Goal: Task Accomplishment & Management: Complete application form

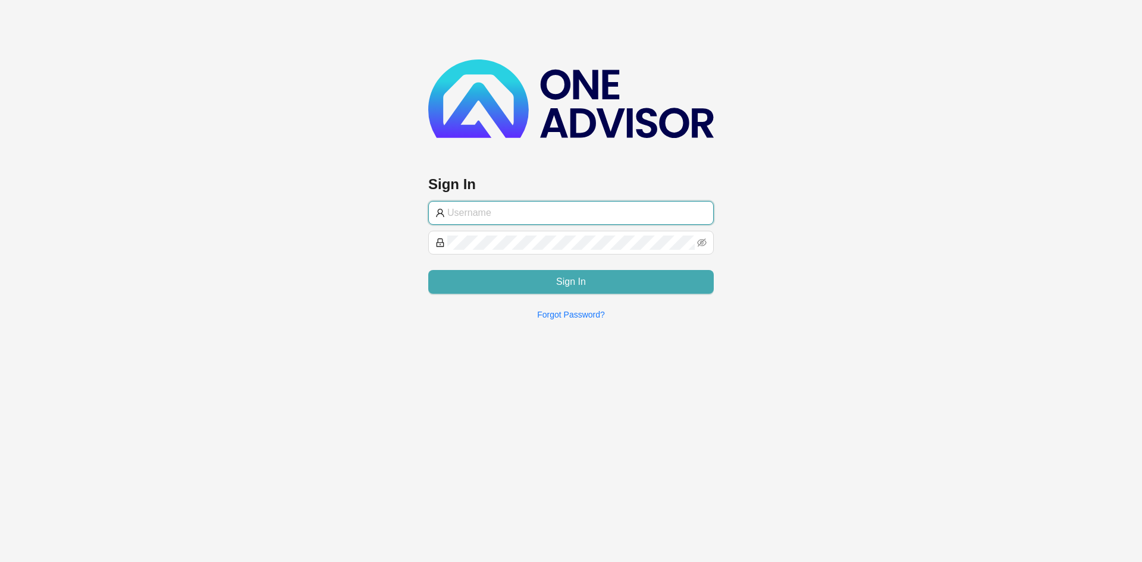
type input "[PERSON_NAME][EMAIL_ADDRESS][DOMAIN_NAME]"
click at [619, 292] on button "Sign In" at bounding box center [570, 282] width 285 height 24
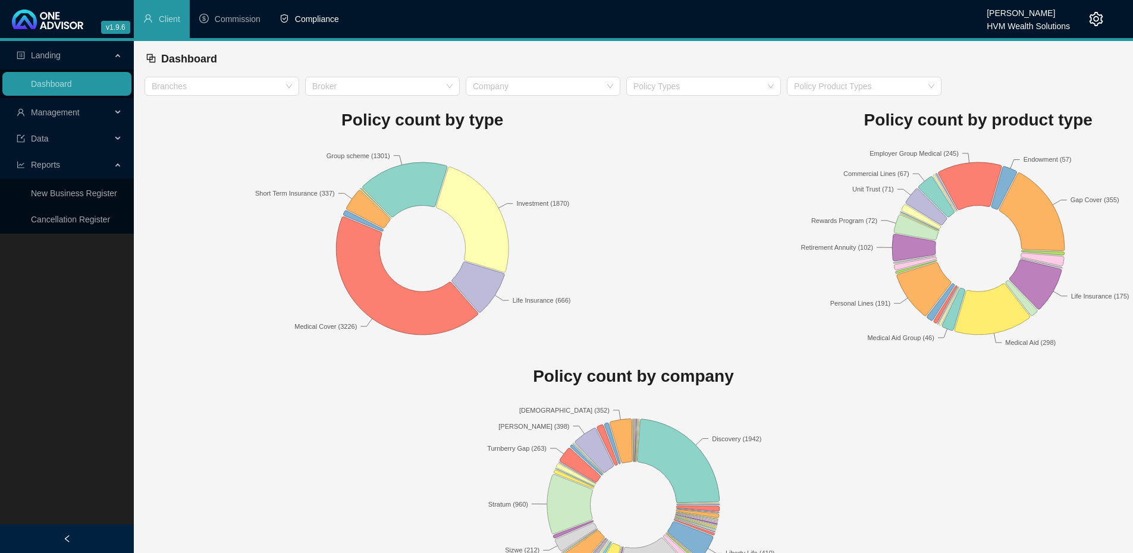
click at [315, 12] on li "Compliance" at bounding box center [309, 19] width 79 height 38
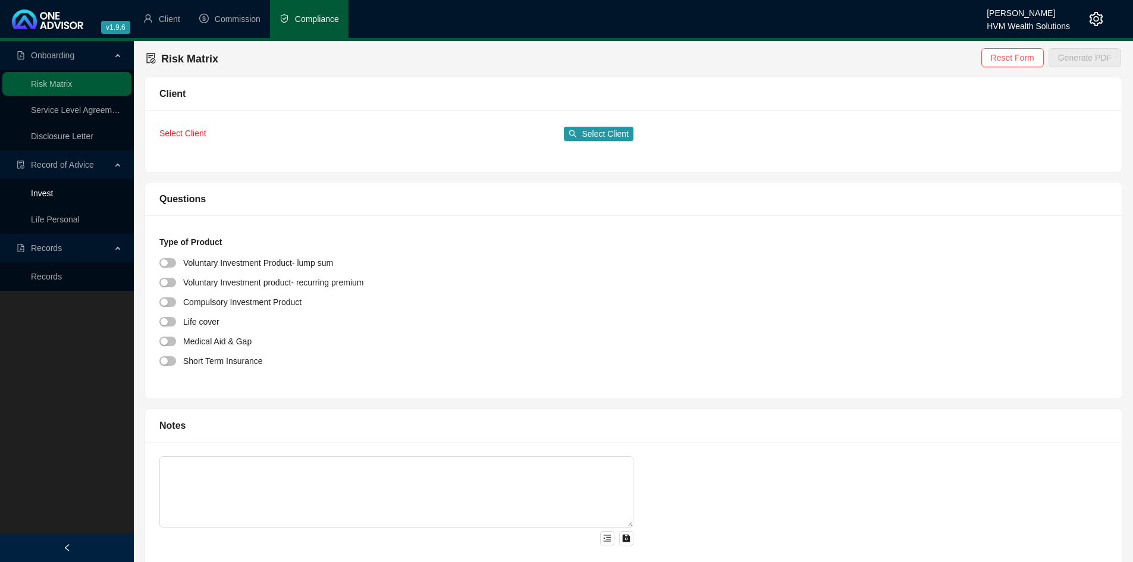
click at [53, 197] on link "Invest" at bounding box center [42, 194] width 22 height 10
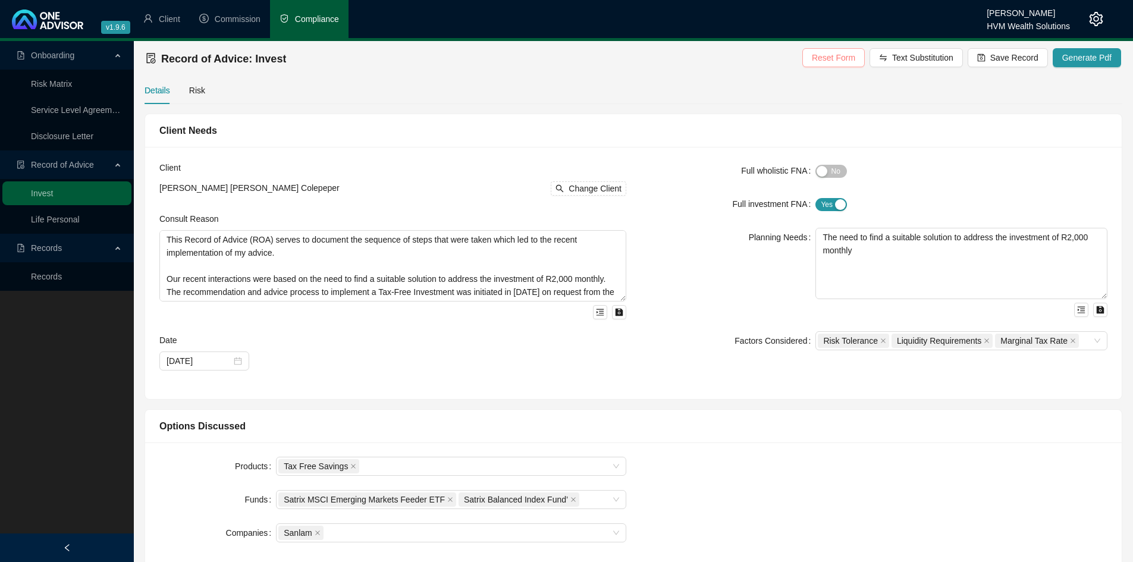
click at [836, 53] on span "Reset Form" at bounding box center [833, 57] width 43 height 13
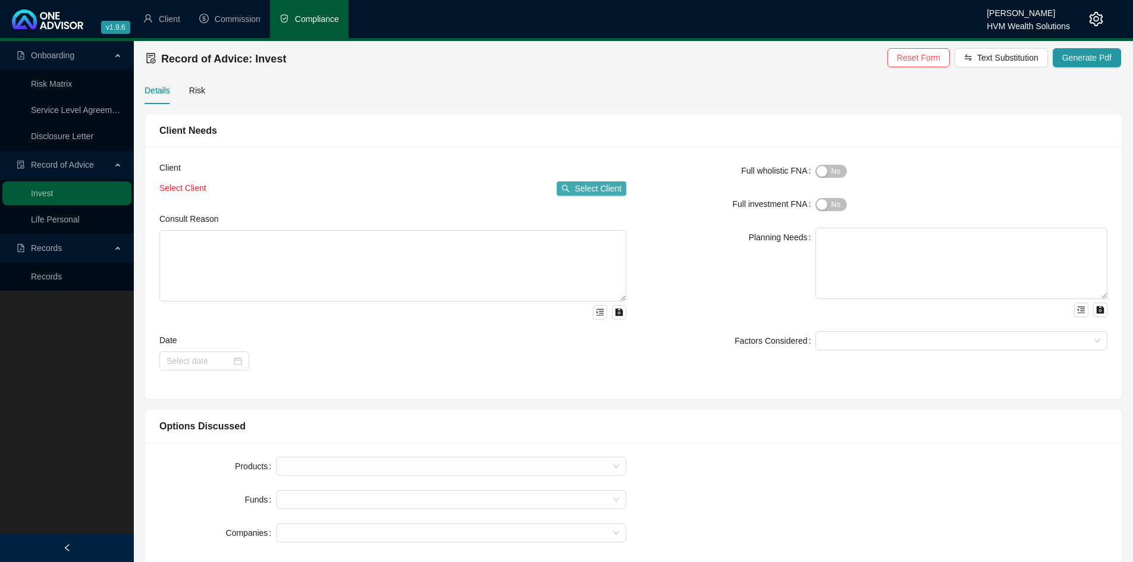
click at [595, 183] on span "Select Client" at bounding box center [597, 188] width 47 height 13
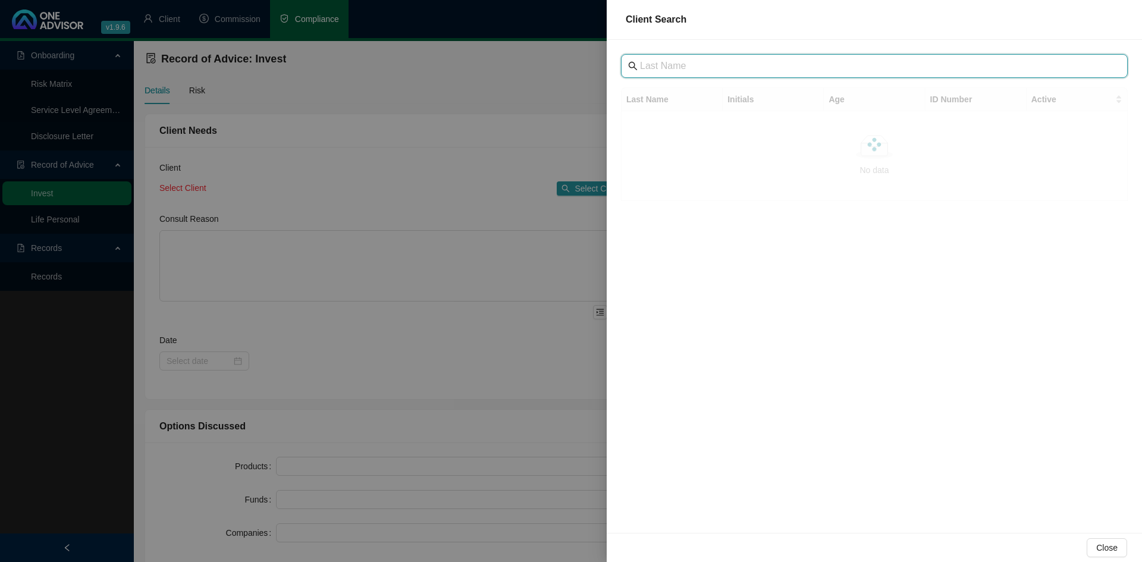
click at [672, 70] on input "text" at bounding box center [875, 66] width 471 height 14
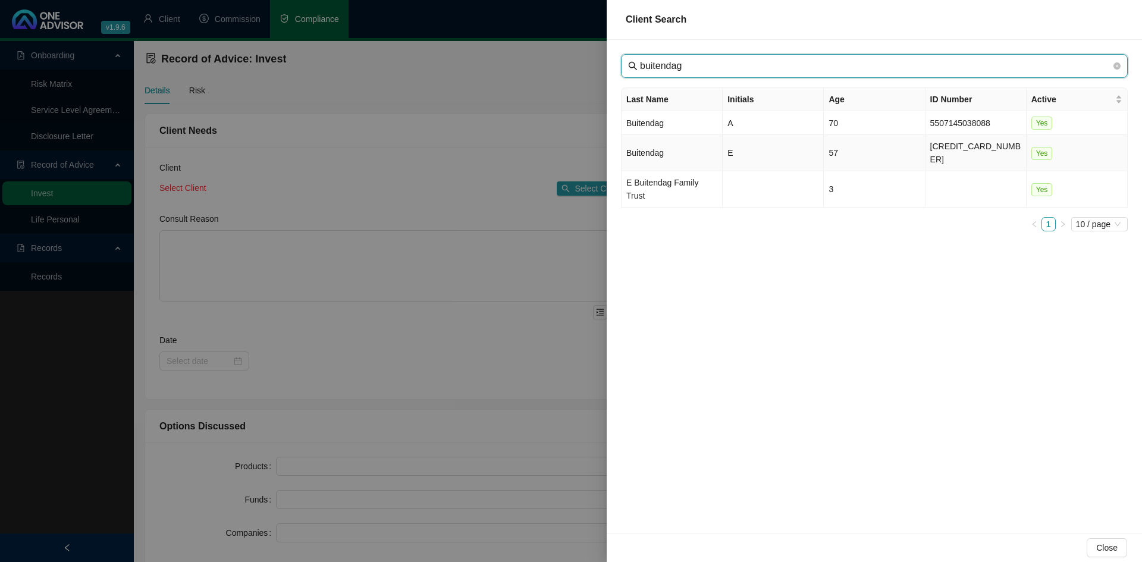
type input "buitendag"
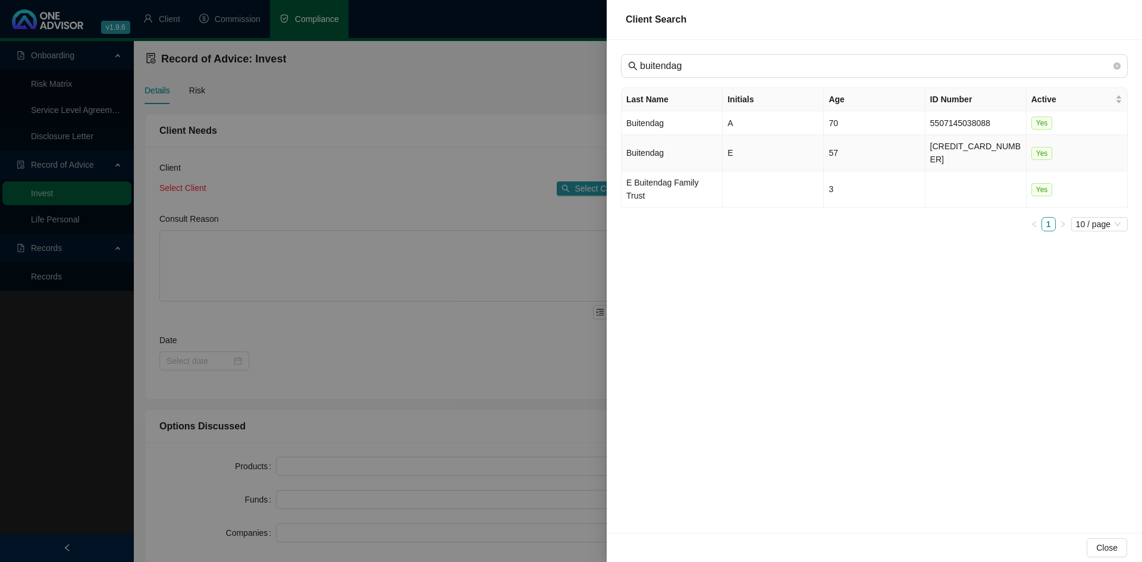
click at [671, 146] on td "Buitendag" at bounding box center [671, 153] width 101 height 36
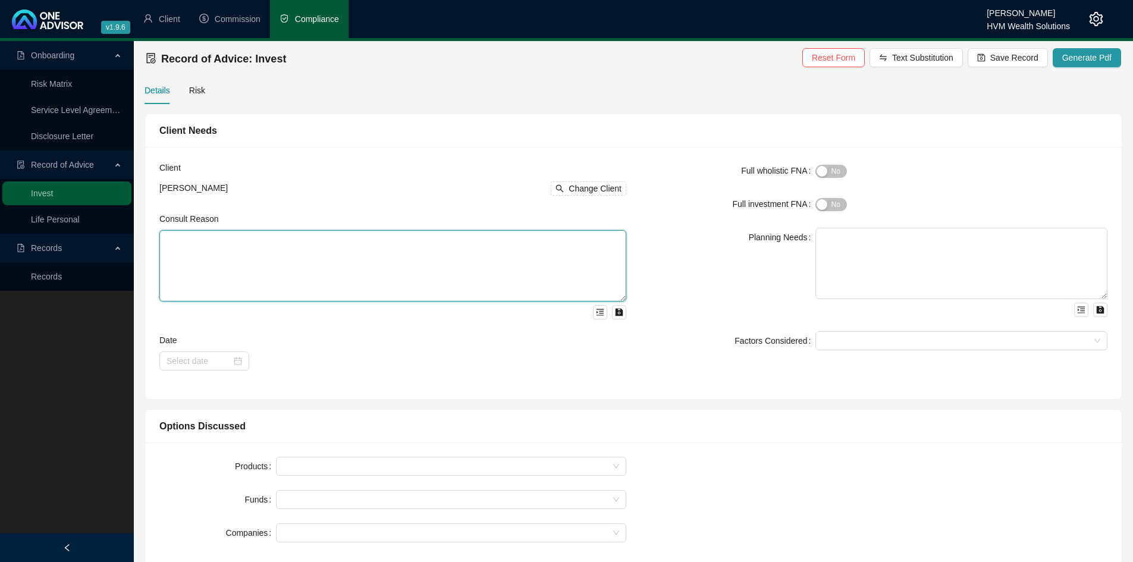
click at [392, 254] on textarea at bounding box center [392, 265] width 467 height 71
paste textarea "This Record of Advice (ROA) serves to document the sequence of steps that were …"
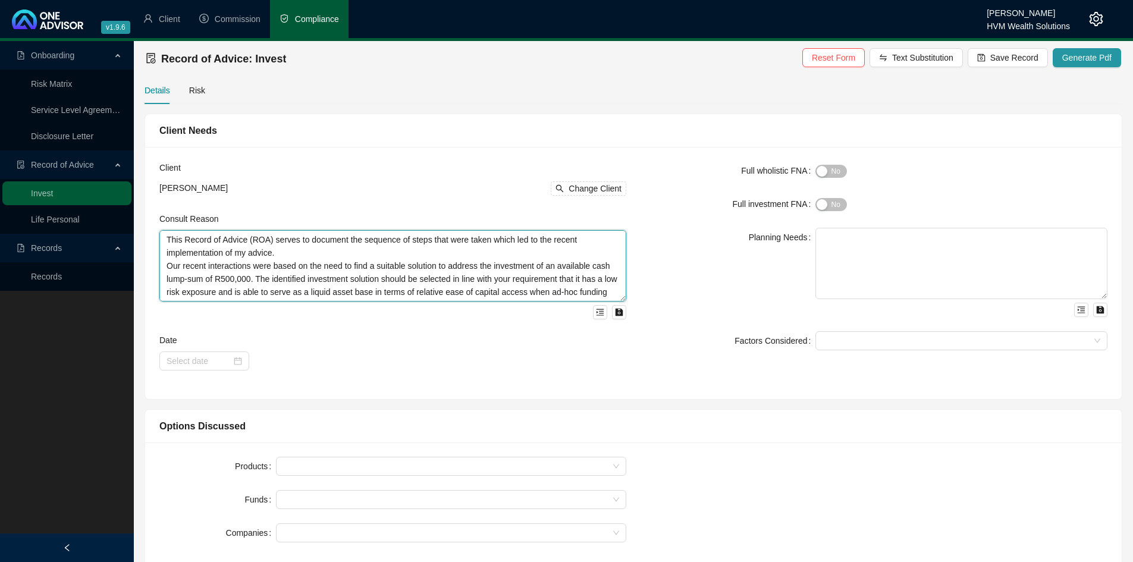
click at [226, 278] on textarea "This Record of Advice (ROA) serves to document the sequence of steps that were …" at bounding box center [392, 265] width 467 height 71
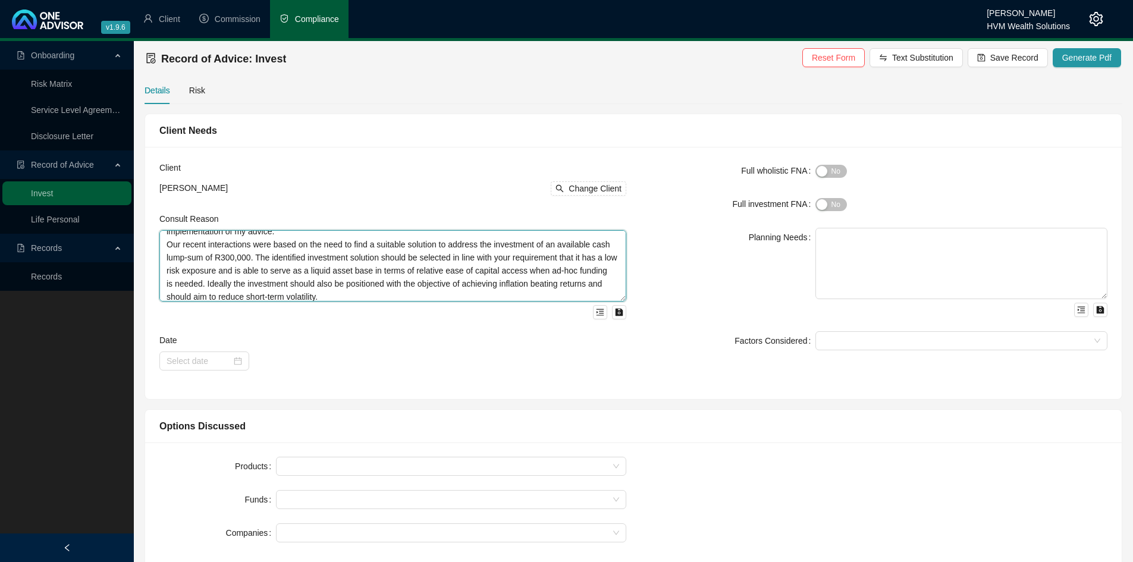
scroll to position [22, 0]
click at [211, 272] on textarea "This Record of Advice (ROA) serves to document the sequence of steps that were …" at bounding box center [392, 265] width 467 height 71
click at [219, 282] on textarea "This Record of Advice (ROA) serves to document the sequence of steps that were …" at bounding box center [392, 265] width 467 height 71
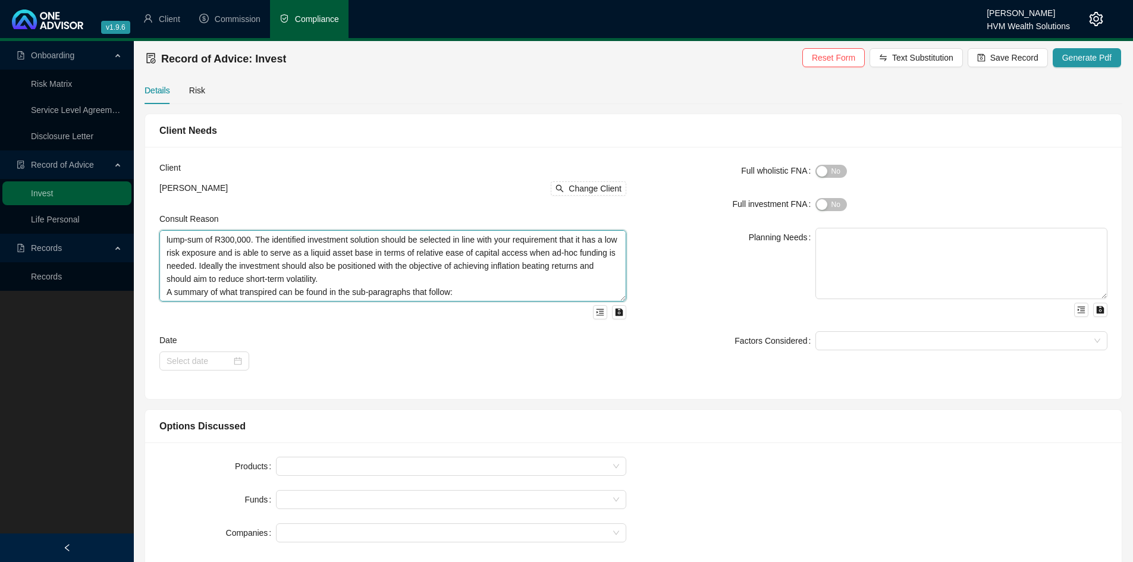
scroll to position [52, 0]
click at [228, 265] on textarea "This Record of Advice (ROA) serves to document the sequence of steps that were …" at bounding box center [392, 265] width 467 height 71
click at [368, 284] on textarea "This Record of Advice (ROA) serves to document the sequence of steps that were …" at bounding box center [392, 265] width 467 height 71
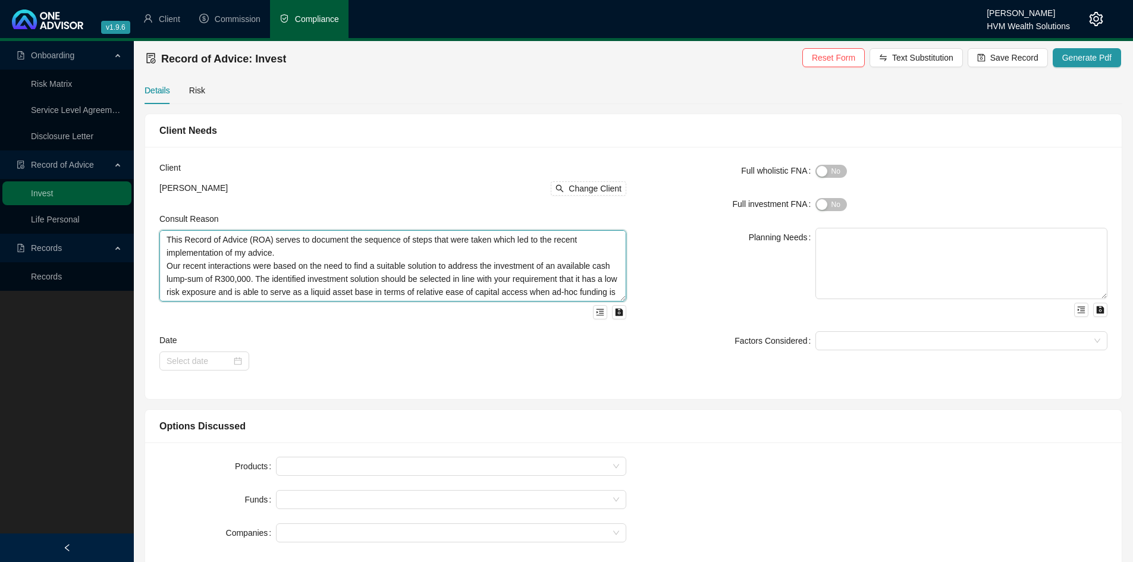
click at [282, 251] on textarea "This Record of Advice (ROA) serves to document the sequence of steps that were …" at bounding box center [392, 265] width 467 height 71
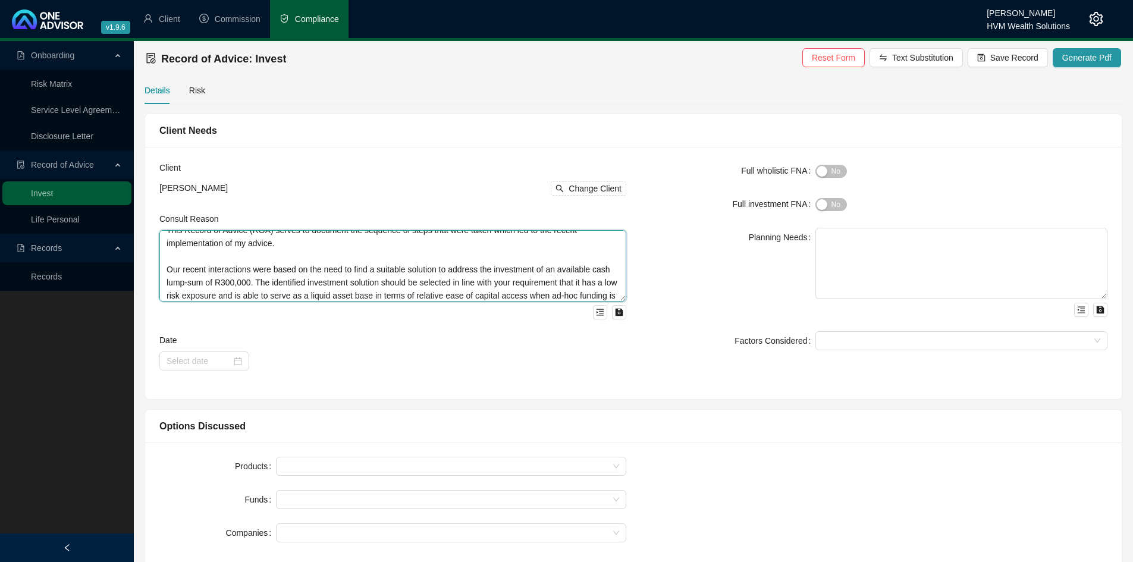
click at [222, 284] on textarea "This Record of Advice (ROA) serves to document the sequence of steps that were …" at bounding box center [392, 265] width 467 height 71
type textarea "This Record of Advice (ROA) serves to document the sequence of steps that were …"
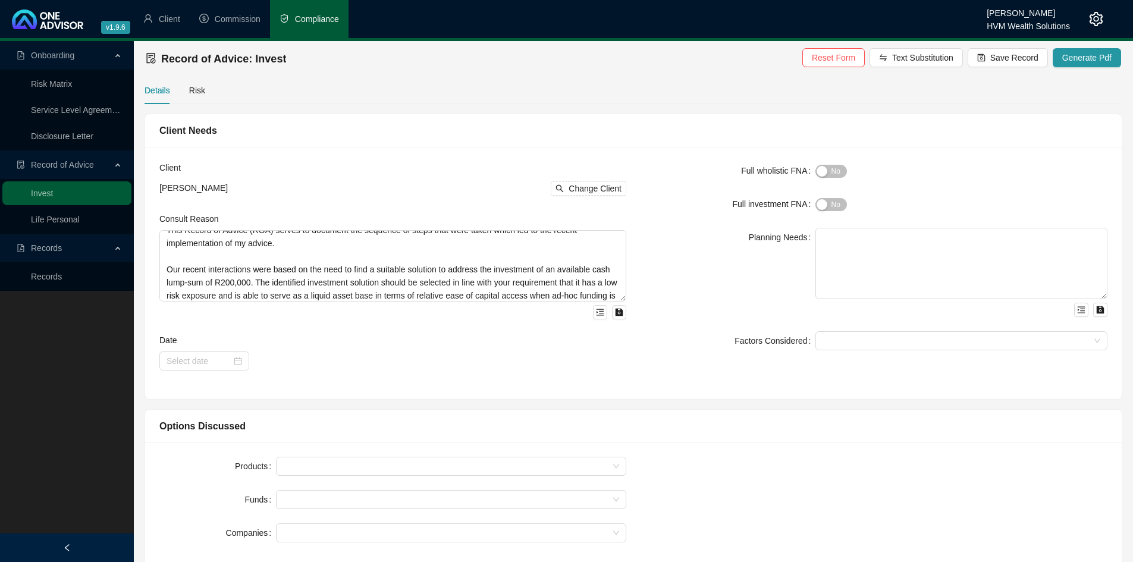
click at [830, 162] on div "Yes No" at bounding box center [961, 170] width 292 height 19
click at [827, 167] on div "button" at bounding box center [822, 171] width 11 height 11
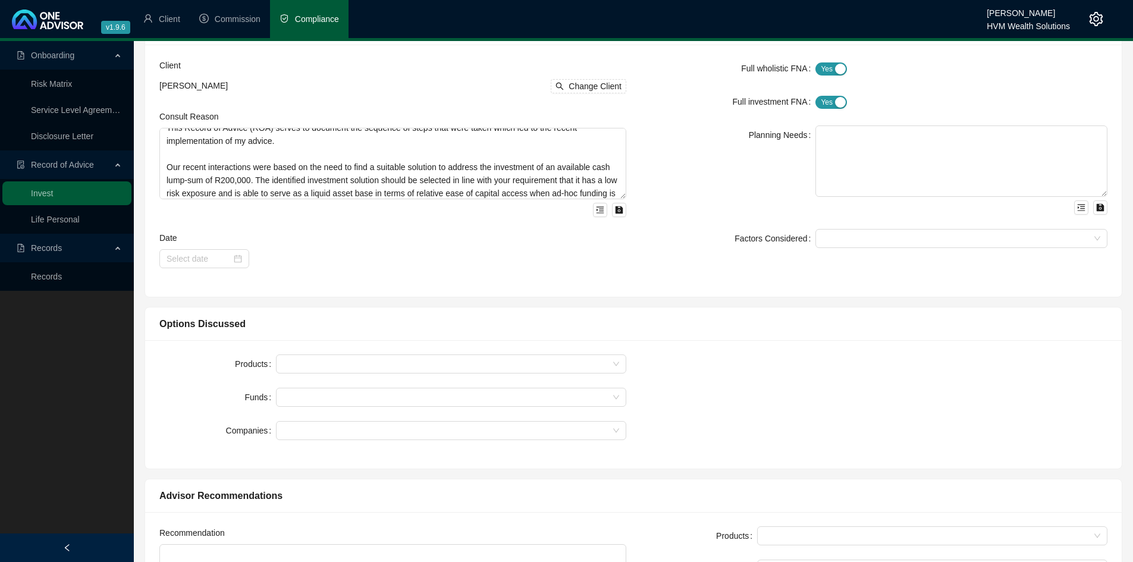
scroll to position [103, 0]
click at [853, 234] on div at bounding box center [955, 238] width 275 height 9
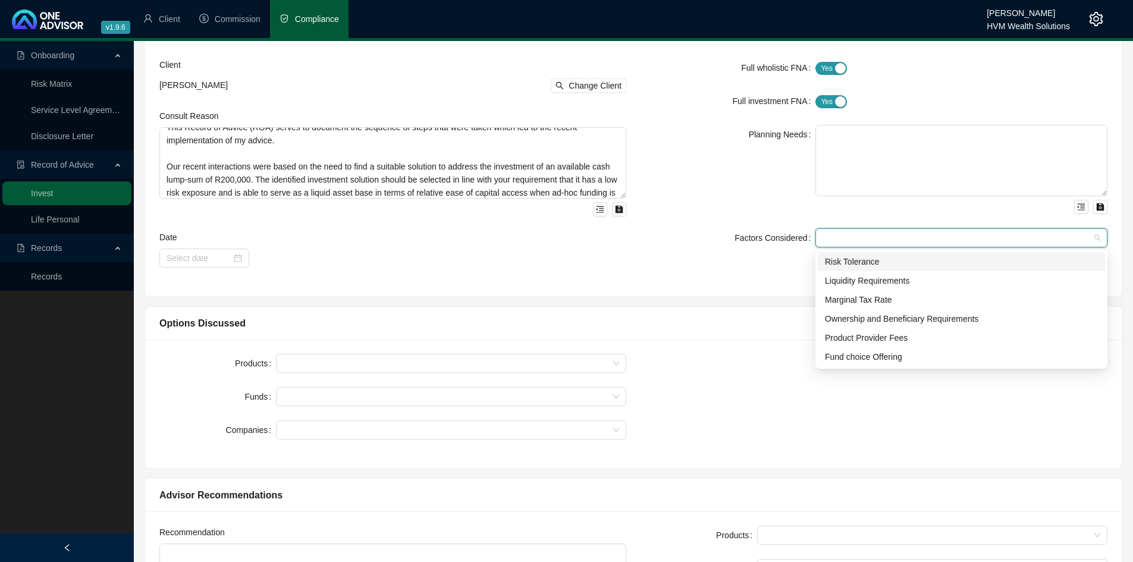
click at [867, 270] on div "Risk Tolerance" at bounding box center [961, 261] width 287 height 19
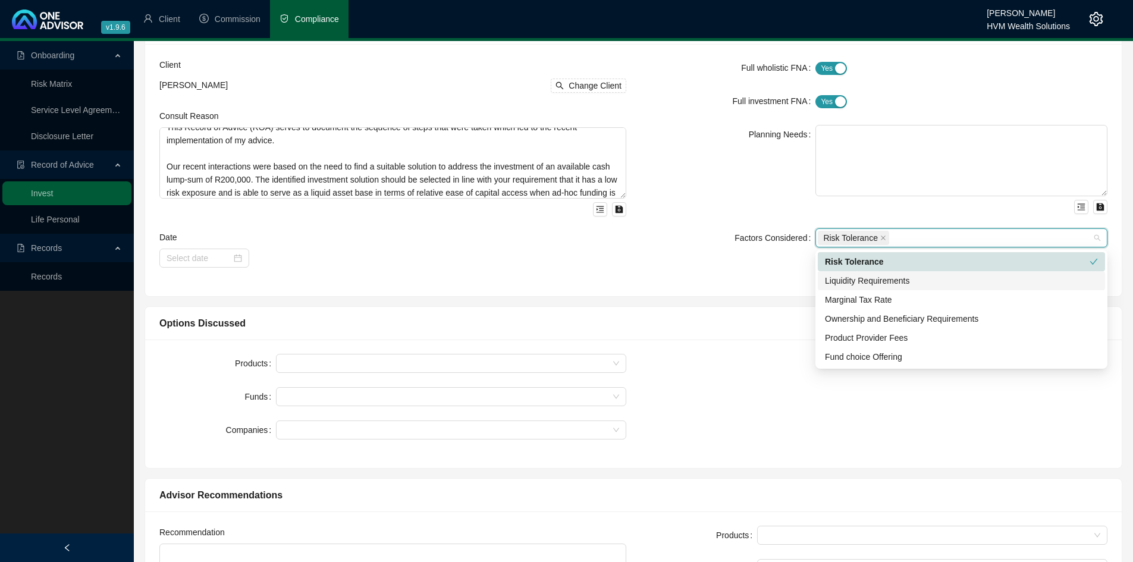
click at [869, 284] on div "Liquidity Requirements" at bounding box center [961, 280] width 273 height 13
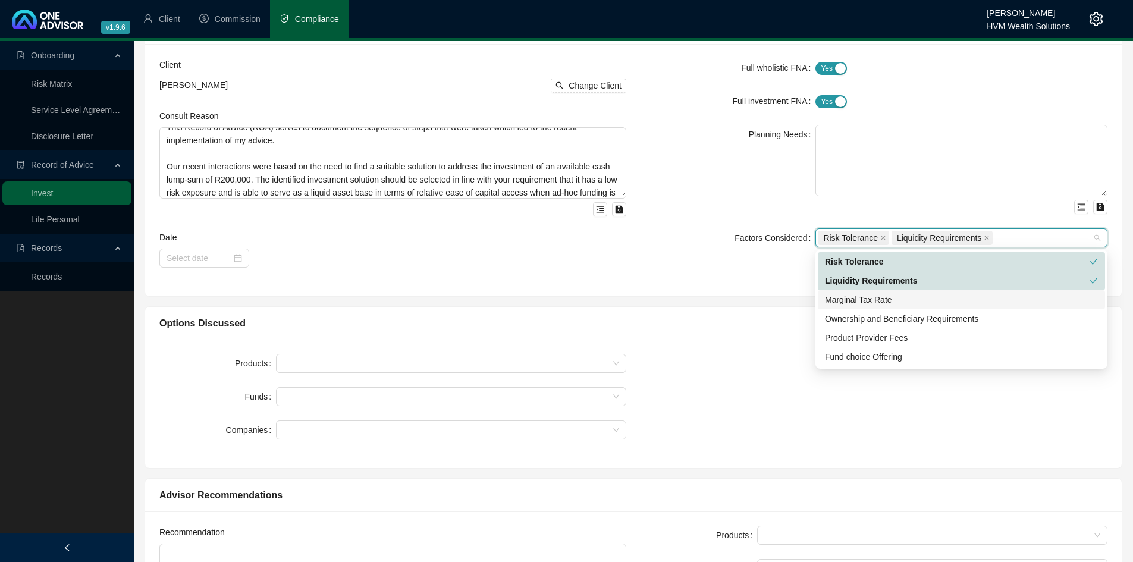
click at [871, 294] on div "Marginal Tax Rate" at bounding box center [961, 299] width 273 height 13
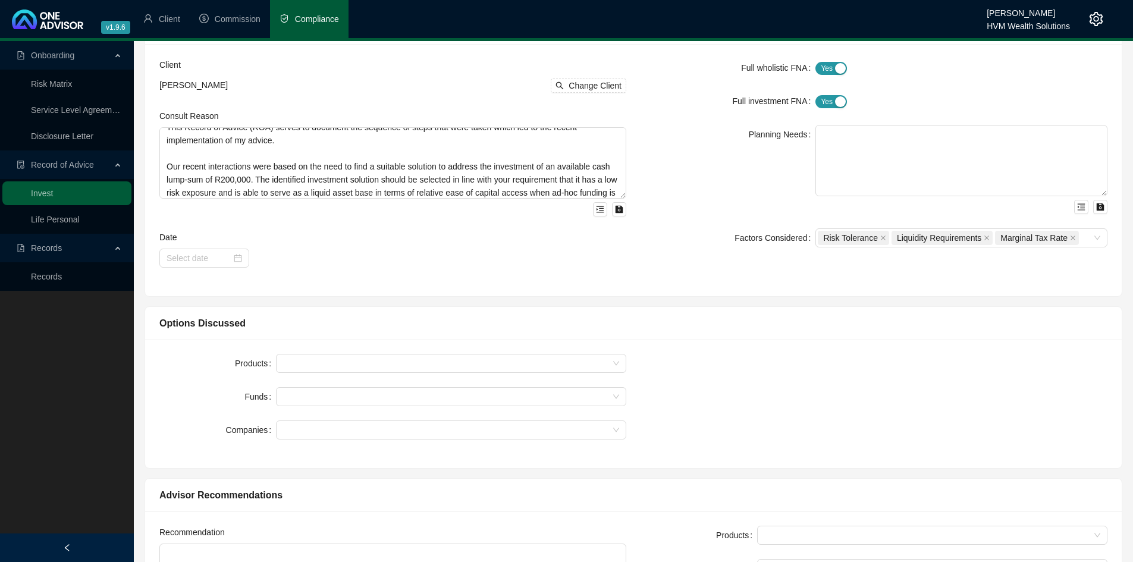
click at [753, 274] on div "Full wholistic FNA Yes No Full investment FNA Yes No Planning Needs Factors Con…" at bounding box center [873, 170] width 481 height 224
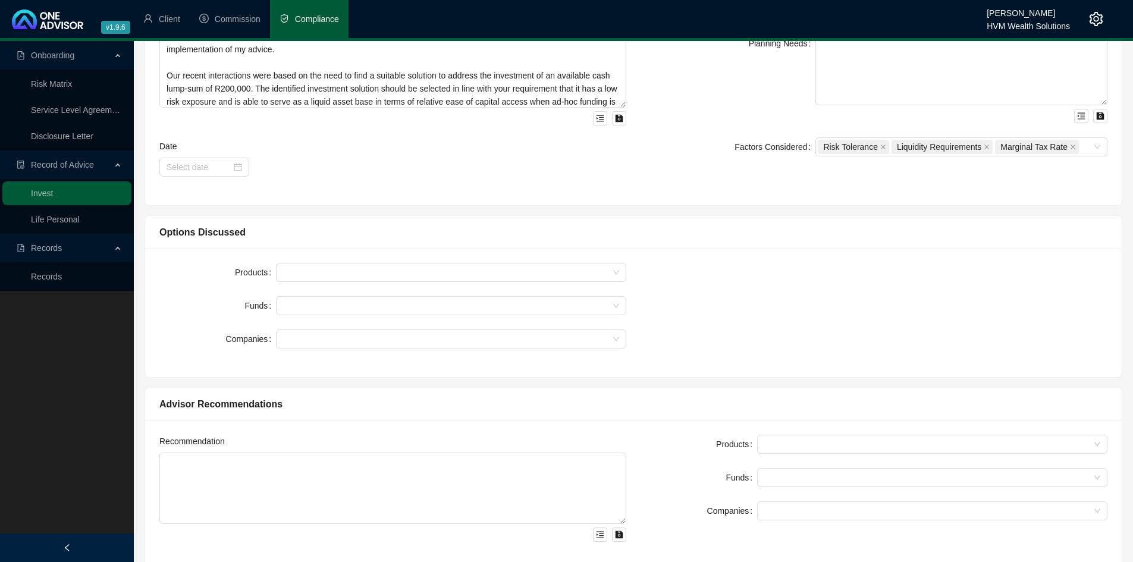
scroll to position [196, 0]
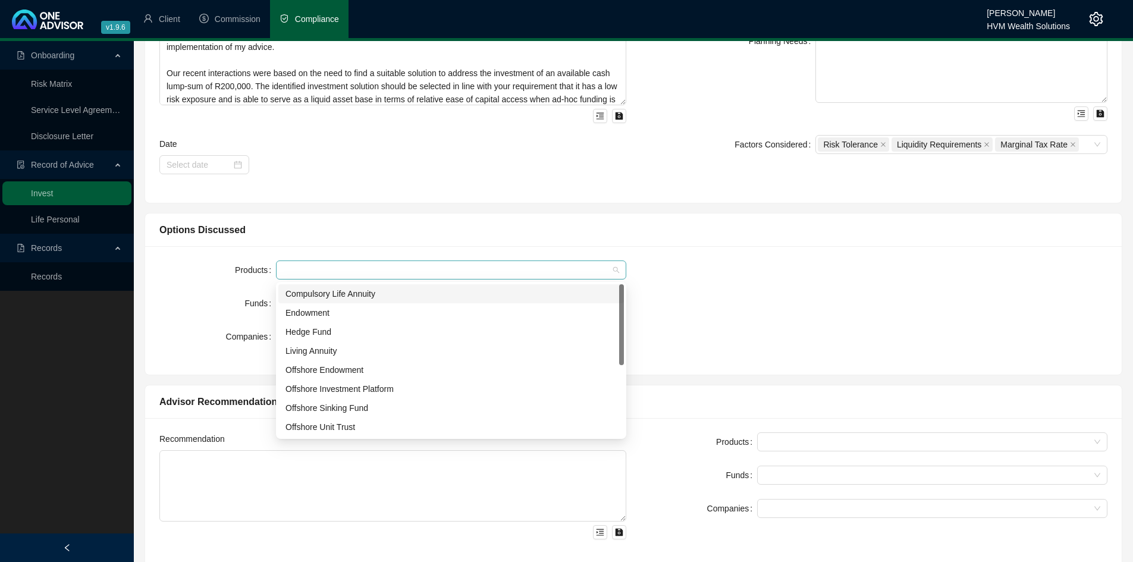
click at [598, 268] on div at bounding box center [444, 270] width 333 height 9
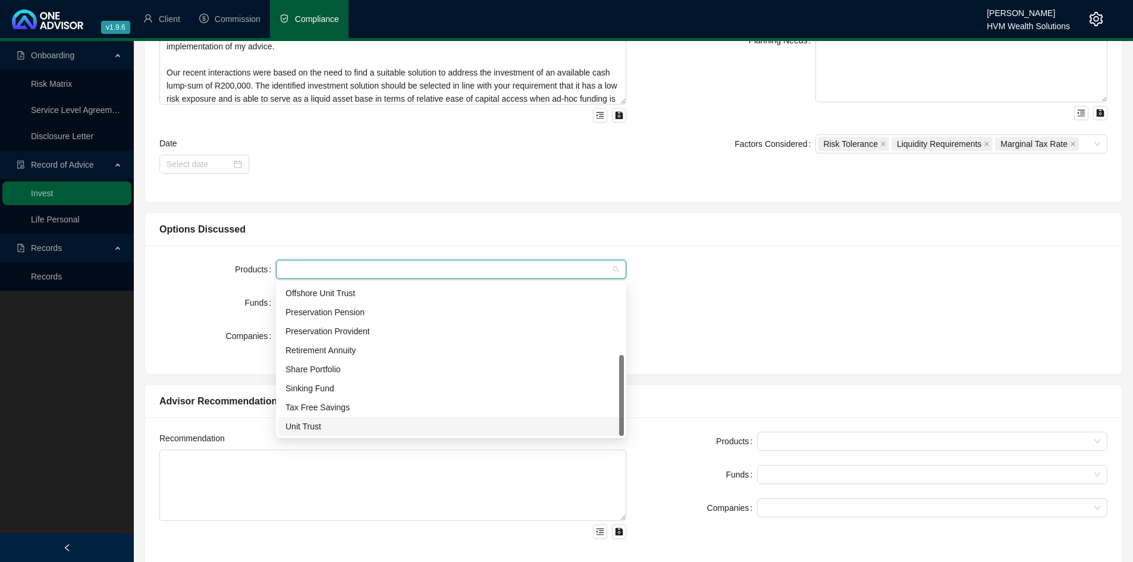
click at [332, 428] on div "Unit Trust" at bounding box center [450, 426] width 331 height 13
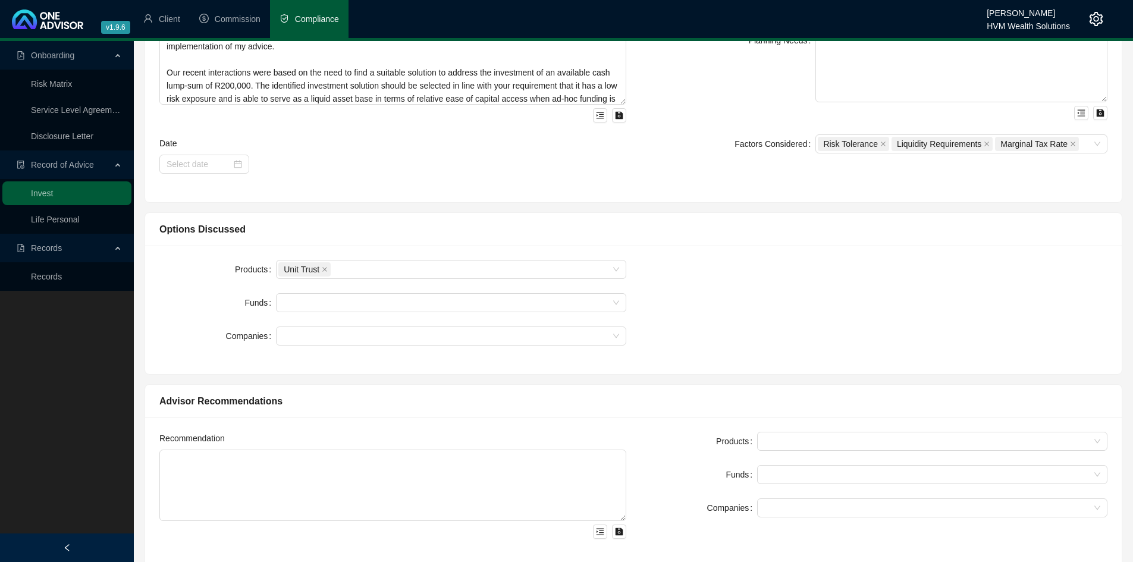
click at [705, 326] on div "Products Unit Trust Funds Companies" at bounding box center [633, 310] width 962 height 100
click at [510, 299] on div at bounding box center [444, 303] width 333 height 9
click at [447, 299] on div at bounding box center [444, 303] width 333 height 9
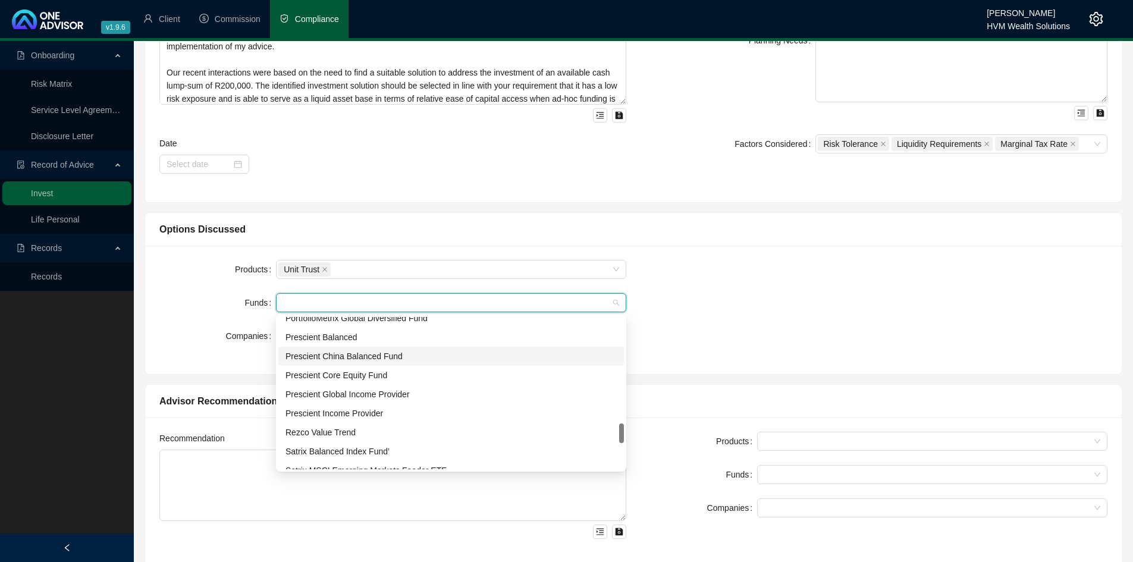
scroll to position [808, 0]
click at [354, 407] on div "Prescient Income Provider" at bounding box center [450, 412] width 331 height 13
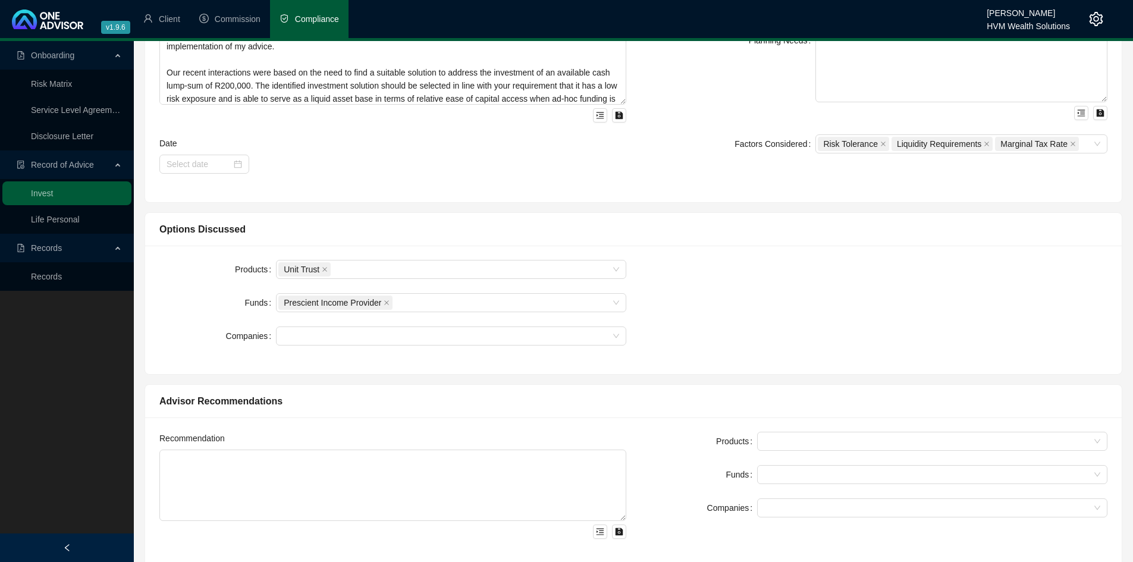
click at [824, 273] on div "Products Unit Trust Funds Prescient Income Provider Companies" at bounding box center [633, 310] width 962 height 100
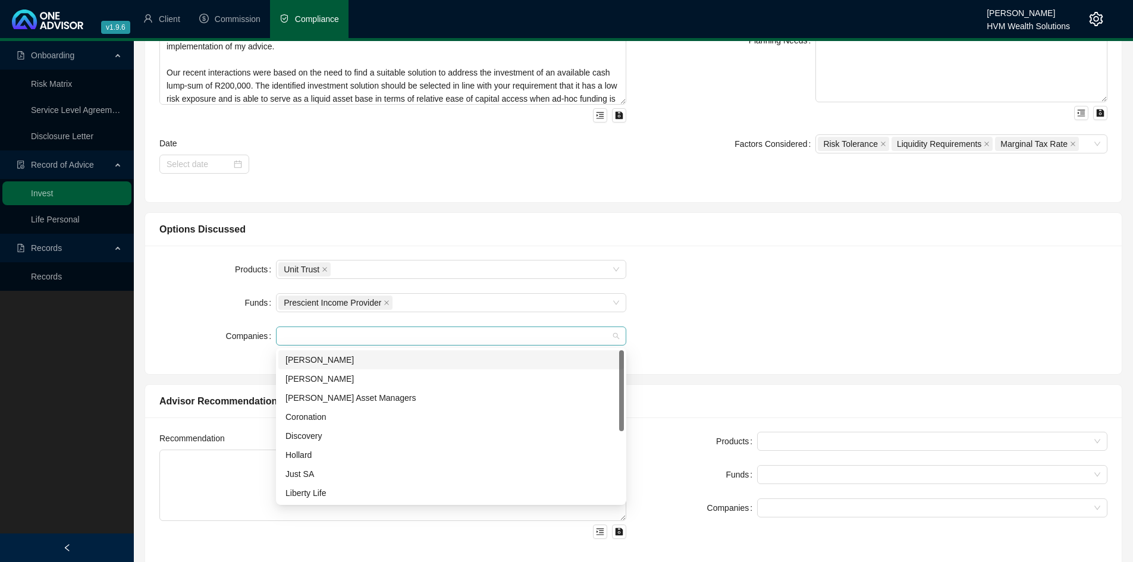
click at [418, 338] on div at bounding box center [444, 336] width 333 height 9
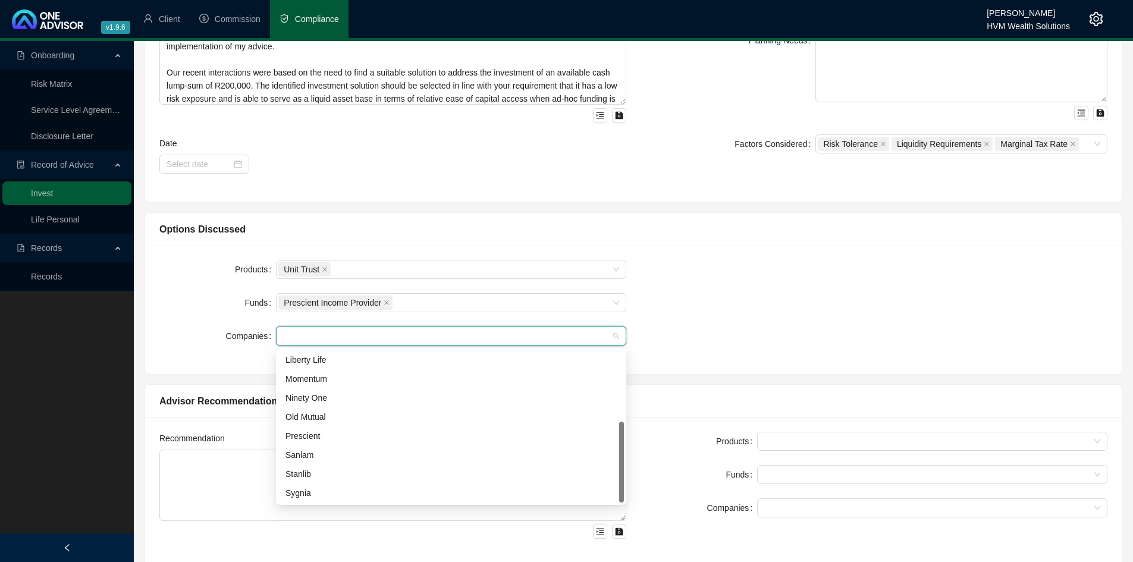
scroll to position [197, 0]
click at [341, 438] on div "Prescient" at bounding box center [450, 435] width 331 height 13
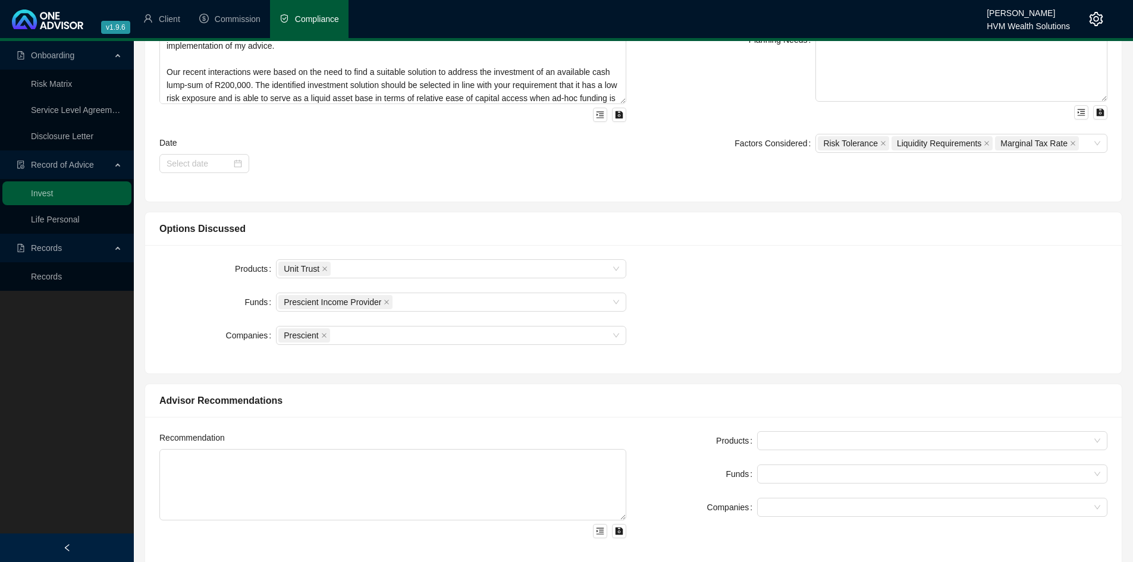
click at [828, 312] on div "Products Unit Trust Funds Prescient Income Provider Companies Prescient" at bounding box center [633, 309] width 962 height 100
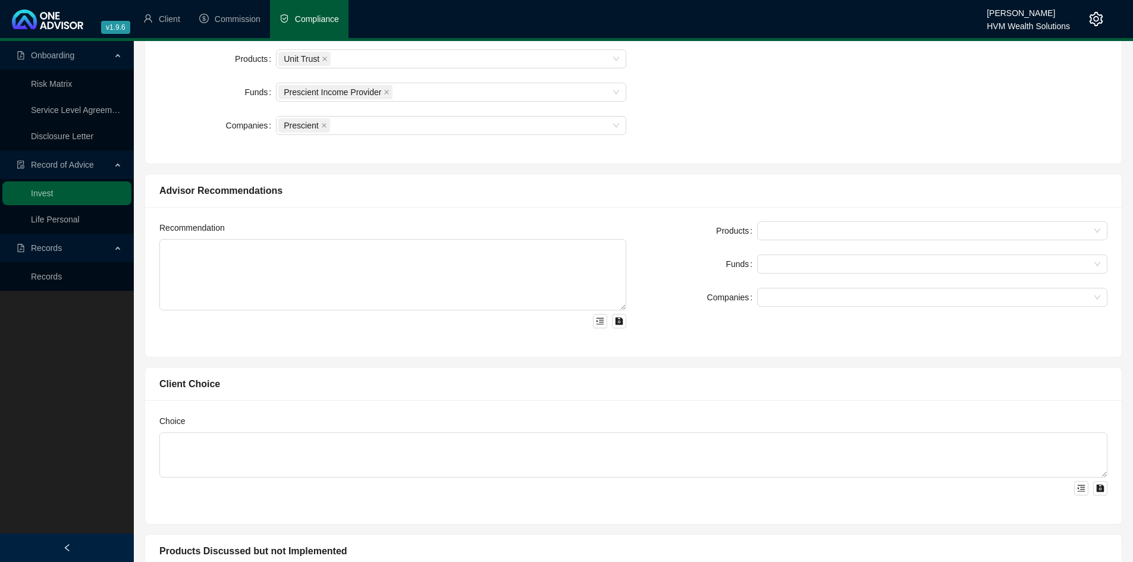
scroll to position [412, 0]
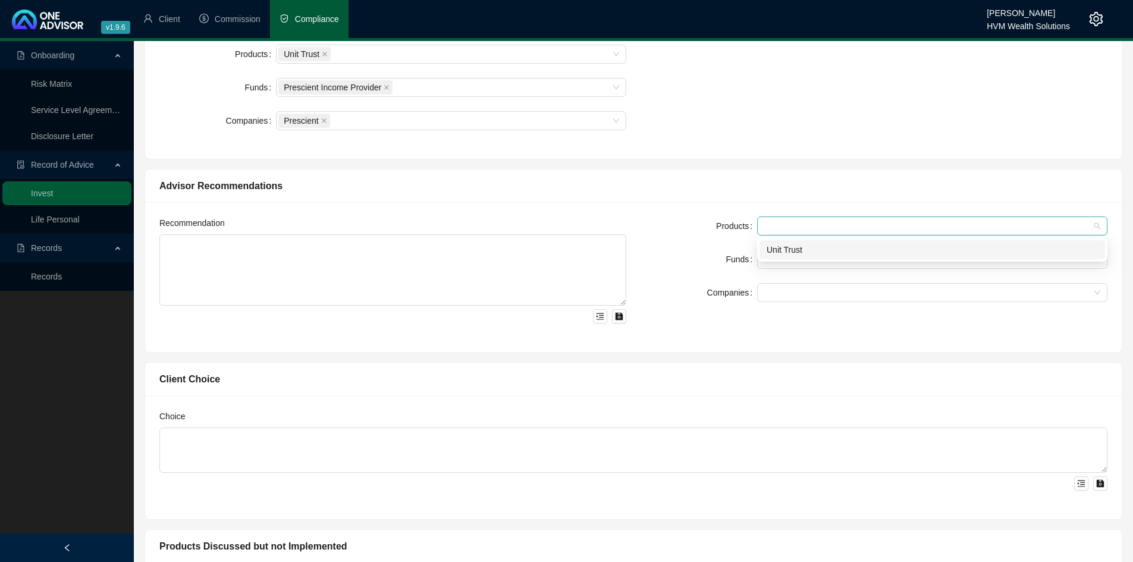
click at [798, 223] on div at bounding box center [925, 226] width 333 height 9
click at [799, 245] on div "Unit Trust" at bounding box center [932, 249] width 331 height 13
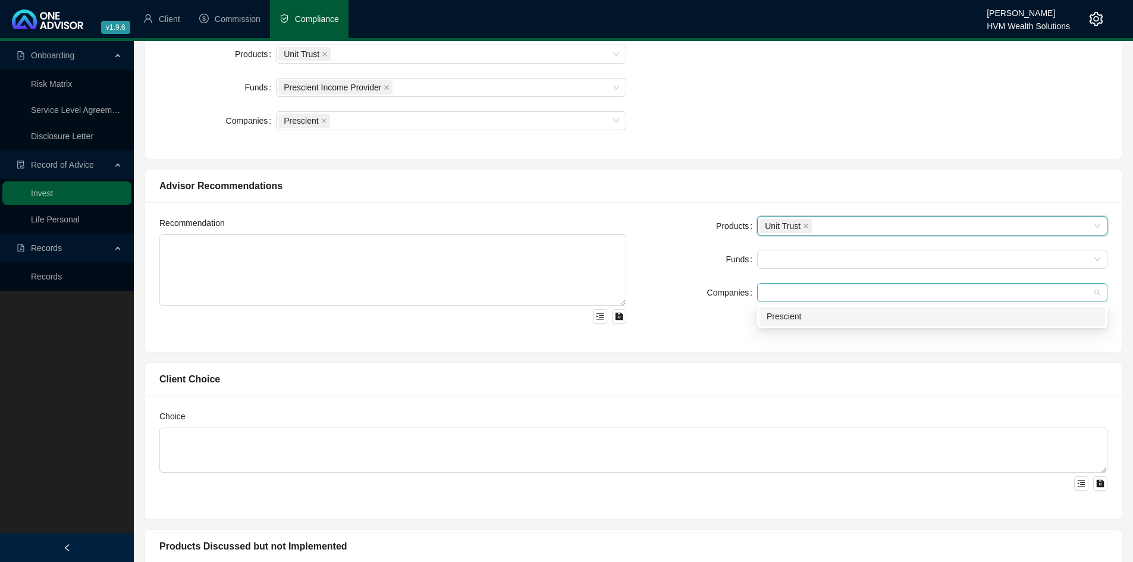
click at [794, 289] on div at bounding box center [925, 292] width 333 height 9
click at [790, 323] on div "Prescient" at bounding box center [932, 316] width 346 height 19
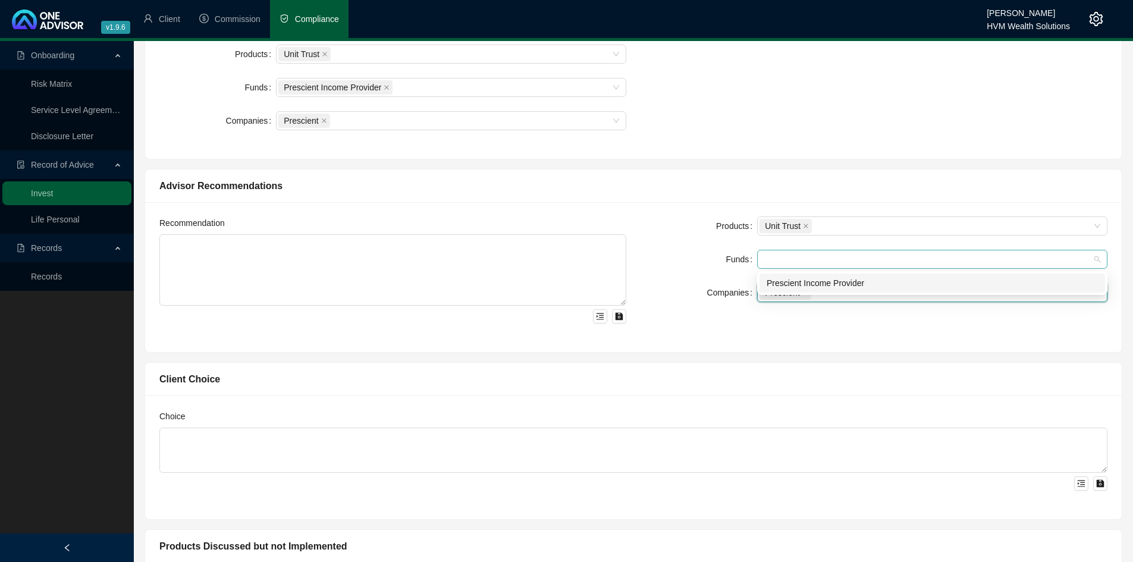
click at [791, 258] on div at bounding box center [925, 259] width 333 height 9
click at [795, 286] on div "Prescient Income Provider" at bounding box center [932, 283] width 331 height 13
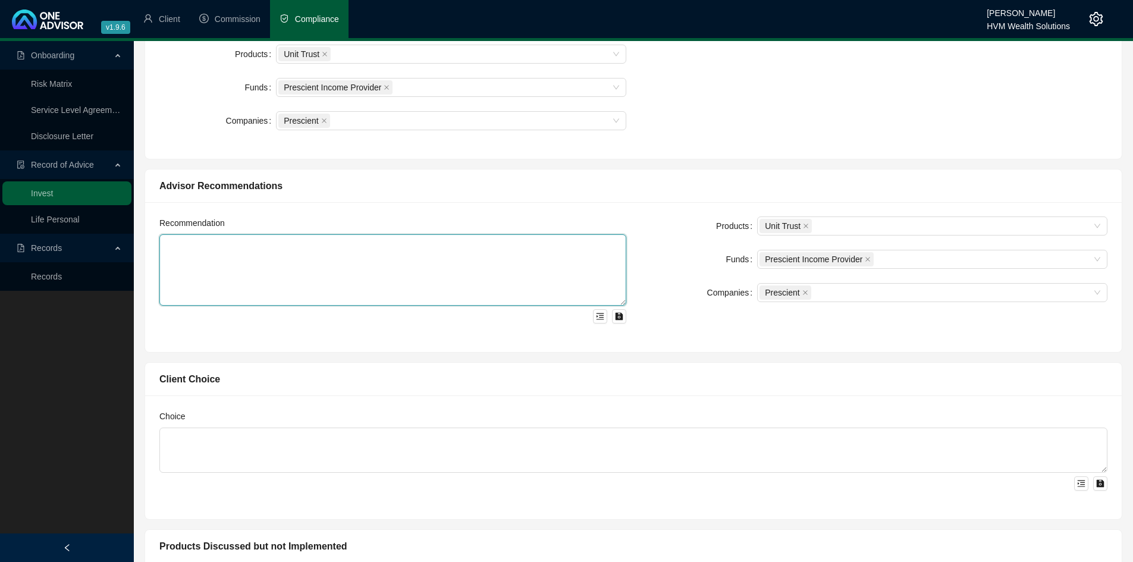
click at [365, 244] on textarea at bounding box center [392, 269] width 467 height 71
paste textarea "My advice was based on the requirement to identify the most suitable investment…"
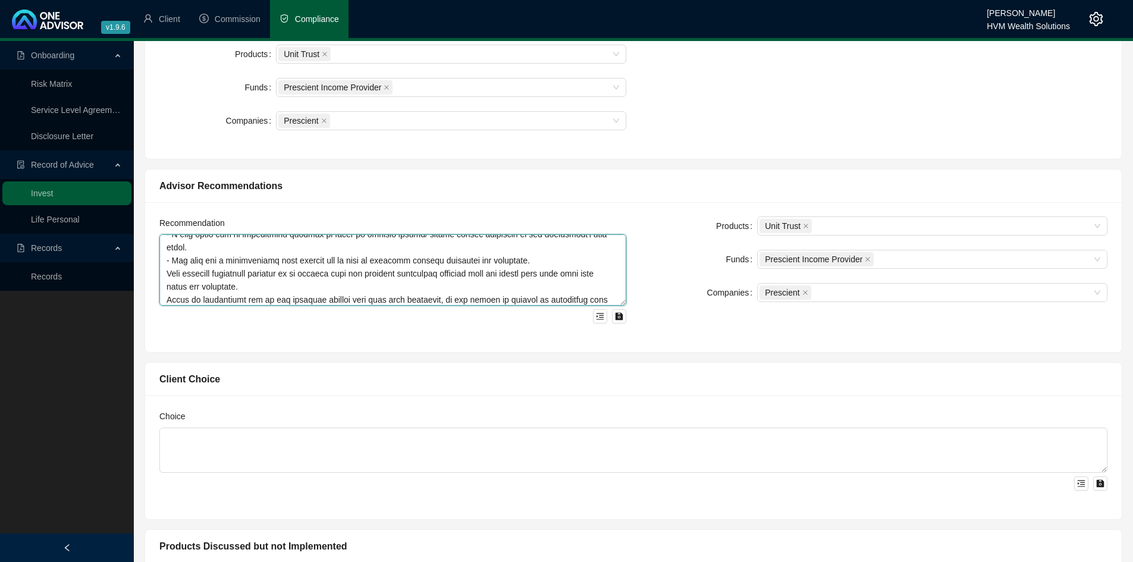
scroll to position [0, 0]
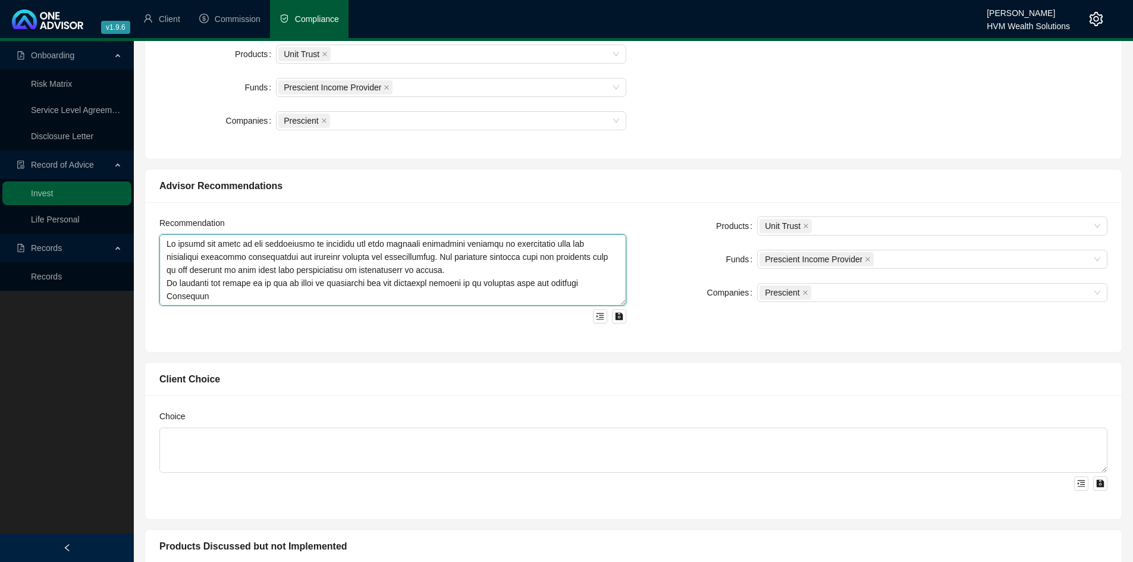
click at [467, 272] on textarea at bounding box center [392, 269] width 467 height 71
click at [581, 245] on textarea at bounding box center [392, 269] width 467 height 71
click at [529, 269] on textarea at bounding box center [392, 269] width 467 height 71
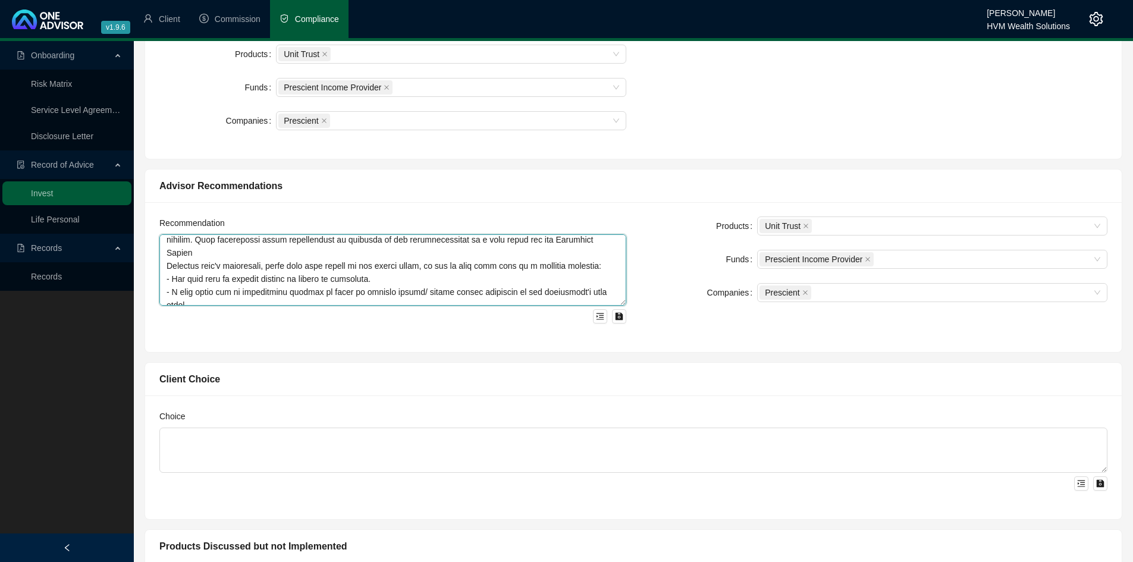
scroll to position [109, 0]
click at [513, 266] on textarea at bounding box center [392, 269] width 467 height 71
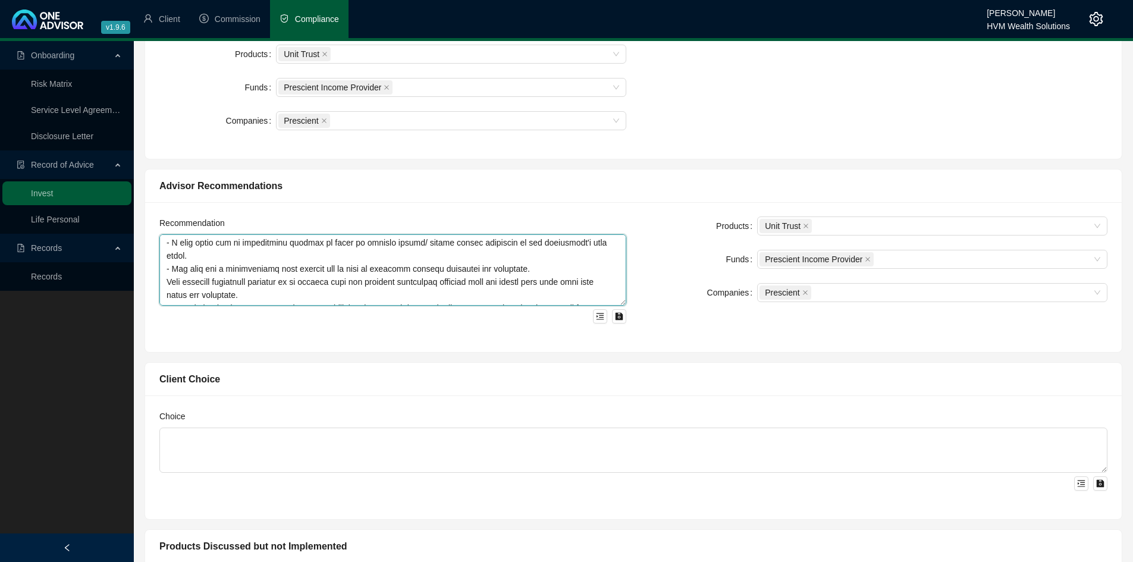
scroll to position [159, 0]
click at [481, 253] on textarea at bounding box center [392, 269] width 467 height 71
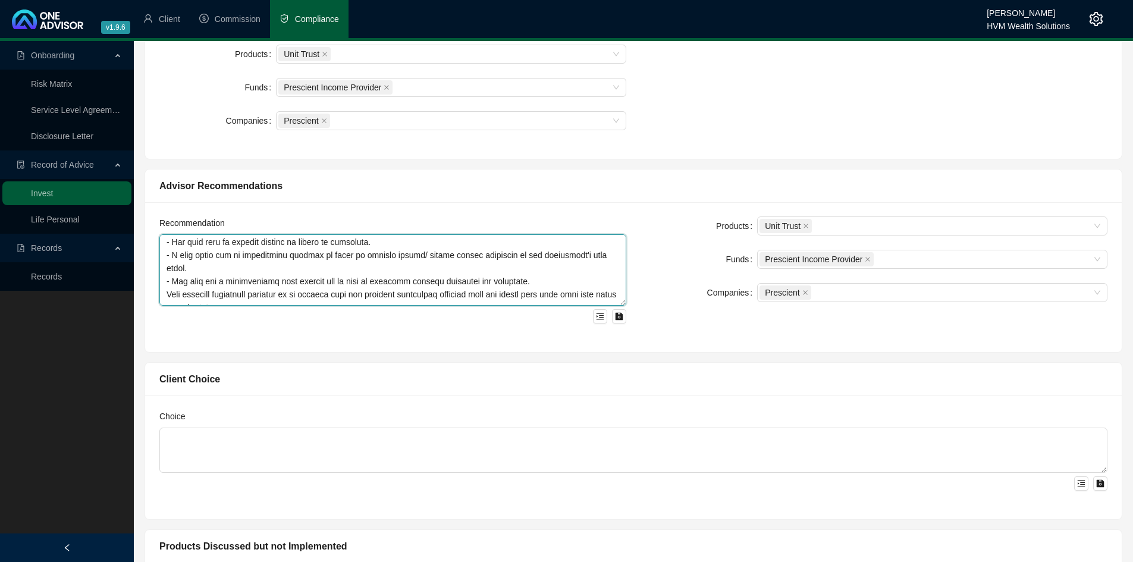
scroll to position [157, 0]
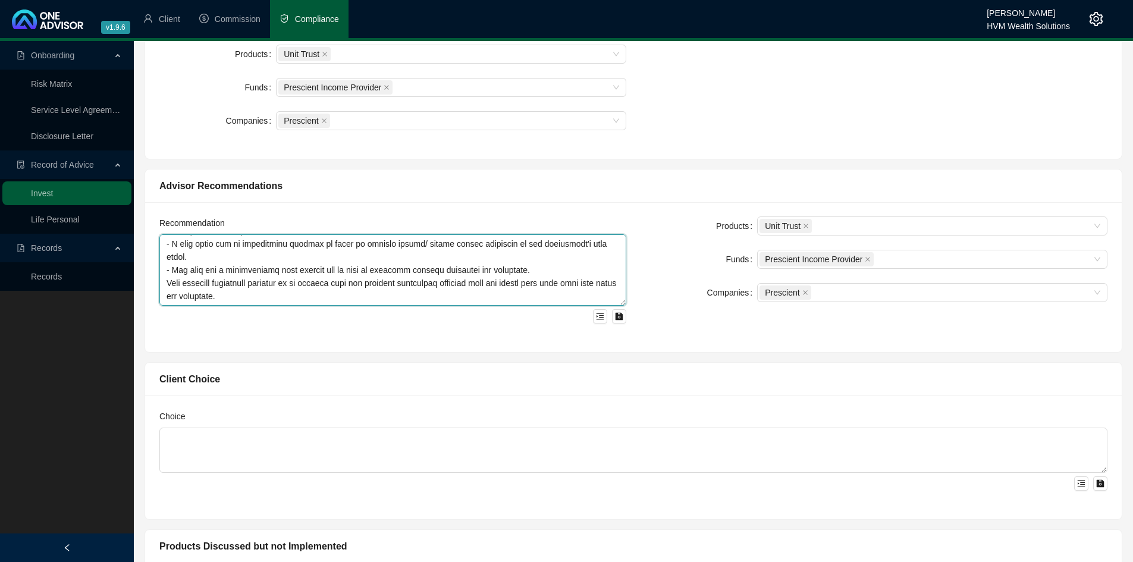
click at [438, 251] on textarea at bounding box center [392, 269] width 467 height 71
click at [399, 281] on textarea at bounding box center [392, 269] width 467 height 71
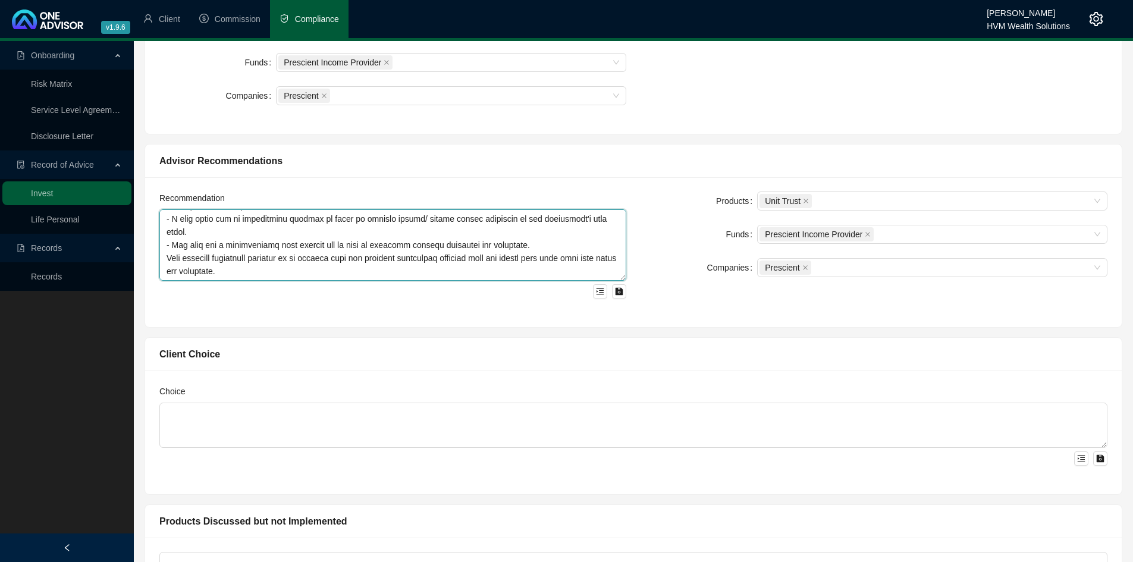
scroll to position [438, 0]
click at [392, 257] on textarea at bounding box center [392, 244] width 467 height 71
click at [365, 228] on textarea at bounding box center [392, 244] width 467 height 71
type textarea "My advice was based on the requirement to identify the most suitable investment…"
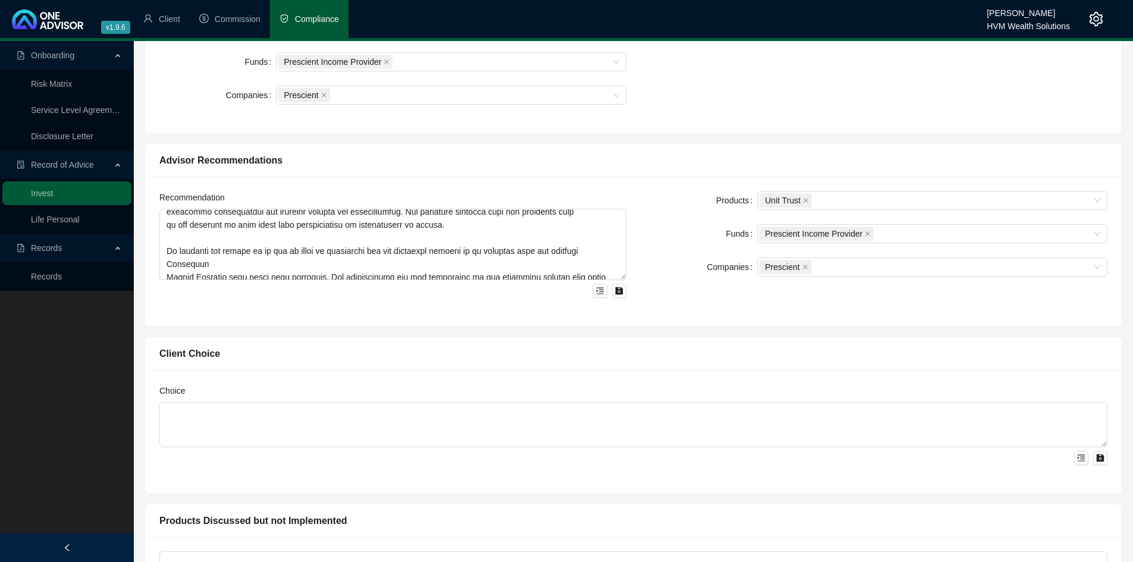
scroll to position [572, 0]
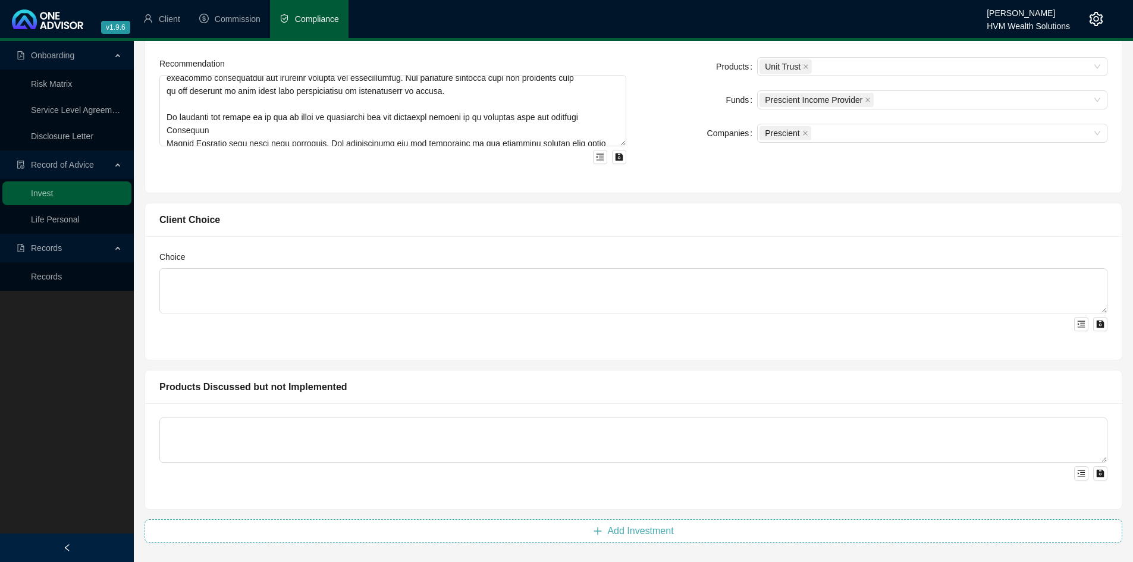
click at [685, 528] on button "Add Investment" at bounding box center [634, 531] width 978 height 24
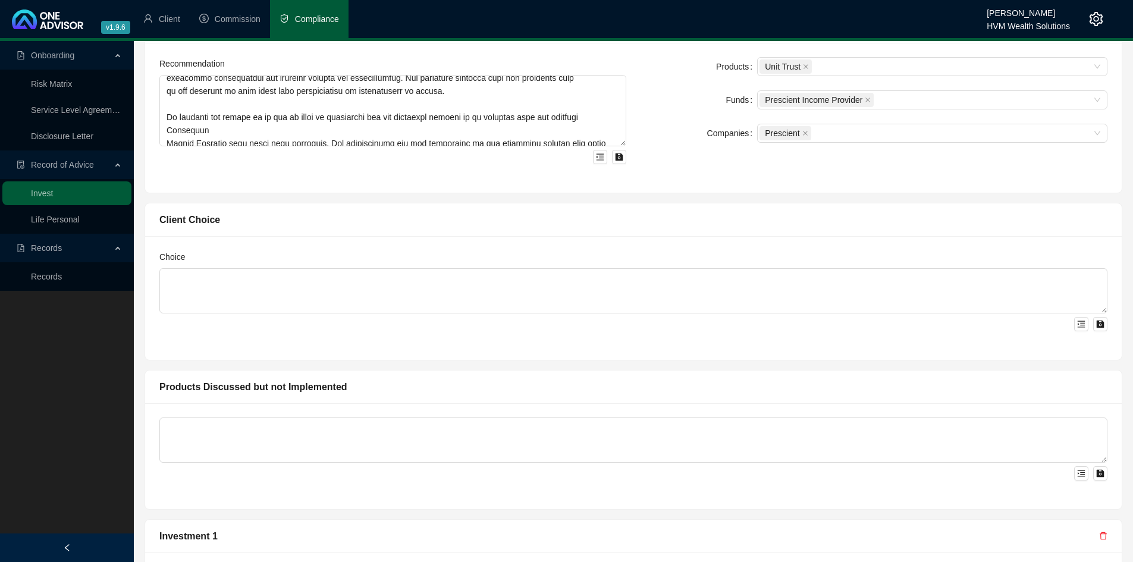
scroll to position [810, 0]
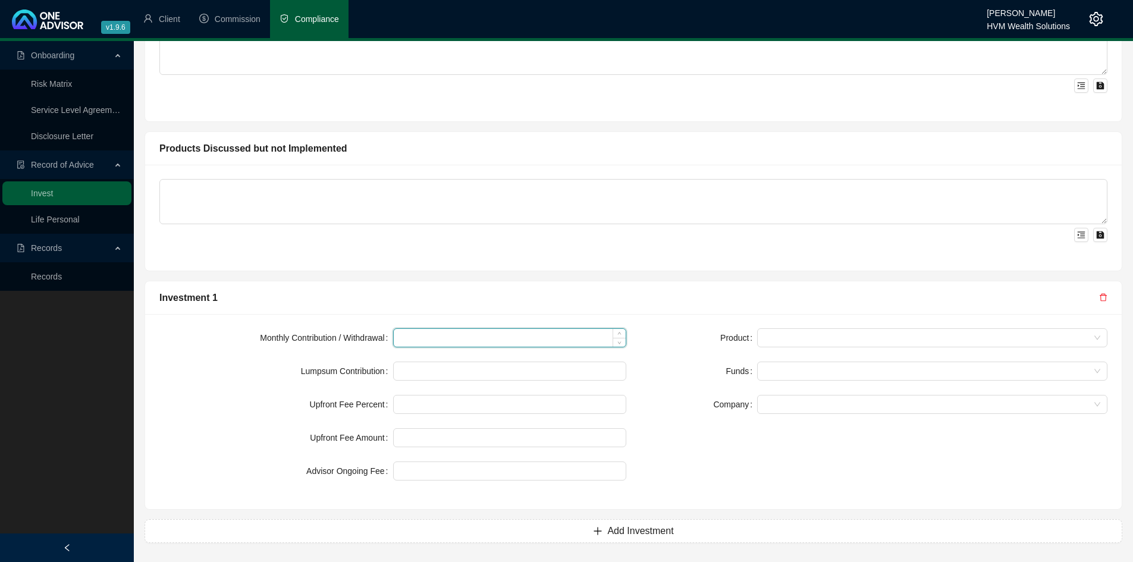
click at [549, 344] on input at bounding box center [510, 338] width 233 height 18
click at [520, 371] on input at bounding box center [510, 371] width 233 height 18
click at [413, 371] on input "200000" at bounding box center [510, 371] width 233 height 18
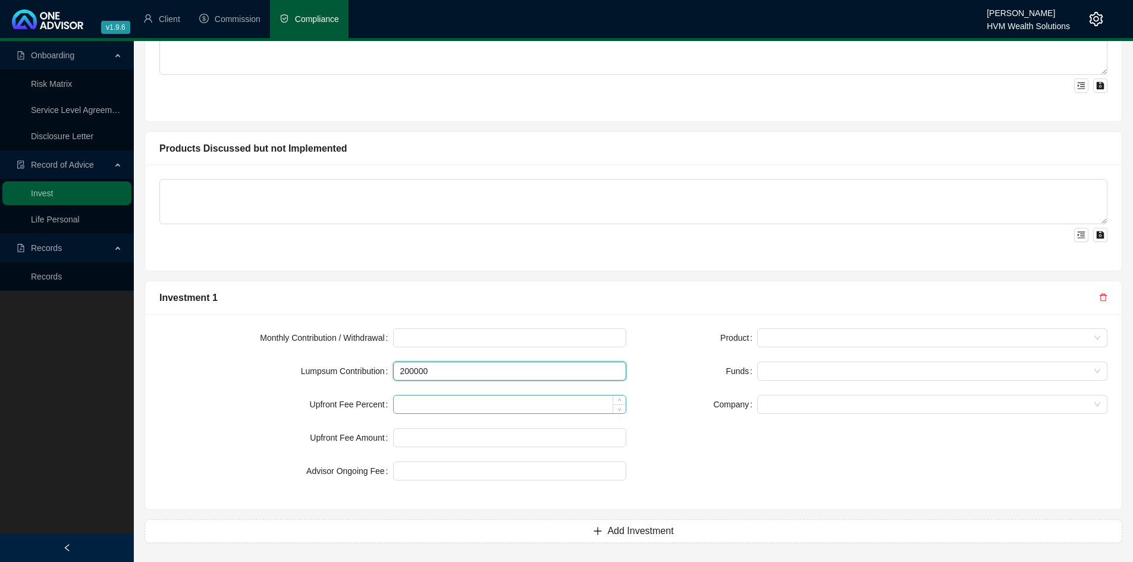
type input "200000"
click at [425, 400] on input at bounding box center [510, 404] width 233 height 18
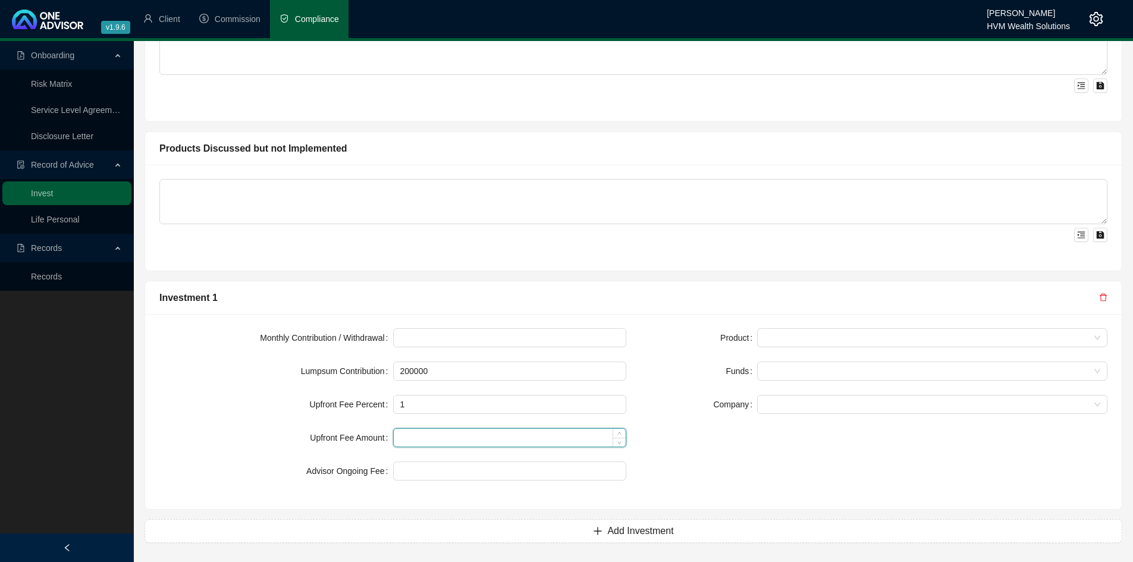
type input "1.00"
click at [428, 442] on input at bounding box center [510, 438] width 233 height 18
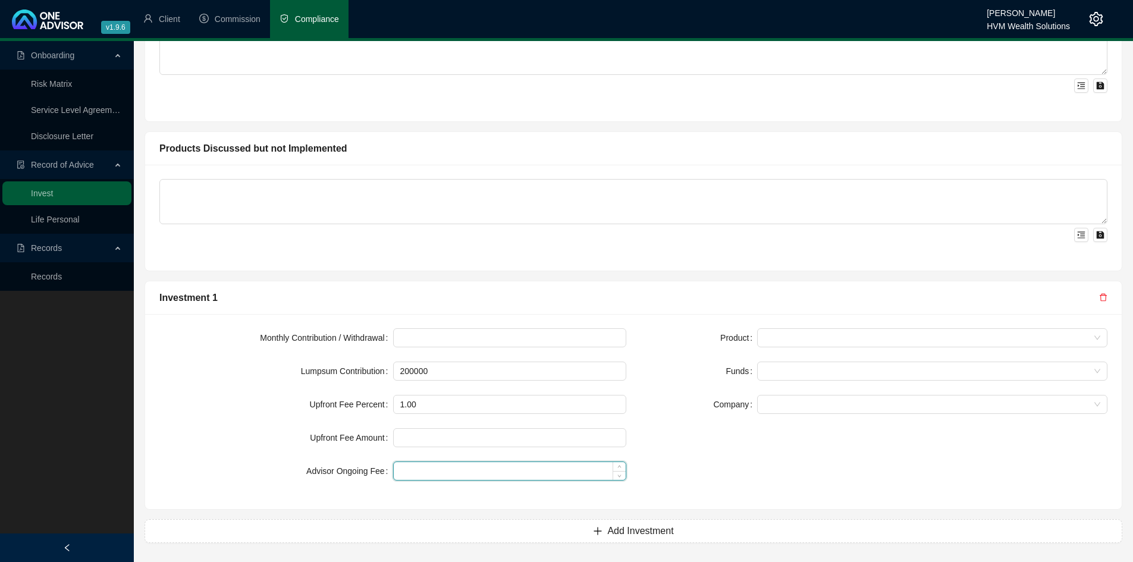
click at [435, 479] on input at bounding box center [510, 471] width 233 height 18
type input "0.50"
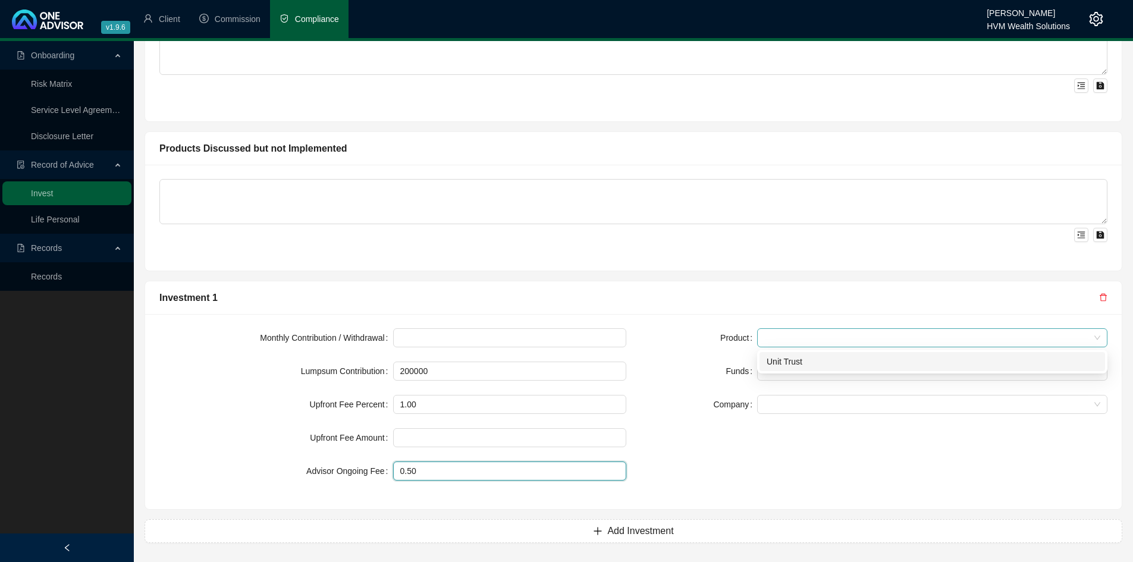
click at [918, 336] on span at bounding box center [932, 338] width 336 height 18
click at [871, 362] on div "Unit Trust" at bounding box center [932, 361] width 331 height 13
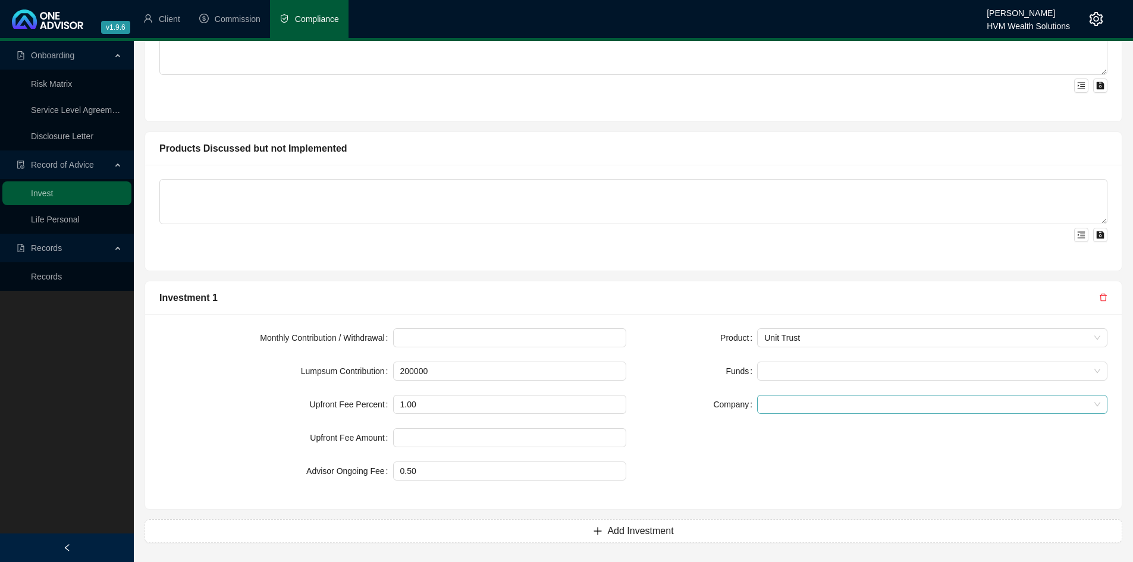
drag, startPoint x: 864, startPoint y: 417, endPoint x: 847, endPoint y: 407, distance: 19.5
click at [847, 407] on div "Product Unit Trust Funds Company" at bounding box center [873, 411] width 481 height 167
click at [847, 407] on span at bounding box center [932, 404] width 336 height 18
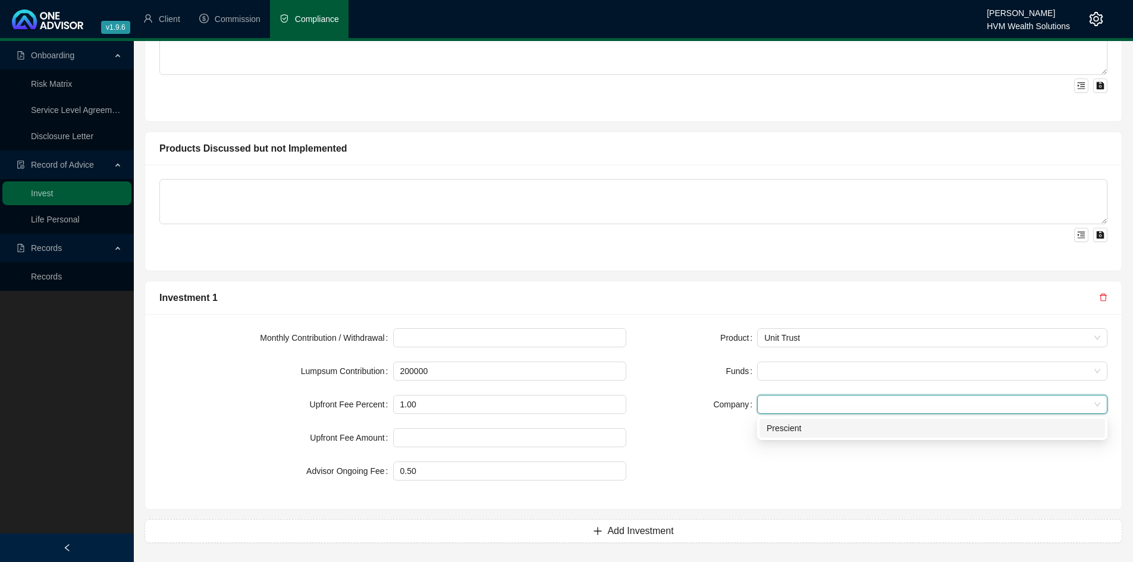
click at [813, 436] on div "Prescient" at bounding box center [932, 428] width 346 height 19
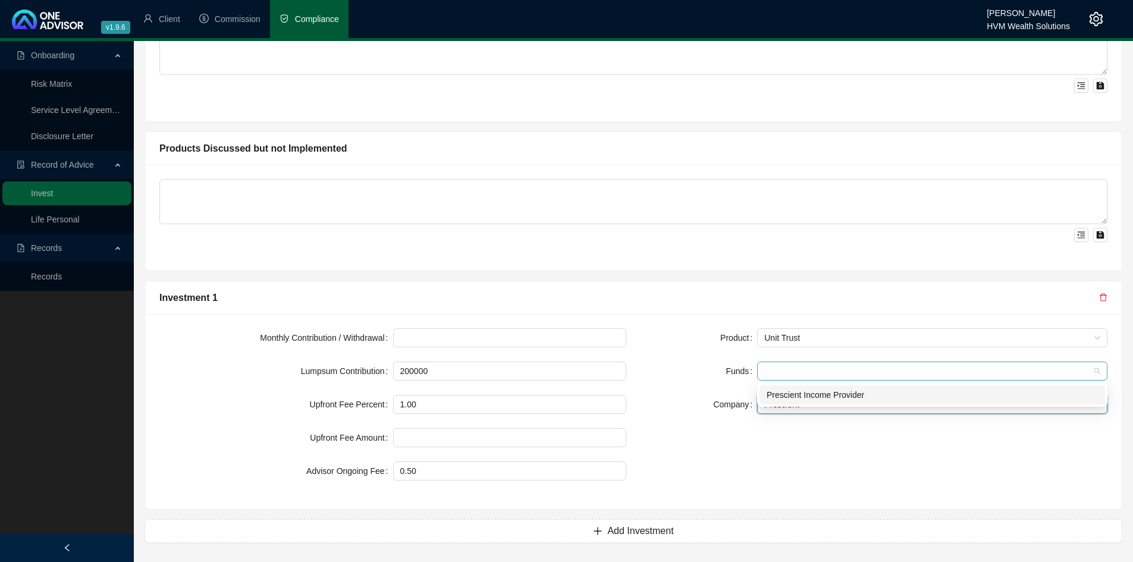
click at [788, 371] on div at bounding box center [925, 371] width 333 height 9
click at [809, 393] on div "Prescient Income Provider" at bounding box center [932, 394] width 331 height 13
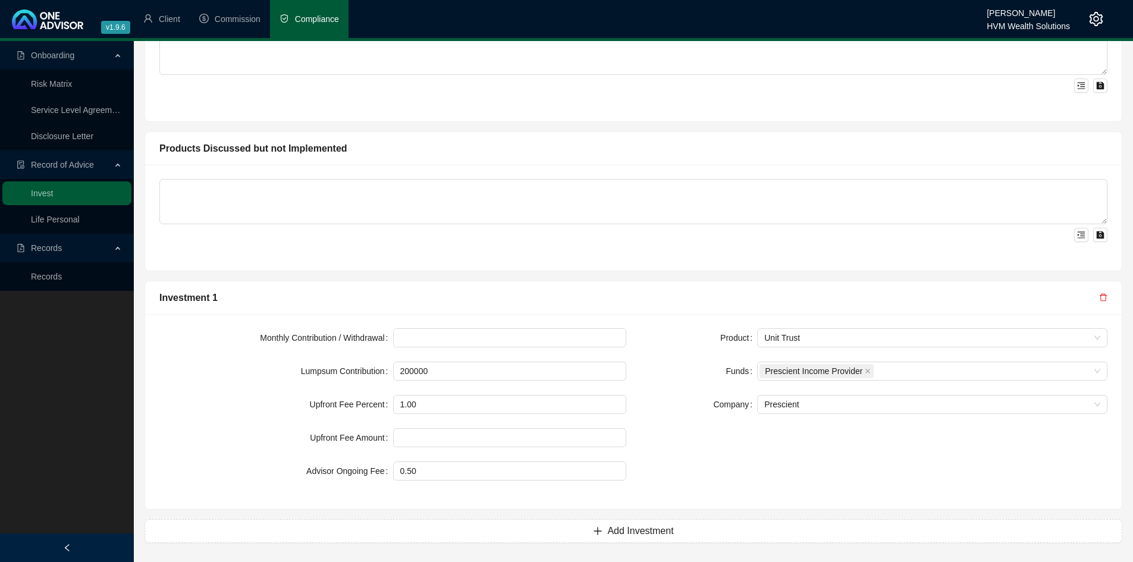
click at [841, 431] on div "Product Unit Trust Funds Prescient Income Provider Company Prescient" at bounding box center [873, 411] width 481 height 167
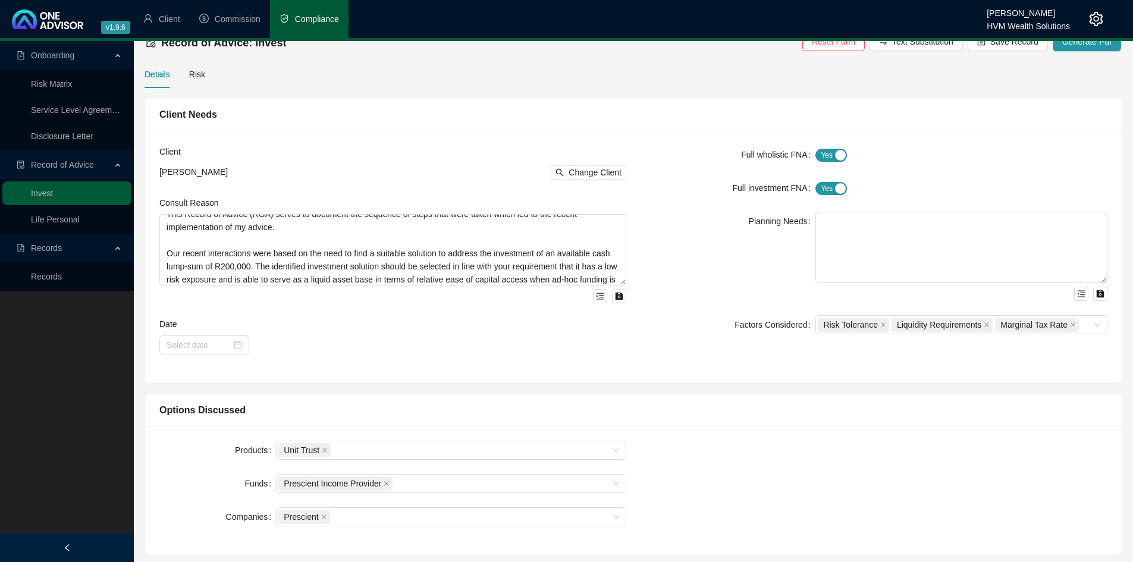
scroll to position [0, 0]
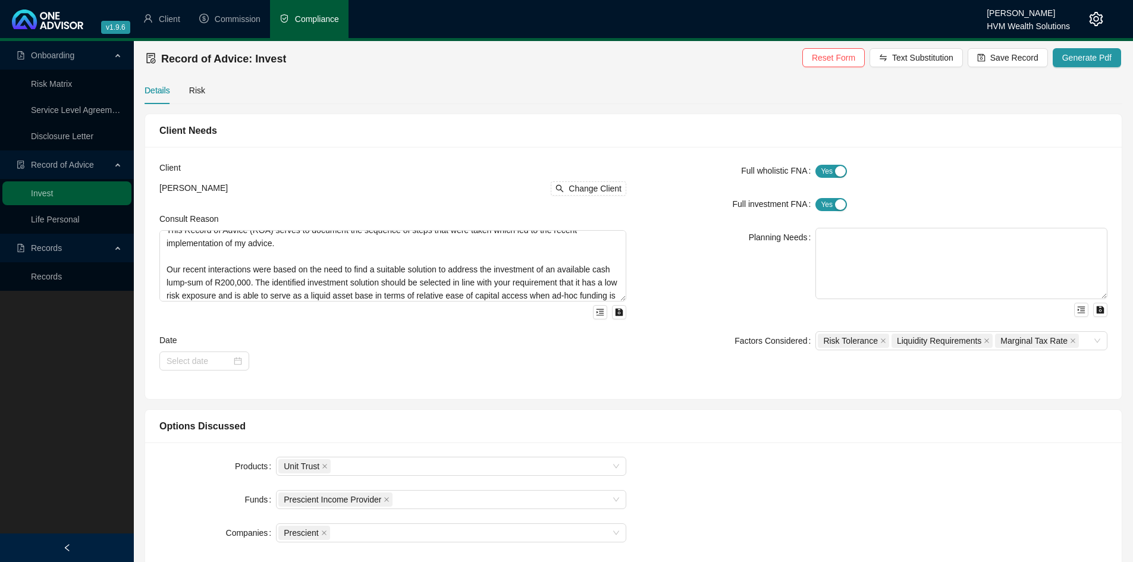
click at [185, 95] on div "Details Risk" at bounding box center [175, 90] width 61 height 27
click at [193, 90] on div "Risk" at bounding box center [197, 90] width 16 height 13
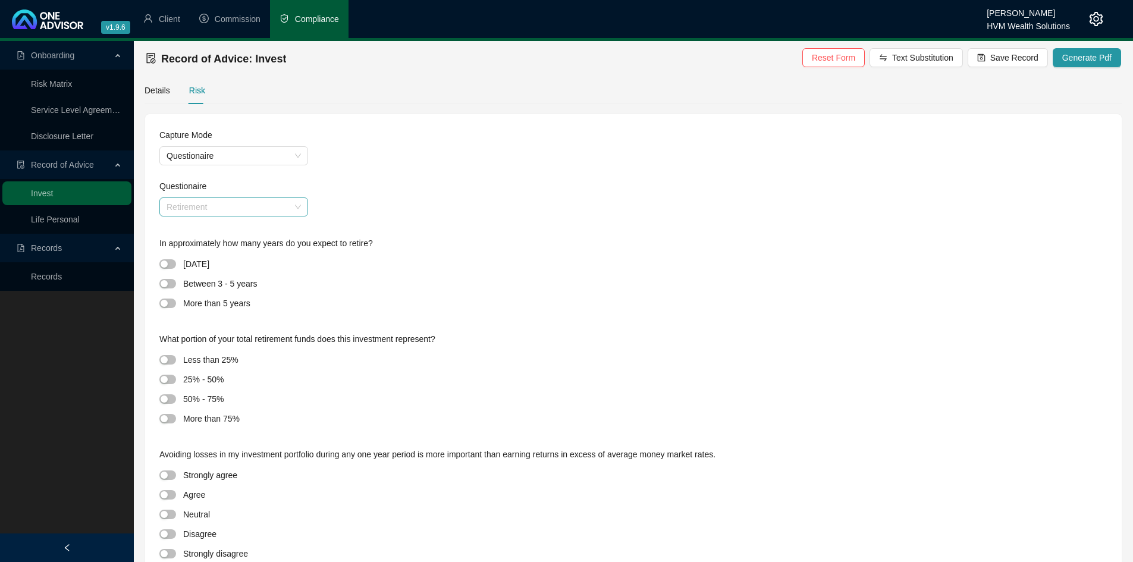
click at [269, 203] on span "Retirement" at bounding box center [234, 207] width 134 height 18
click at [243, 233] on div "Discretionary" at bounding box center [234, 230] width 130 height 13
click at [209, 266] on div "[DATE]" at bounding box center [196, 264] width 26 height 14
click at [163, 264] on div "button" at bounding box center [164, 263] width 7 height 7
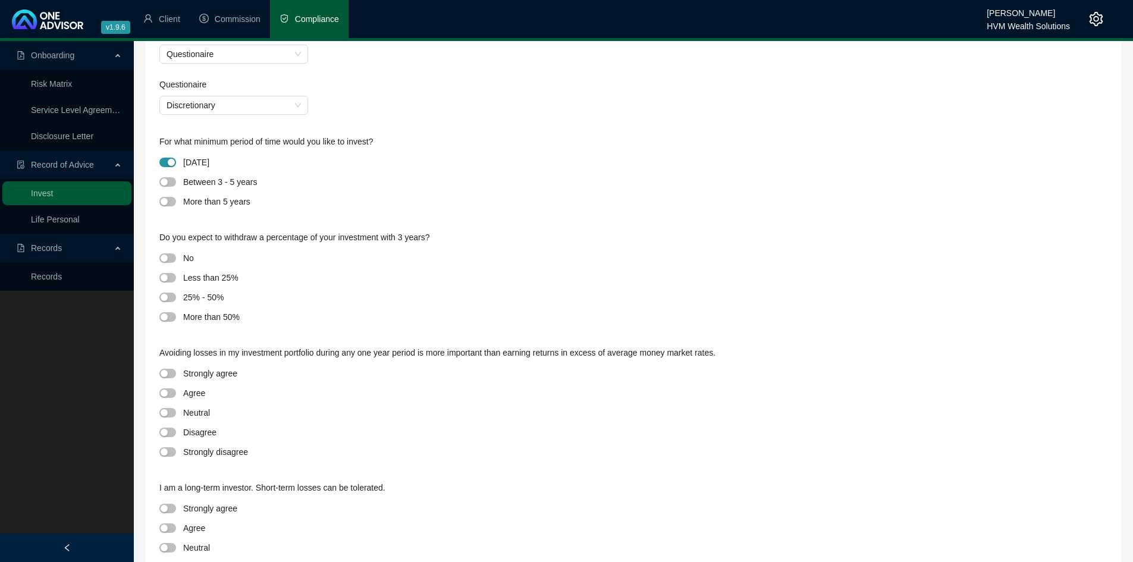
scroll to position [119, 0]
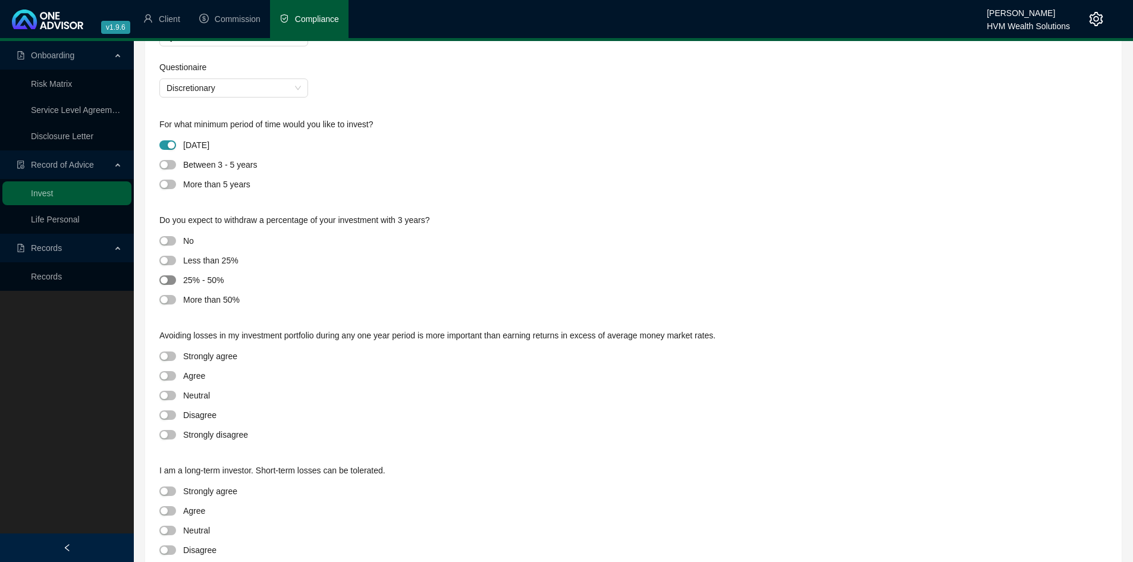
click at [169, 281] on span "button" at bounding box center [167, 280] width 17 height 10
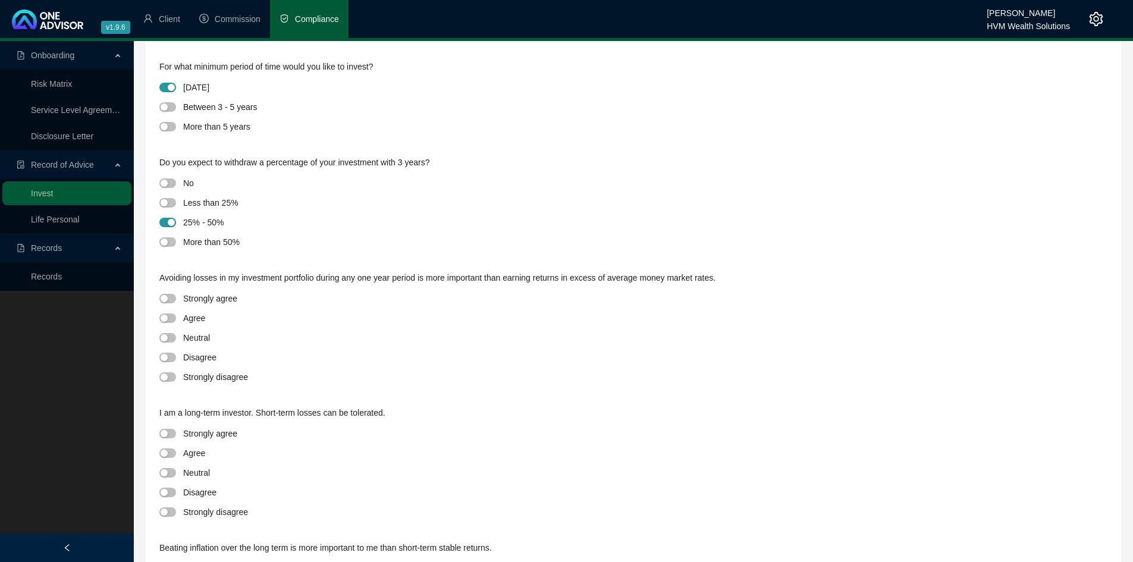
scroll to position [178, 0]
click at [166, 317] on div "button" at bounding box center [164, 316] width 7 height 7
click at [166, 492] on div "button" at bounding box center [164, 490] width 7 height 7
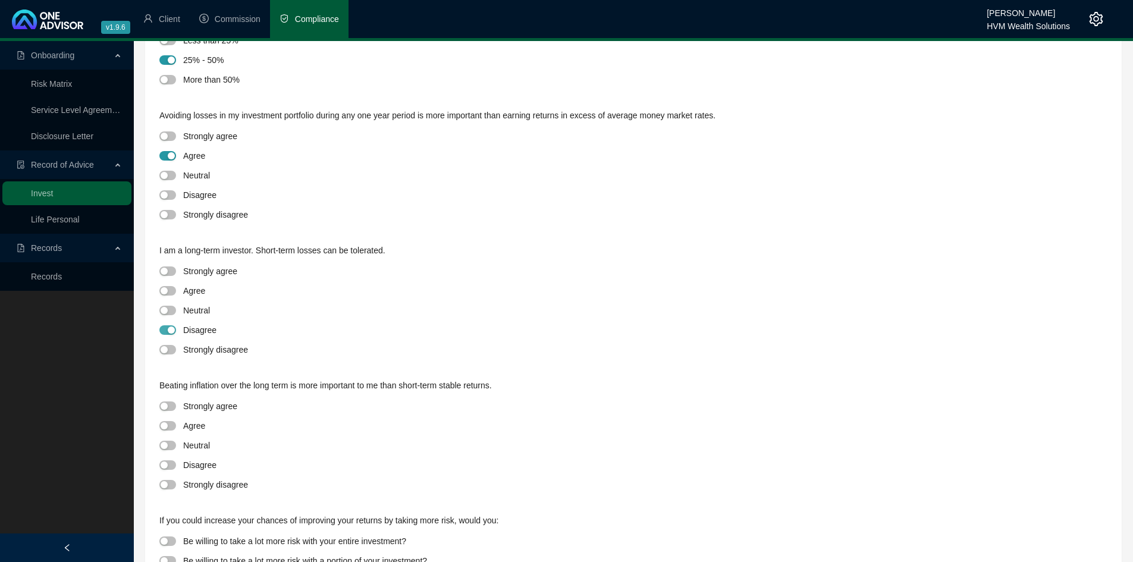
scroll to position [416, 0]
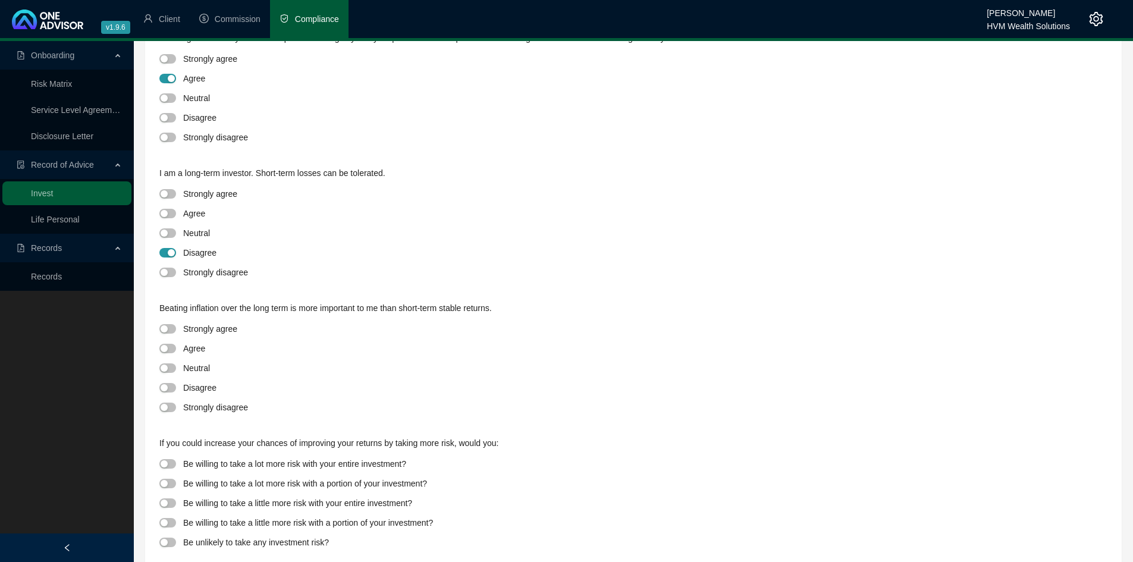
click at [159, 390] on div "Capture Mode Questionaire Questionaire Discretionary For what minimum period of…" at bounding box center [633, 139] width 977 height 882
click at [159, 390] on span "button" at bounding box center [167, 388] width 17 height 10
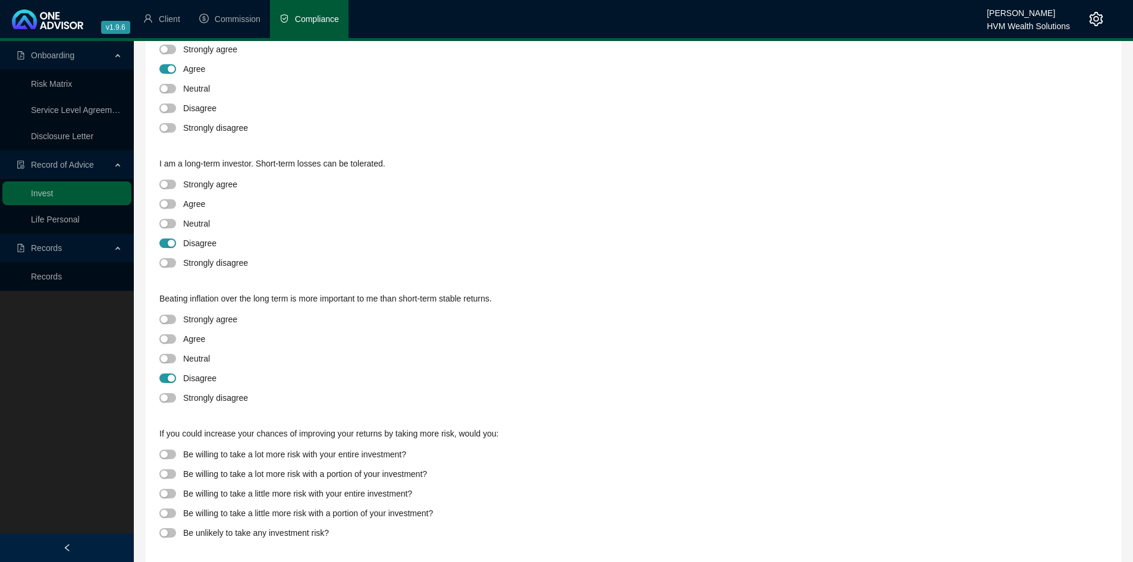
scroll to position [435, 0]
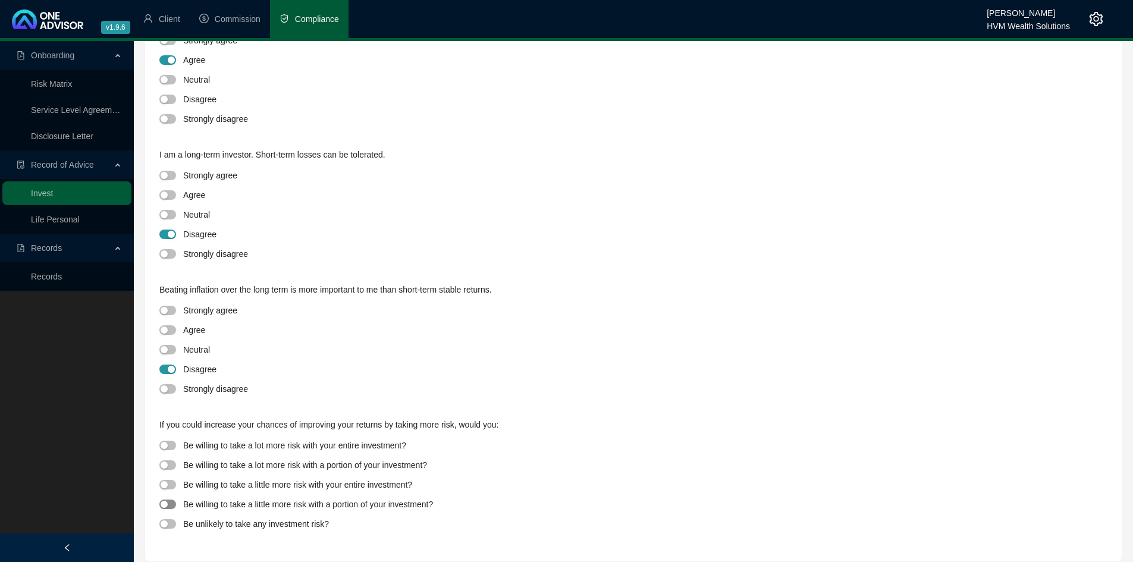
click at [167, 504] on div "button" at bounding box center [164, 504] width 7 height 7
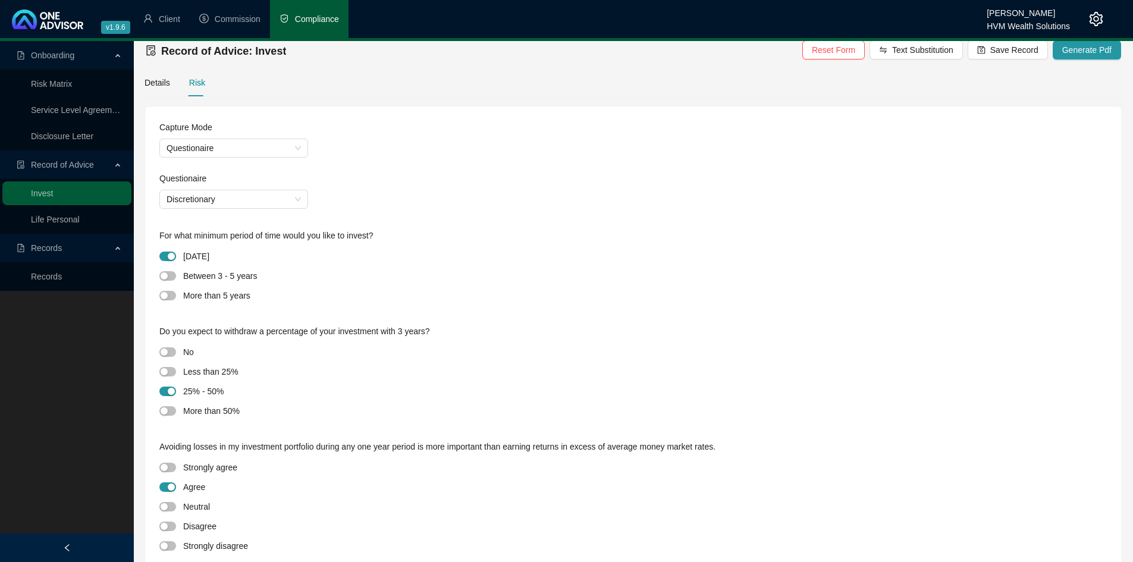
scroll to position [0, 0]
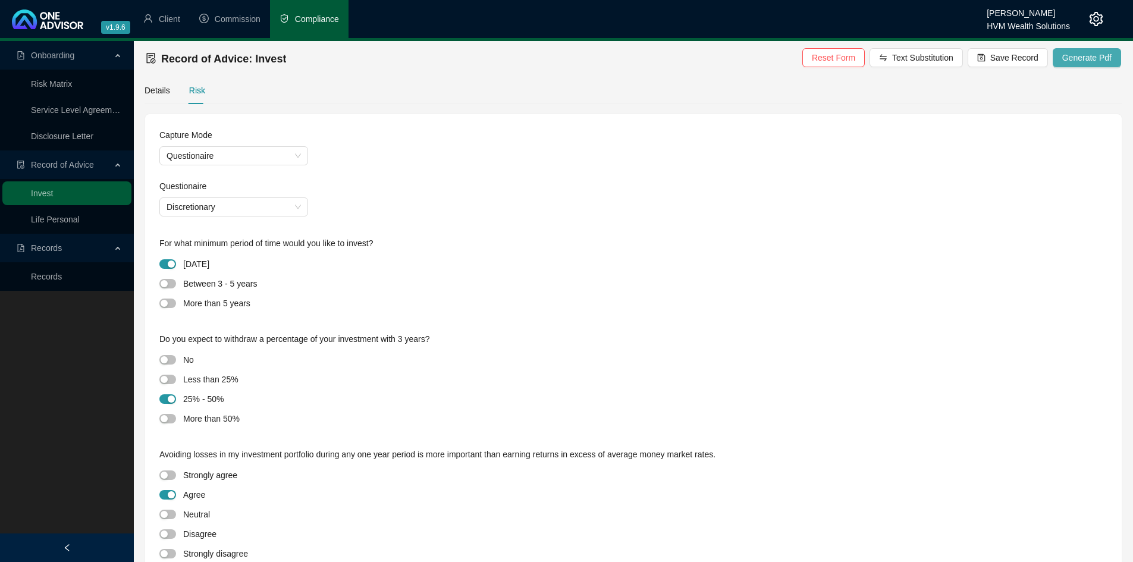
click at [1079, 57] on span "Generate Pdf" at bounding box center [1086, 57] width 49 height 13
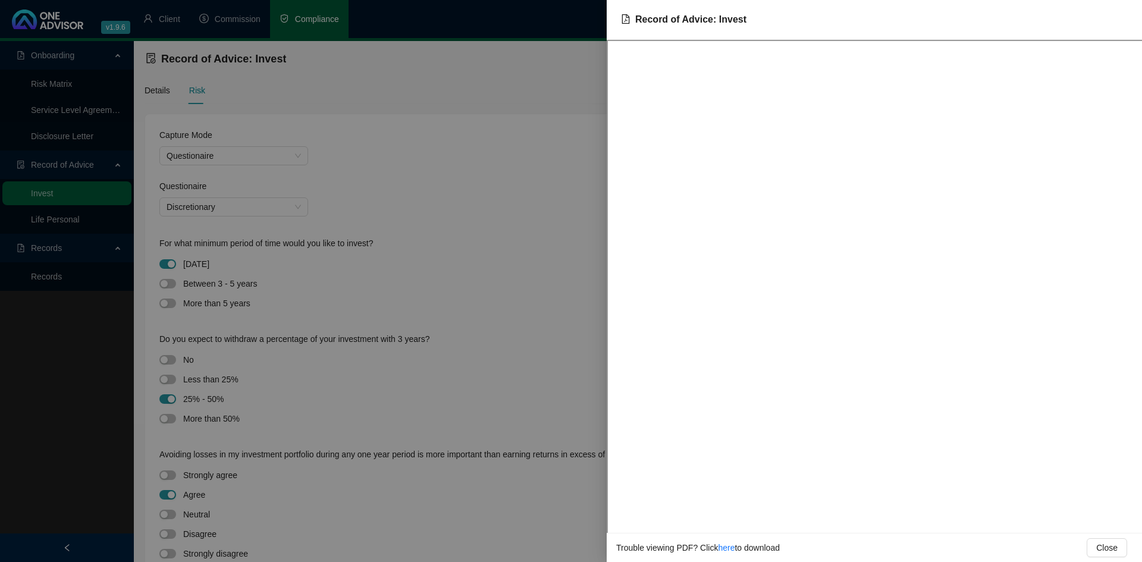
click at [324, 297] on div at bounding box center [571, 281] width 1142 height 562
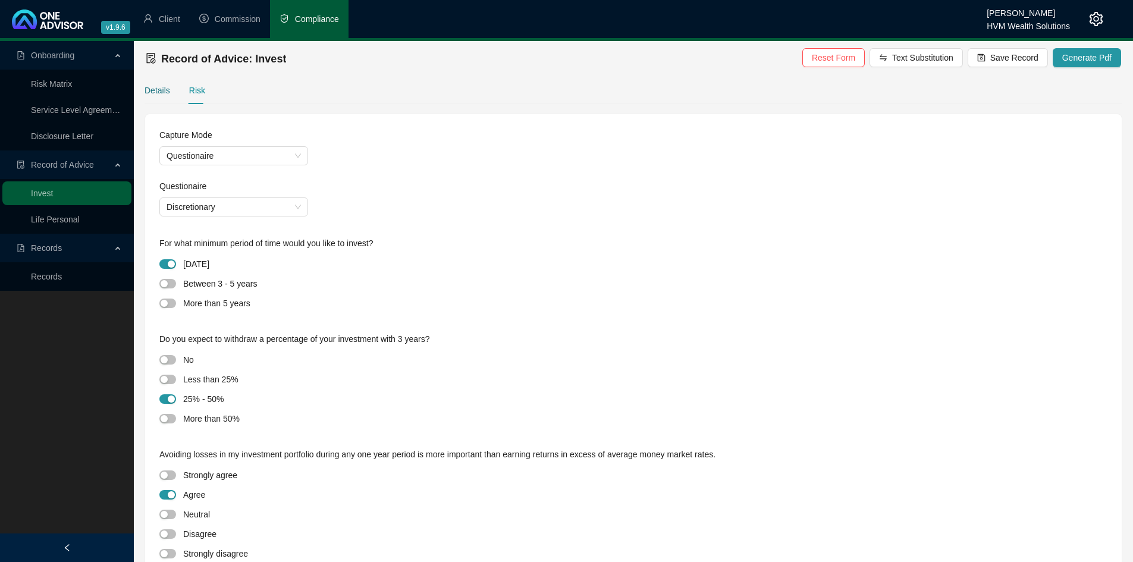
click at [146, 88] on div "Details" at bounding box center [158, 90] width 26 height 13
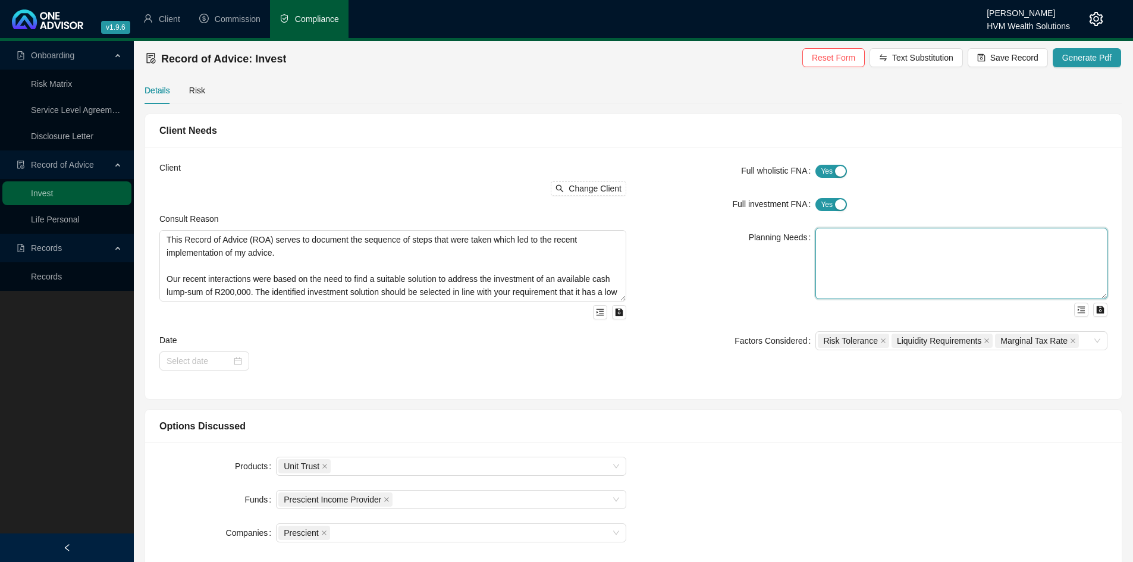
click at [870, 274] on textarea at bounding box center [961, 263] width 292 height 71
paste textarea "to find a suitable solution to address the investment of an available cash lump…"
click at [824, 237] on textarea "to find a suitable solution to address the investment of an available cash lump…" at bounding box center [961, 263] width 292 height 71
click at [914, 250] on textarea "To find a suitable solution to address the investment of an available cash lump…" at bounding box center [961, 263] width 292 height 71
type textarea "To find a suitable solution to address the investment of an available cash lump…"
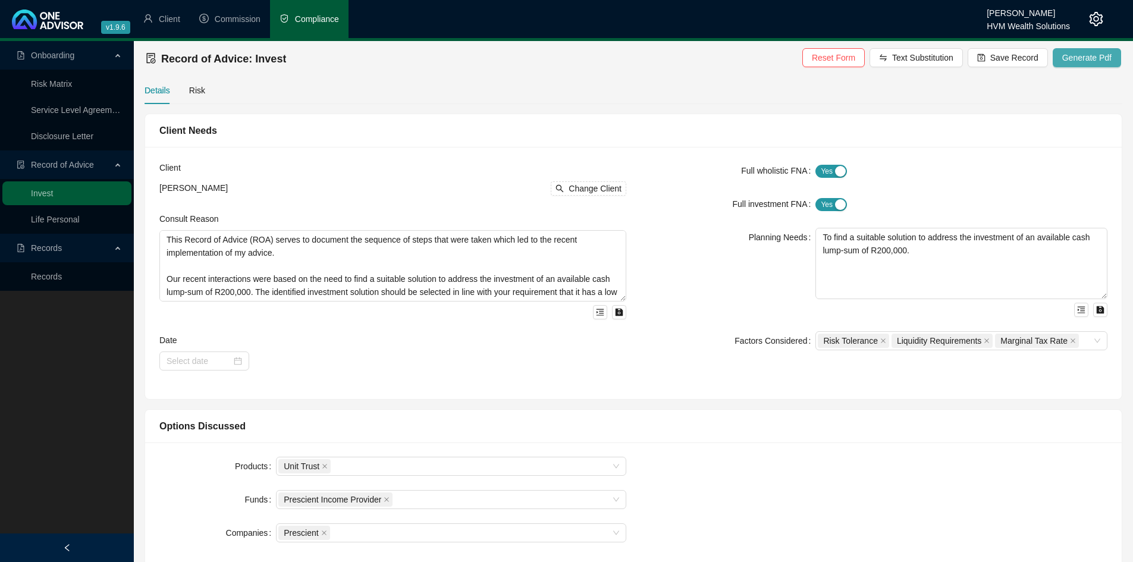
click at [1079, 67] on button "Generate Pdf" at bounding box center [1087, 57] width 68 height 19
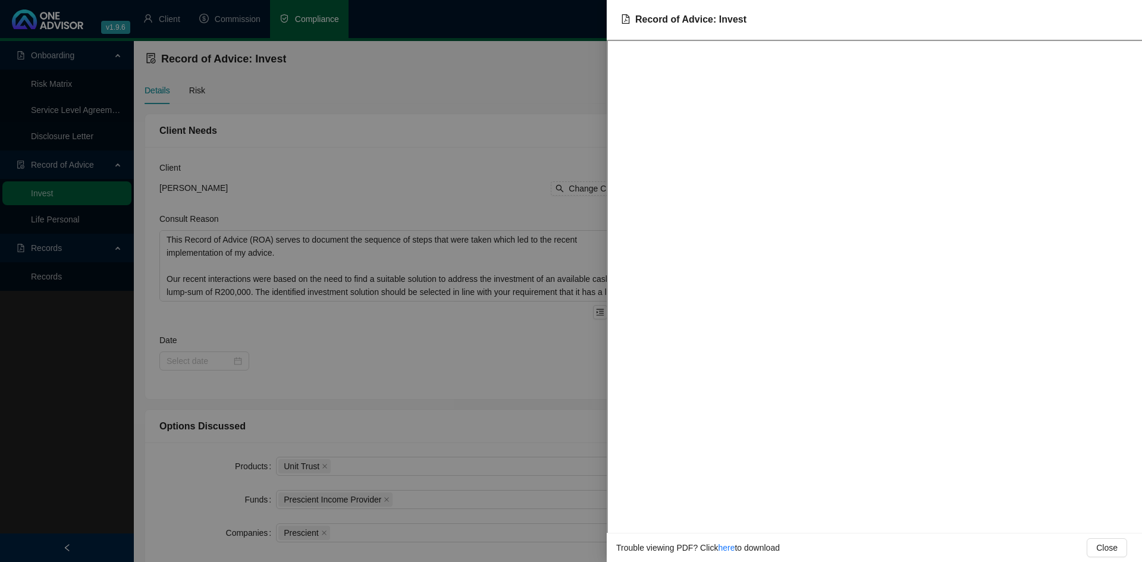
click at [467, 79] on div at bounding box center [571, 281] width 1142 height 562
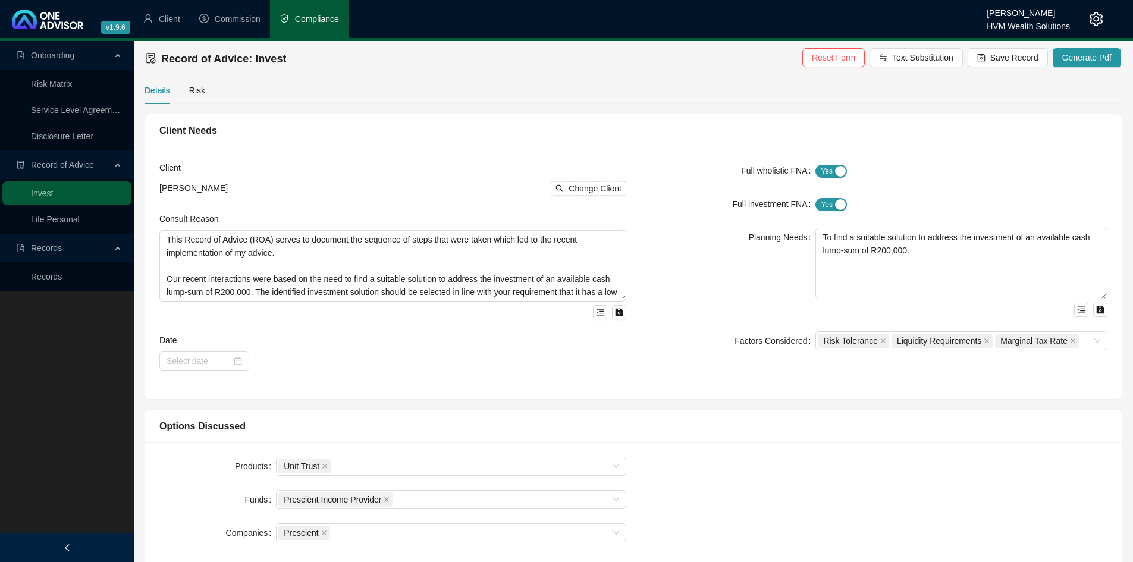
click at [660, 225] on form "Full wholistic FNA Yes No Full investment FNA Yes No Planning Needs To find a s…" at bounding box center [874, 255] width 467 height 189
click at [855, 57] on span "Reset Form" at bounding box center [833, 57] width 43 height 13
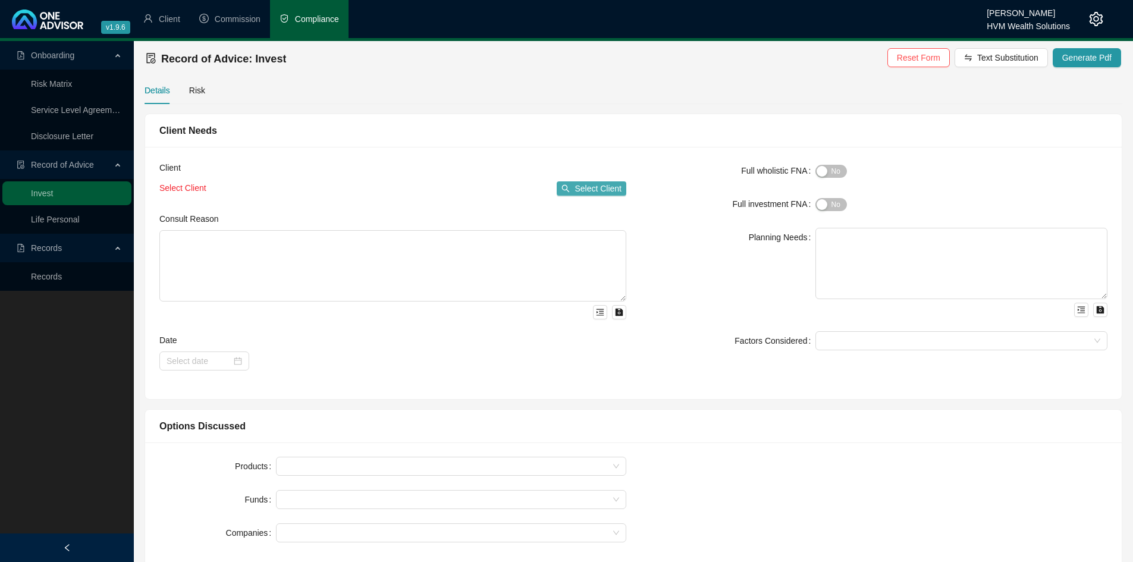
click at [594, 185] on span "Select Client" at bounding box center [597, 188] width 47 height 13
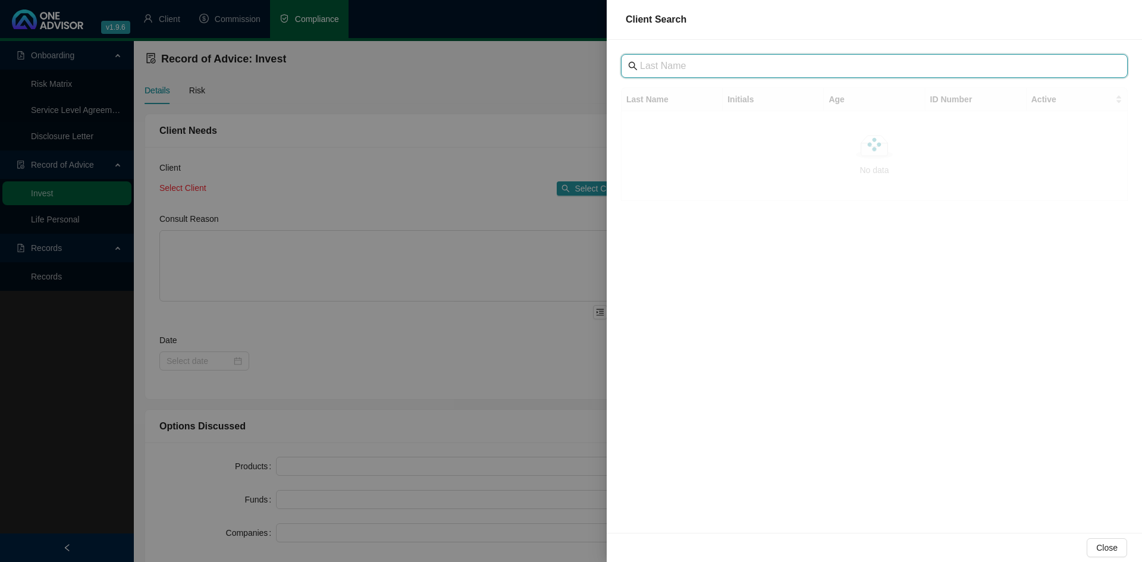
click at [687, 62] on input "text" at bounding box center [875, 66] width 471 height 14
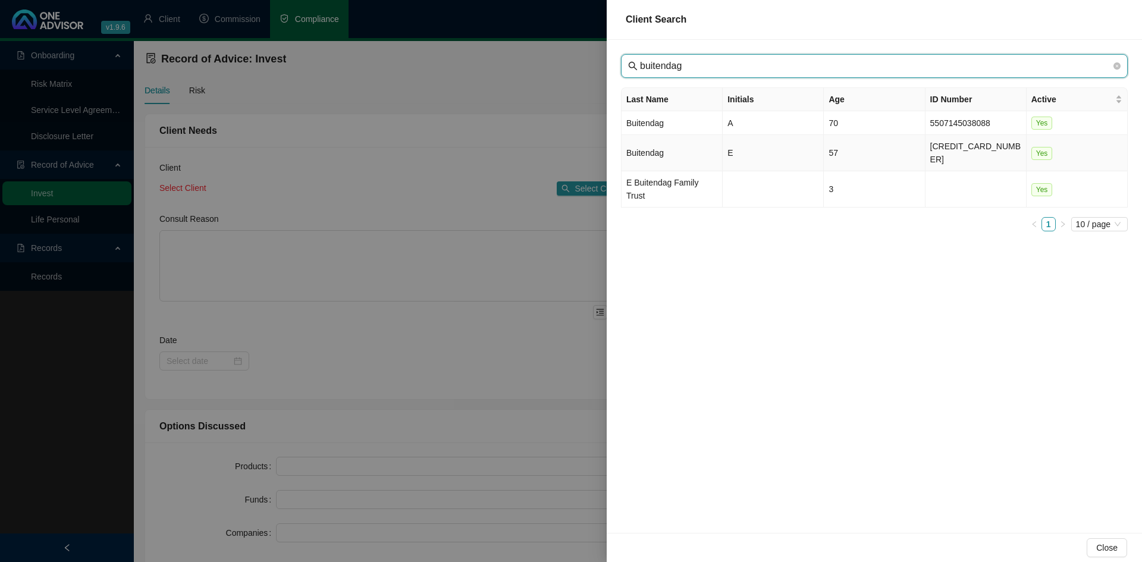
type input "buitendag"
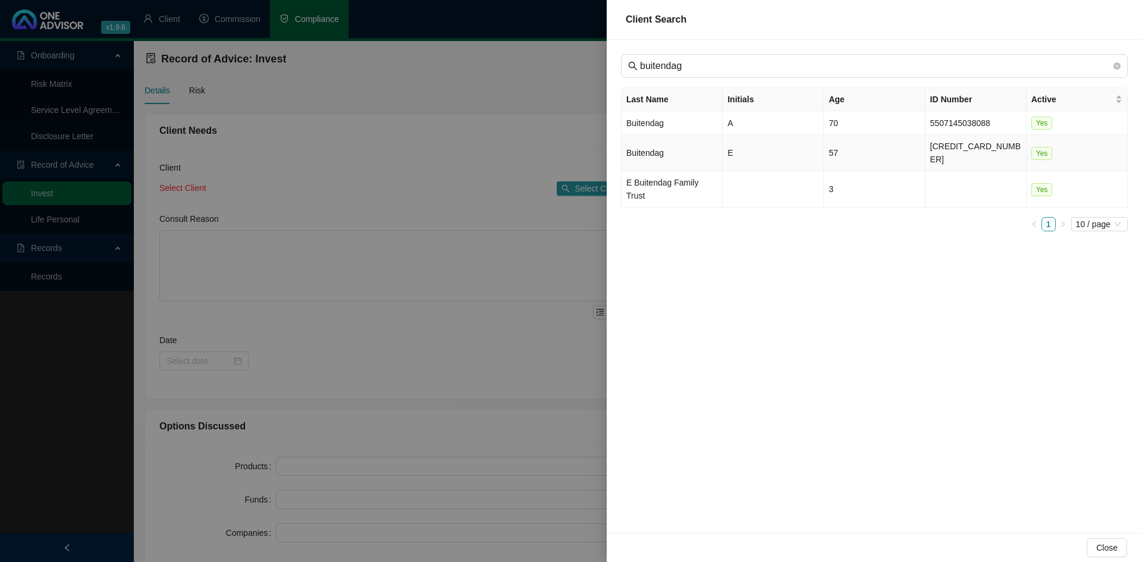
click at [663, 143] on td "Buitendag" at bounding box center [671, 153] width 101 height 36
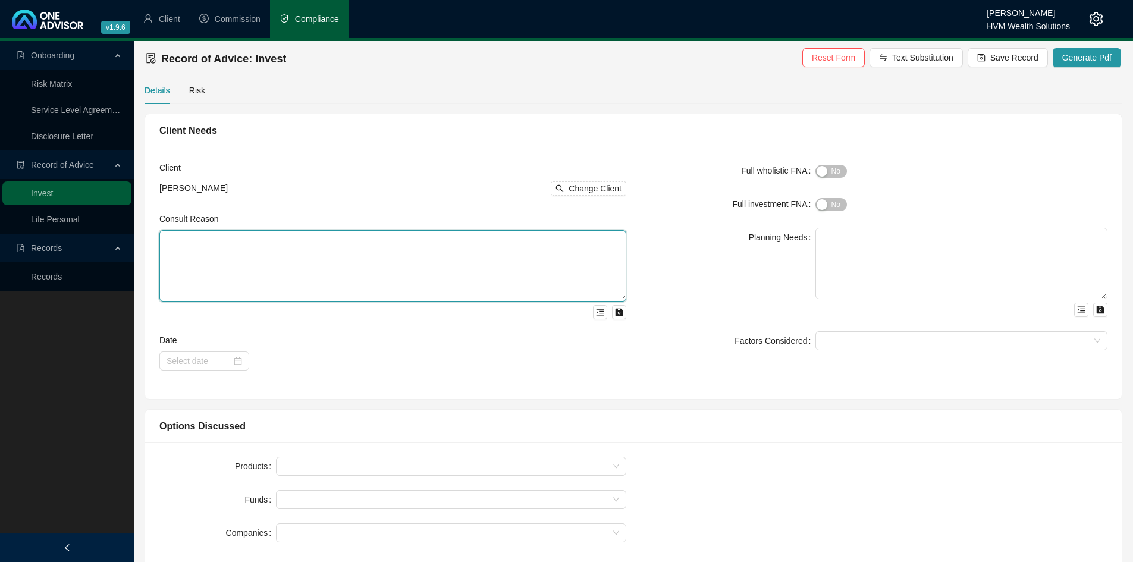
click at [476, 243] on textarea at bounding box center [392, 265] width 467 height 71
paste textarea "This Record of Advice (ROA) serves to document the sequence of steps that were …"
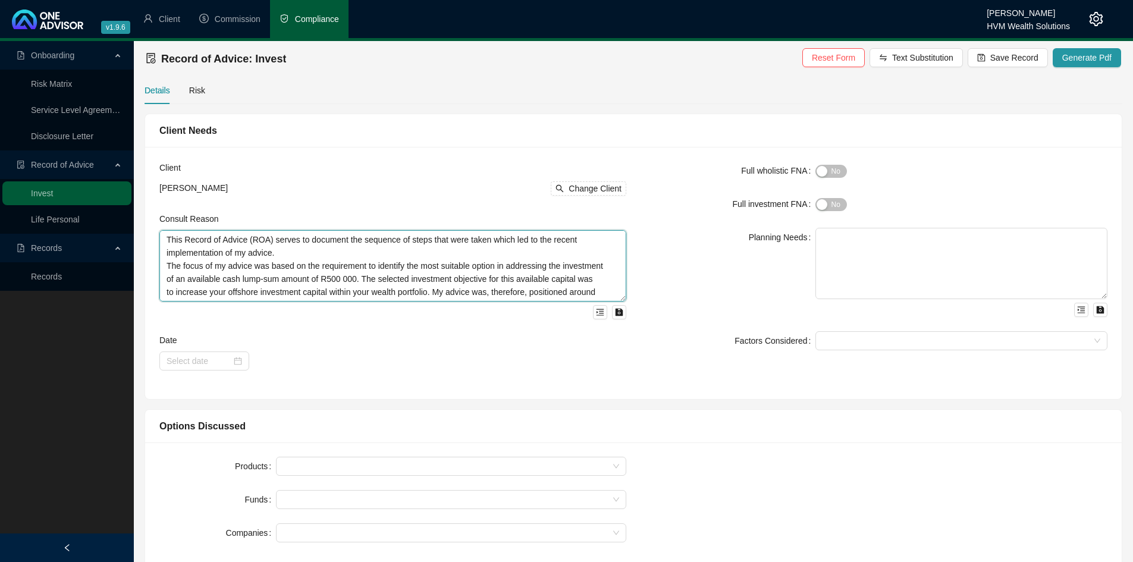
click at [444, 244] on textarea "This Record of Advice (ROA) serves to document the sequence of steps that were …" at bounding box center [392, 265] width 467 height 71
click at [437, 250] on textarea "This Record of Advice (ROA) serves to document the sequence of steps that were …" at bounding box center [392, 265] width 467 height 71
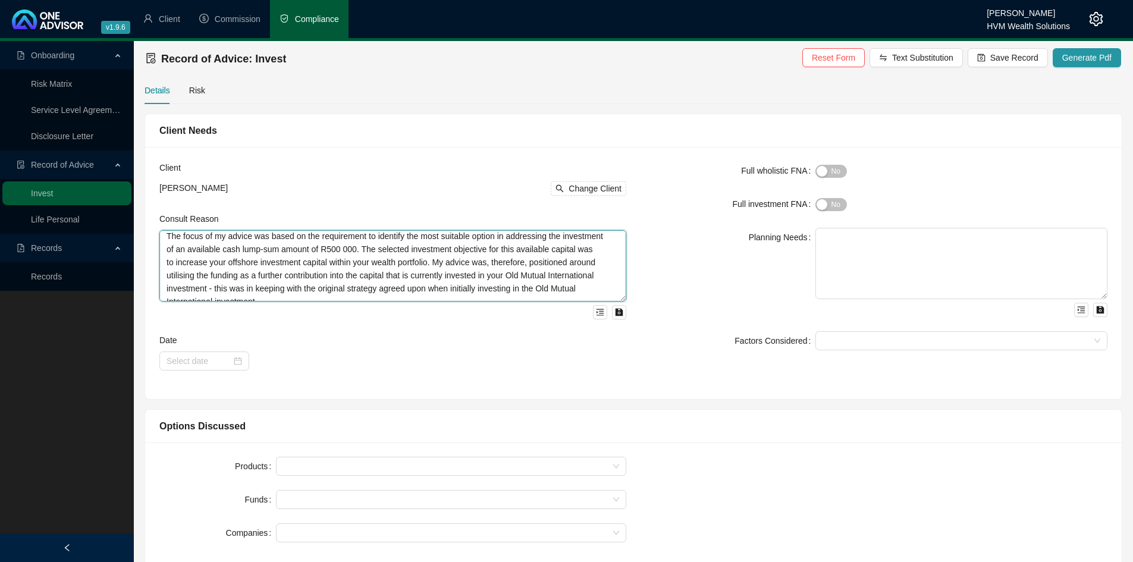
scroll to position [65, 0]
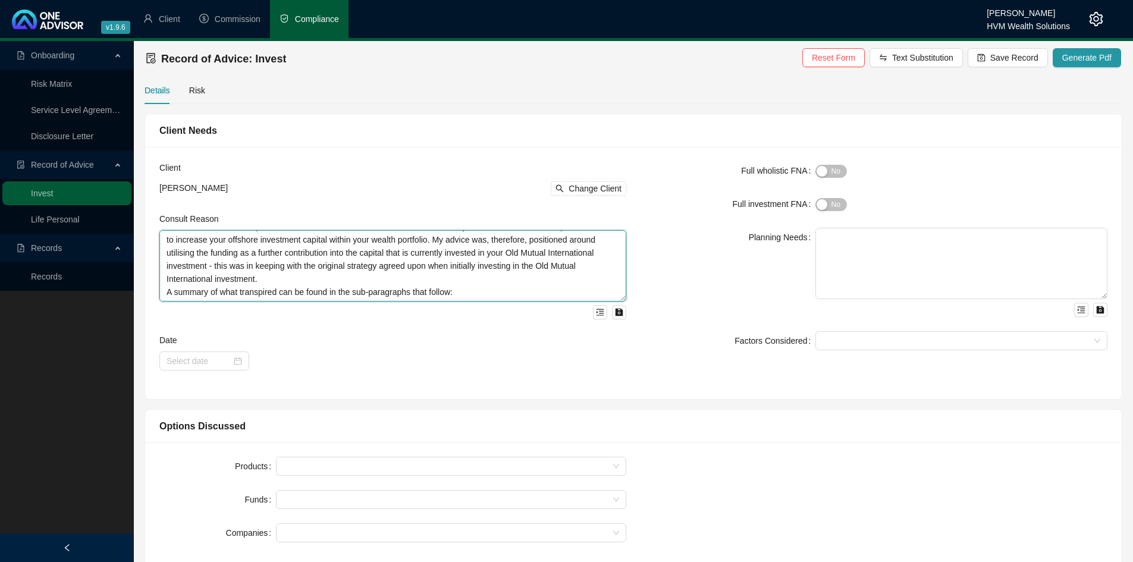
click at [430, 274] on textarea "This Record of Advice (ROA) serves to document the sequence of steps that were …" at bounding box center [392, 265] width 467 height 71
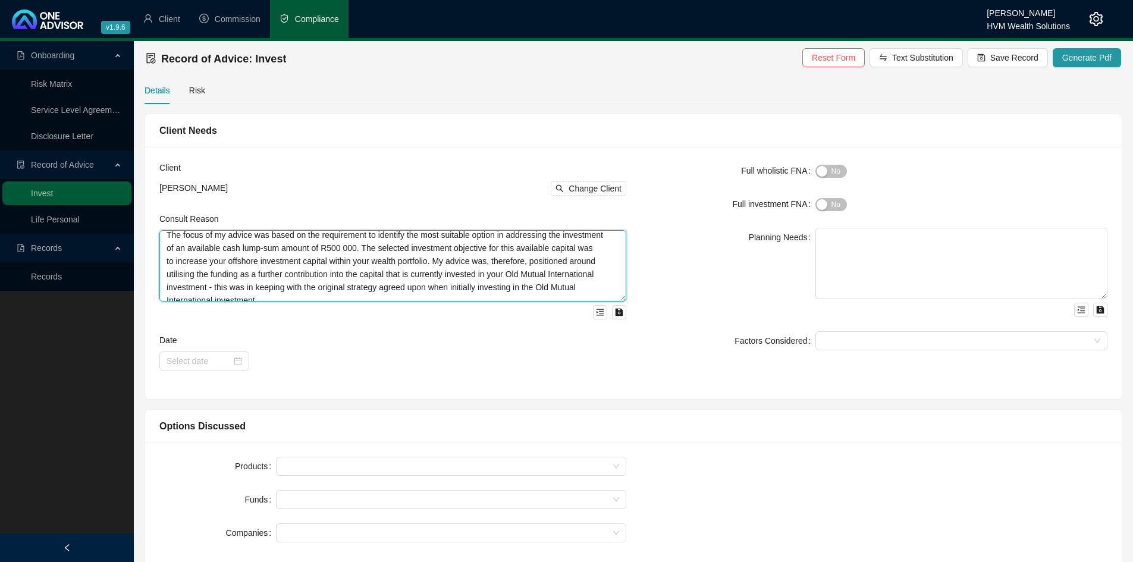
scroll to position [48, 0]
click at [330, 244] on textarea "This Record of Advice (ROA) serves to document the sequence of steps that were …" at bounding box center [392, 265] width 467 height 71
click at [376, 296] on textarea "This Record of Advice (ROA) serves to document the sequence of steps that were …" at bounding box center [392, 265] width 467 height 71
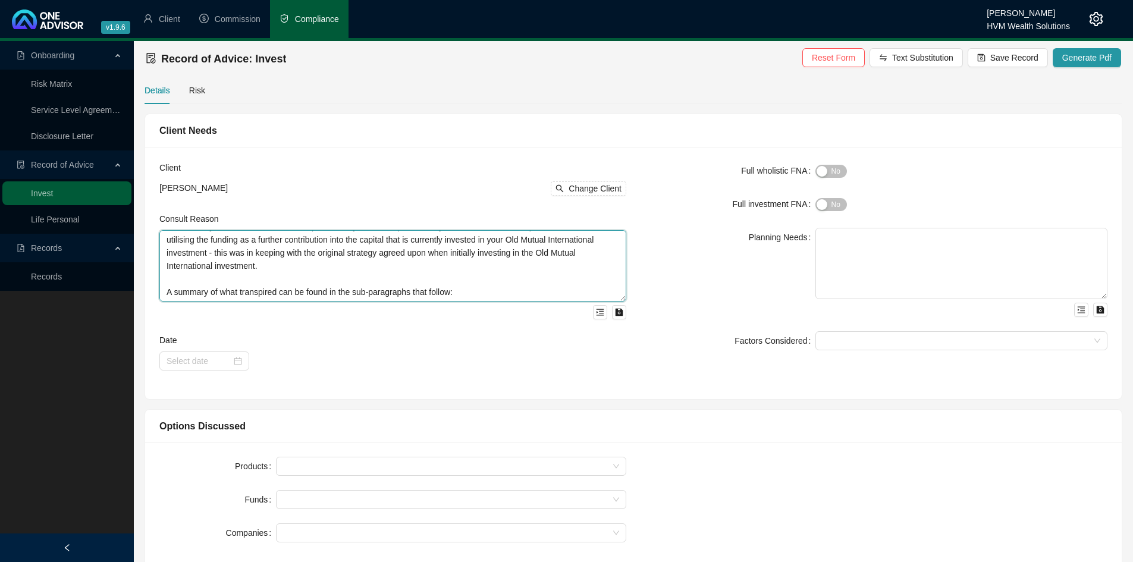
click at [475, 290] on textarea "This Record of Advice (ROA) serves to document the sequence of steps that were …" at bounding box center [392, 265] width 467 height 71
click at [486, 293] on textarea "This Record of Advice (ROA) serves to document the sequence of steps that were …" at bounding box center [392, 265] width 467 height 71
click at [506, 291] on textarea "This Record of Advice (ROA) serves to document the sequence of steps that were …" at bounding box center [392, 265] width 467 height 71
click at [238, 368] on div at bounding box center [204, 360] width 90 height 19
type textarea "This Record of Advice (ROA) serves to document the sequence of steps that were …"
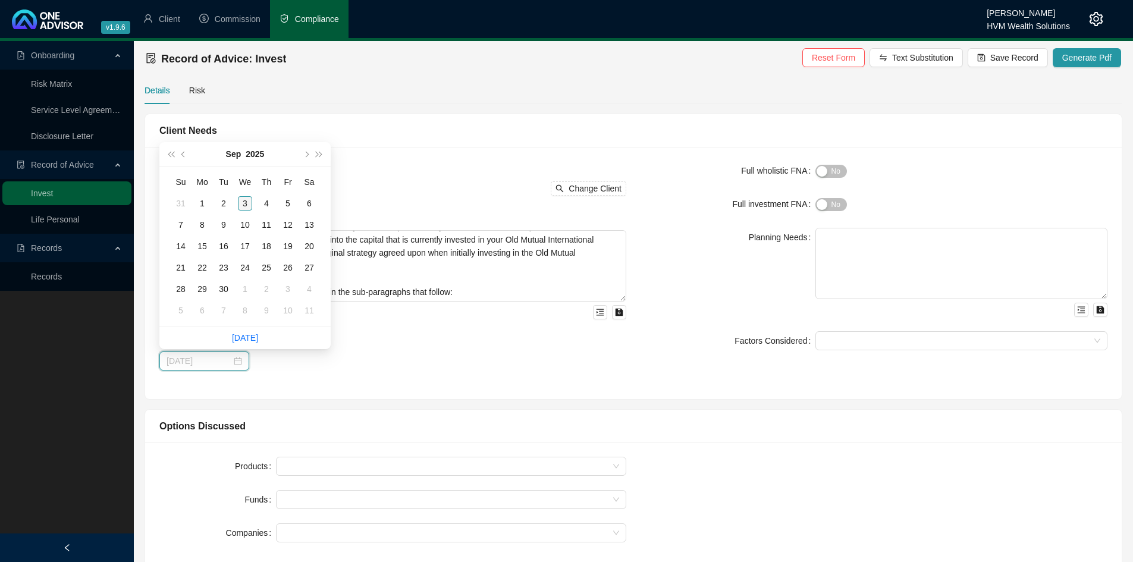
type input "[DATE]"
click at [247, 204] on div "3" at bounding box center [245, 203] width 14 height 14
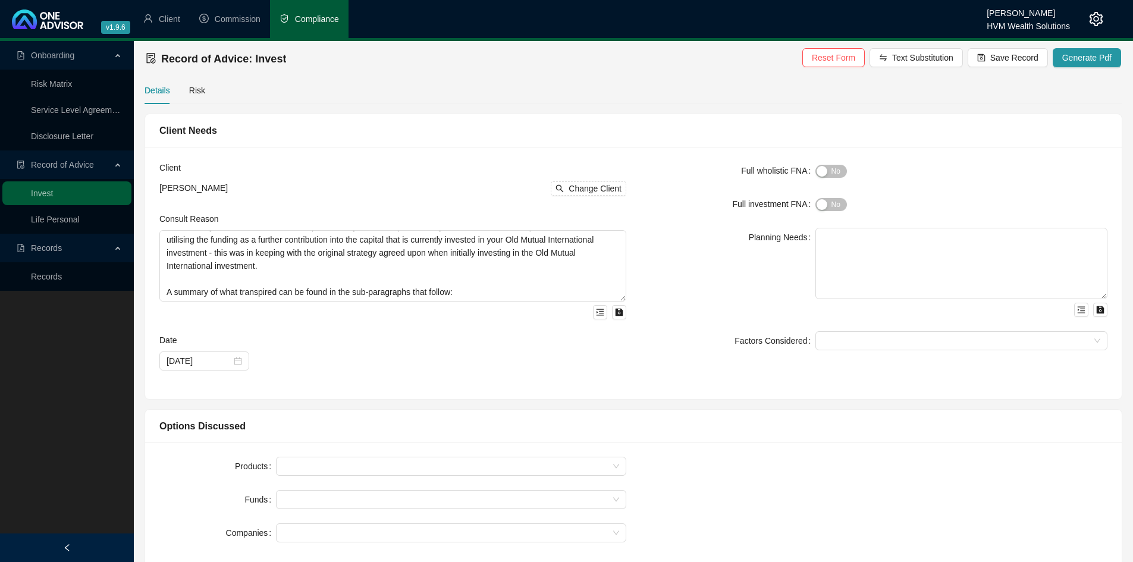
click at [406, 366] on div "[DATE]" at bounding box center [392, 360] width 467 height 19
click at [824, 167] on div "button" at bounding box center [822, 171] width 11 height 11
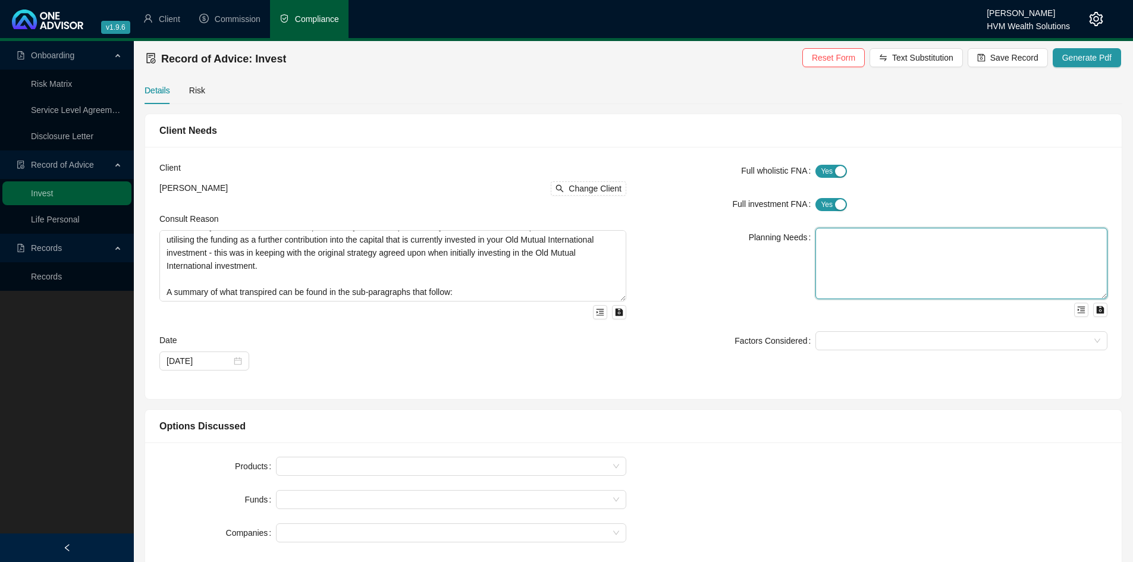
click at [854, 261] on textarea at bounding box center [961, 263] width 292 height 71
click at [956, 236] on textarea at bounding box center [961, 263] width 292 height 71
paste textarea "According to the outcome of the investment needs analysis done with you, you ne…"
click at [1019, 253] on textarea "According to the outcome of the investment needs analysis done with you, you ne…" at bounding box center [961, 263] width 292 height 71
click at [993, 268] on textarea "According to the outcome of the investment needs analysis done with you, you ne…" at bounding box center [961, 263] width 292 height 71
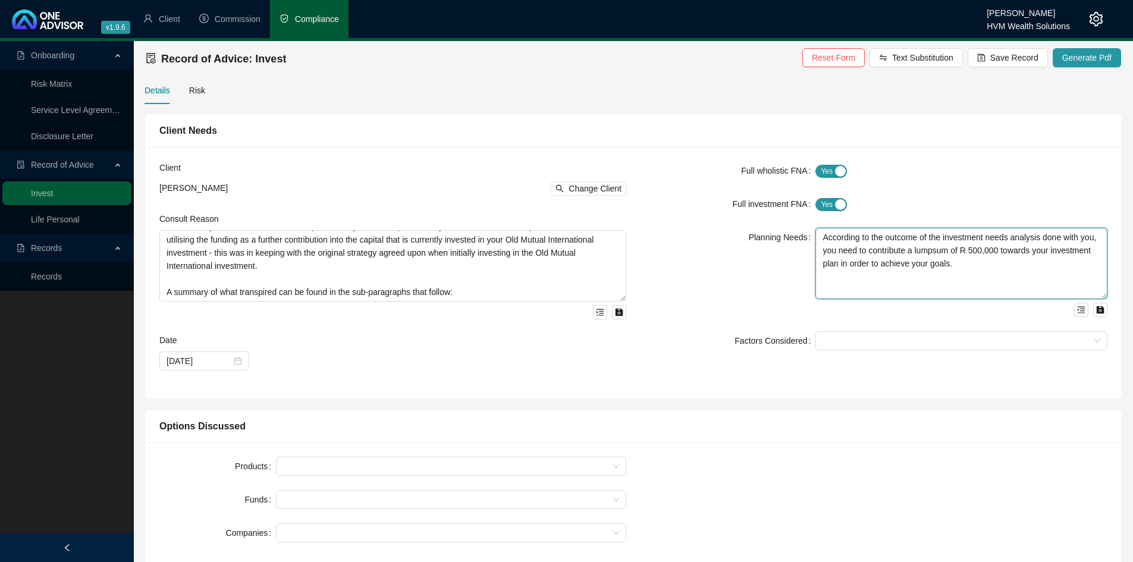
click at [972, 252] on textarea "According to the outcome of the investment needs analysis done with you, you ne…" at bounding box center [961, 263] width 292 height 71
click at [969, 264] on textarea "According to the outcome of the investment needs analysis done with you, you ne…" at bounding box center [961, 263] width 292 height 71
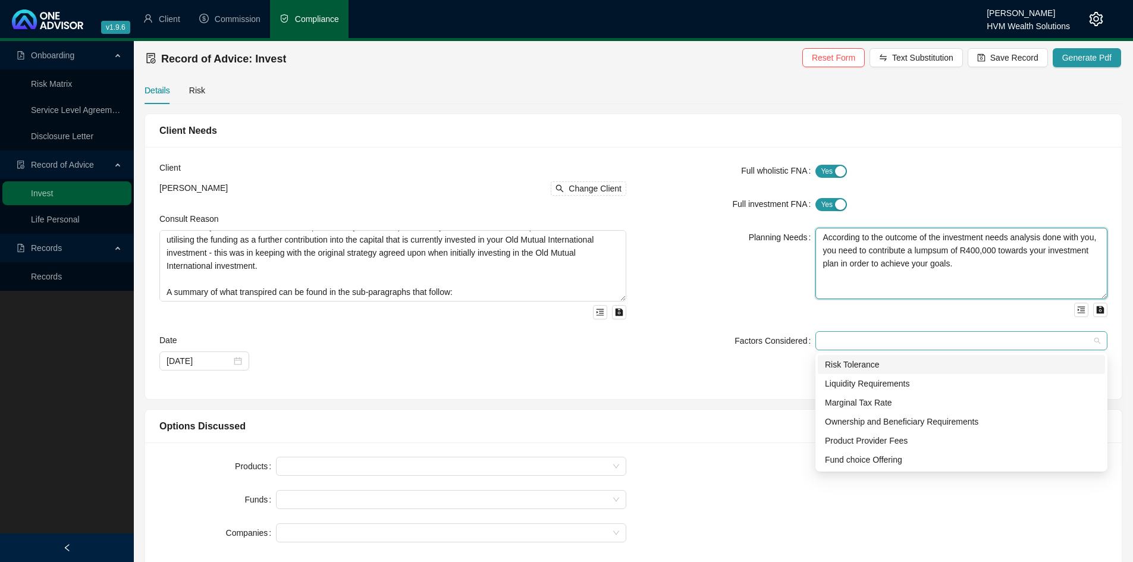
click at [952, 341] on div at bounding box center [955, 341] width 275 height 9
type textarea "According to the outcome of the investment needs analysis done with you, you ne…"
click at [910, 365] on div "Risk Tolerance" at bounding box center [961, 364] width 273 height 13
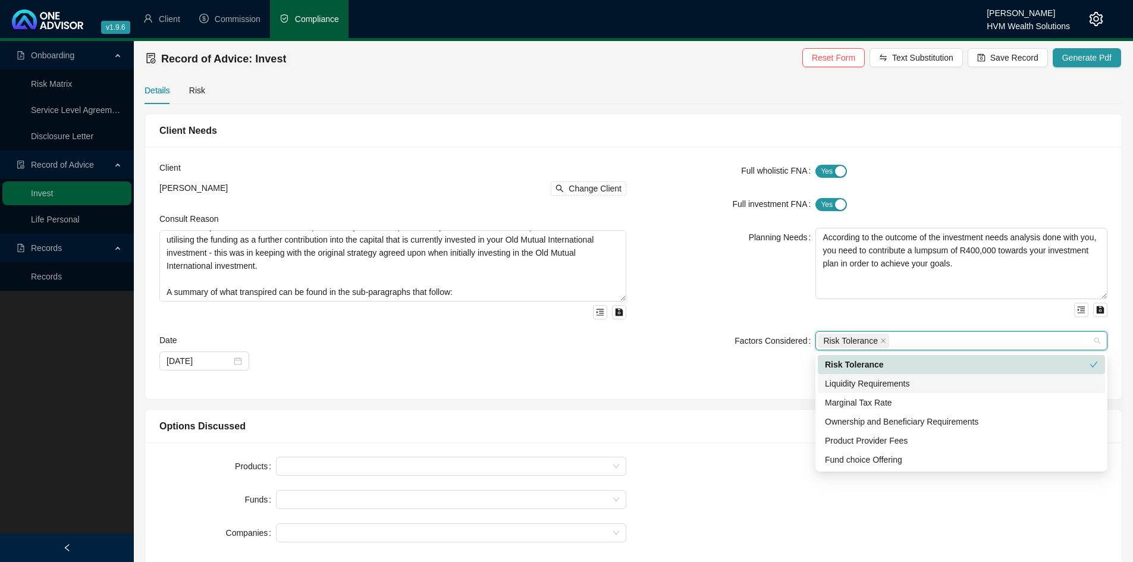
click at [902, 381] on div "Liquidity Requirements" at bounding box center [961, 383] width 273 height 13
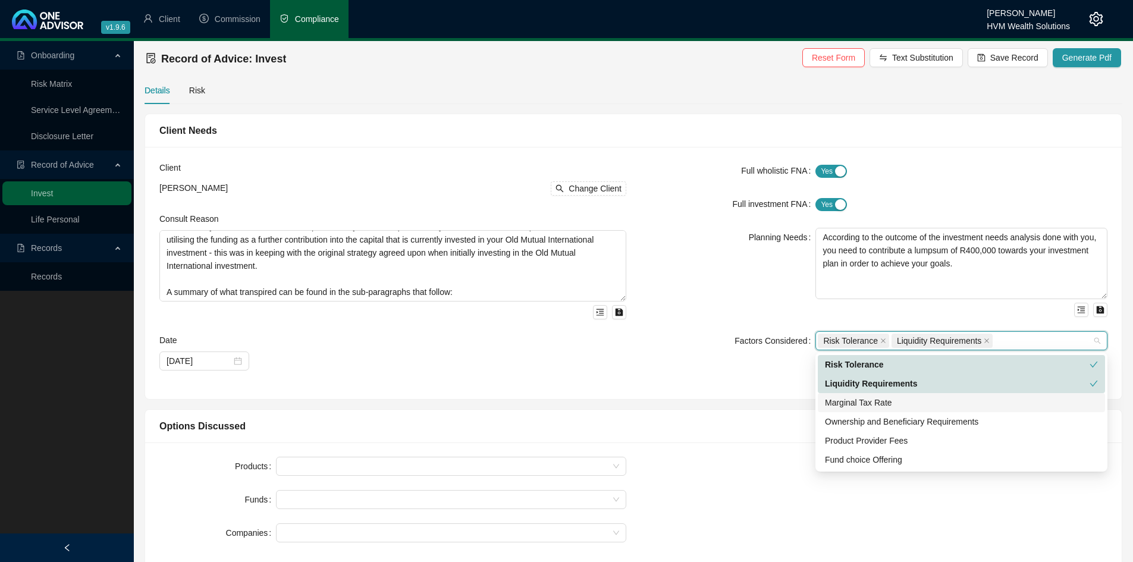
click at [892, 404] on div "Marginal Tax Rate" at bounding box center [961, 402] width 273 height 13
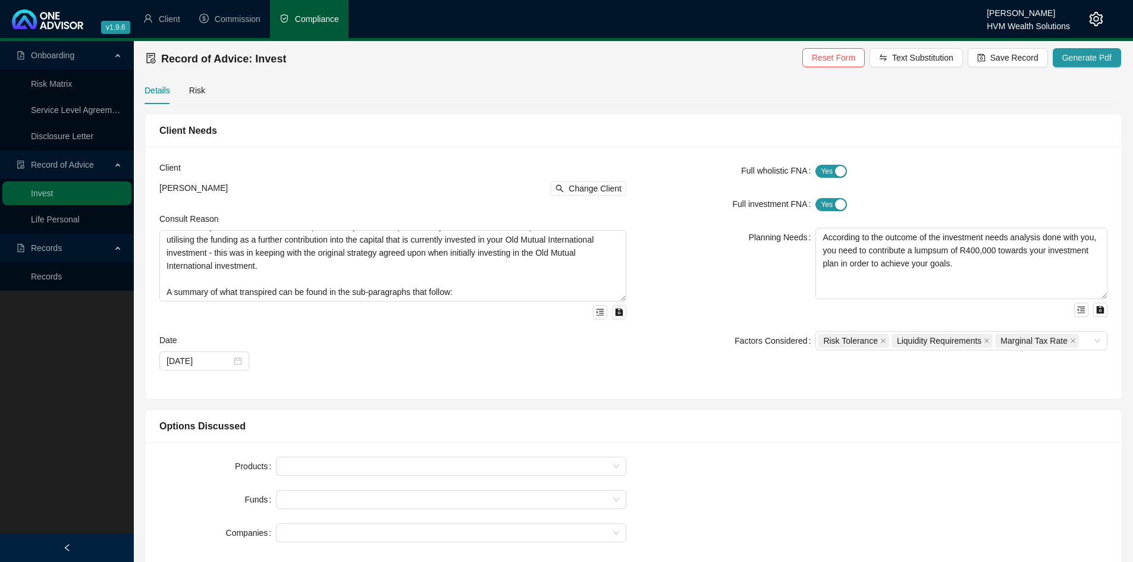
click at [737, 404] on div "Options Discussed Products Funds Companies" at bounding box center [633, 486] width 988 height 172
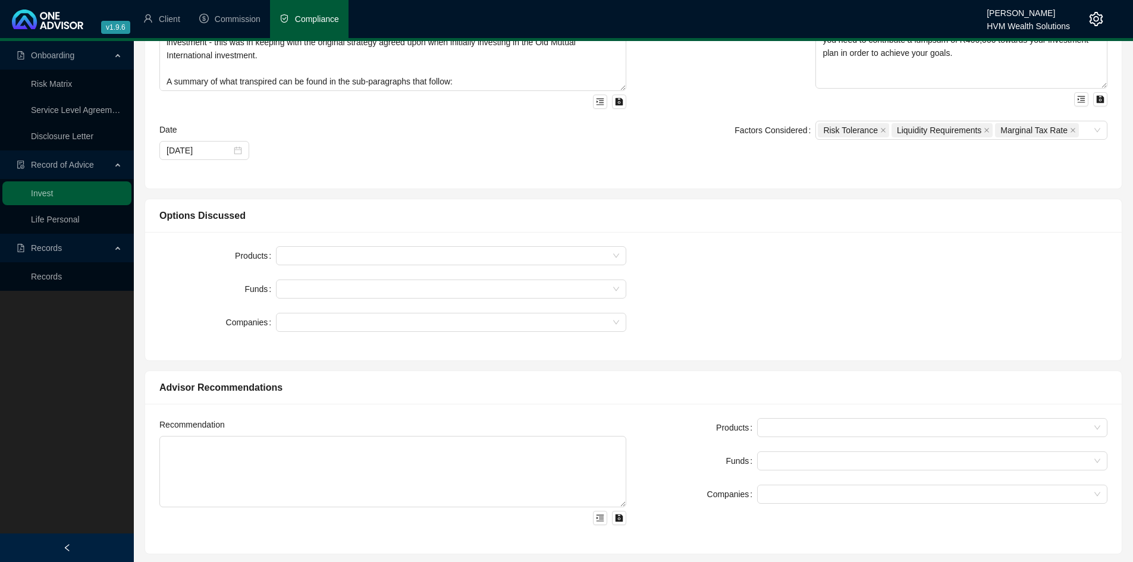
scroll to position [212, 0]
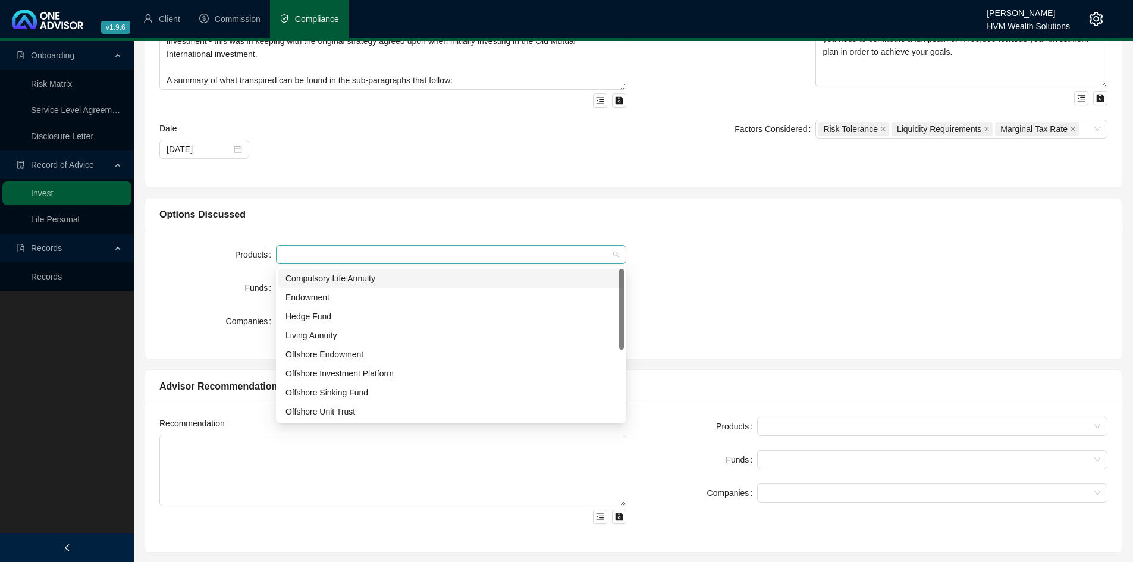
click at [577, 256] on div at bounding box center [444, 254] width 333 height 9
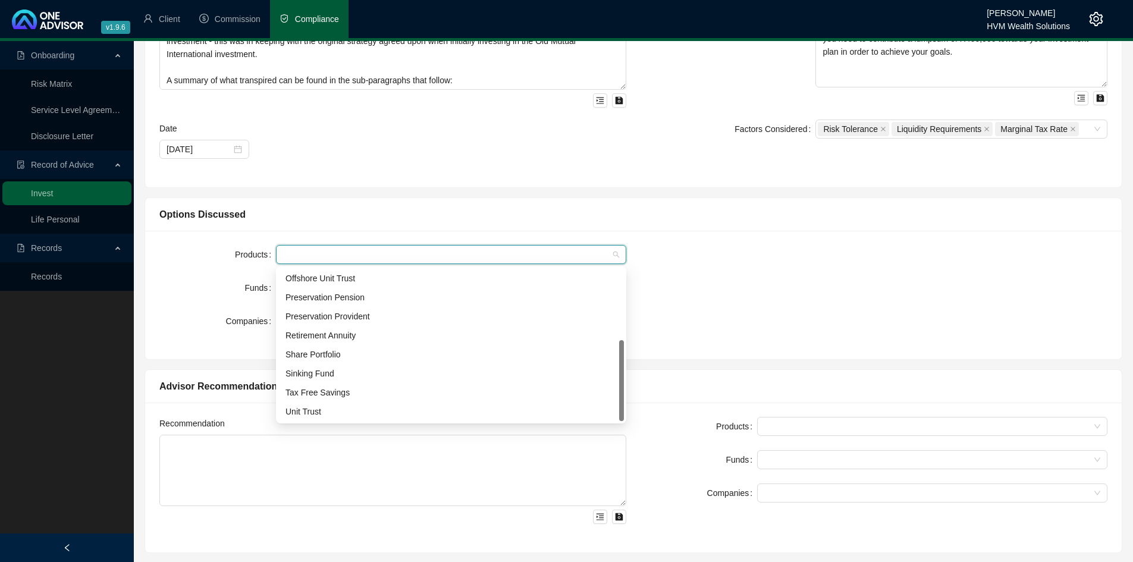
scroll to position [212, 0]
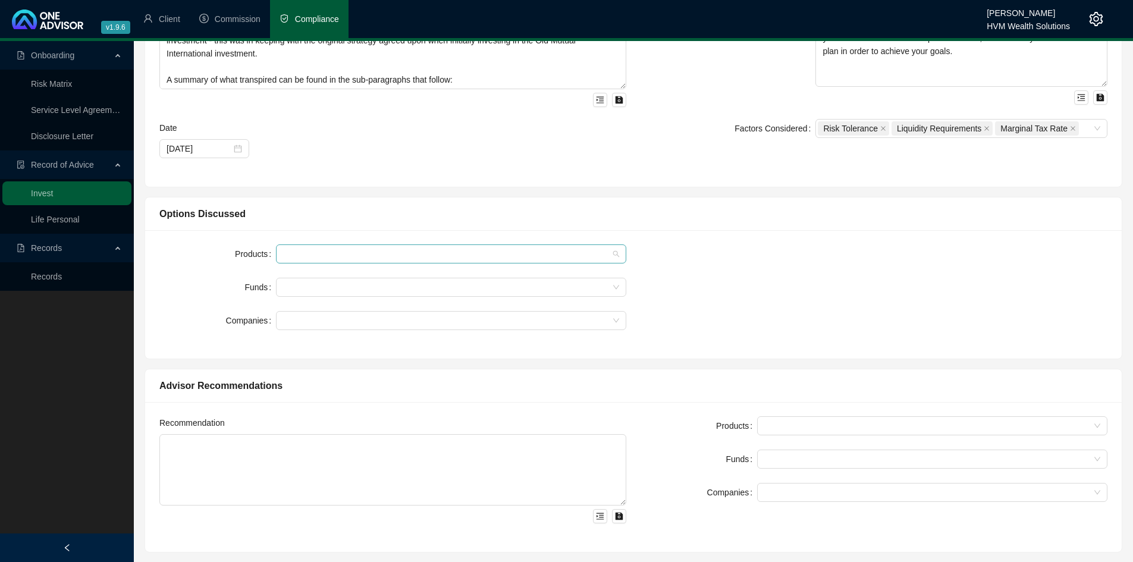
click at [613, 253] on div at bounding box center [451, 253] width 350 height 19
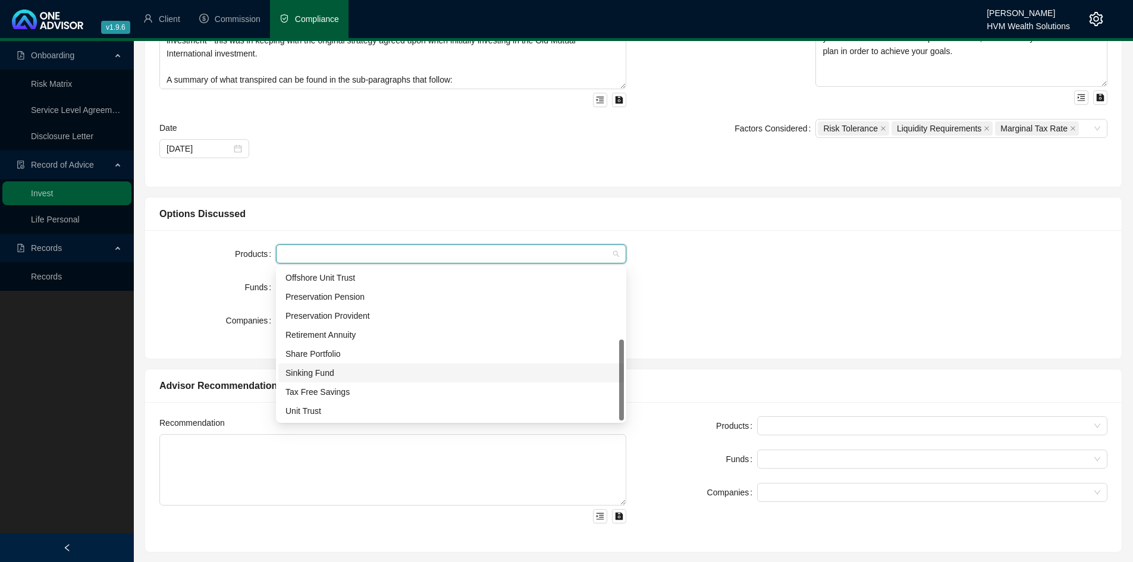
click at [376, 373] on div "Sinking Fund" at bounding box center [450, 372] width 331 height 13
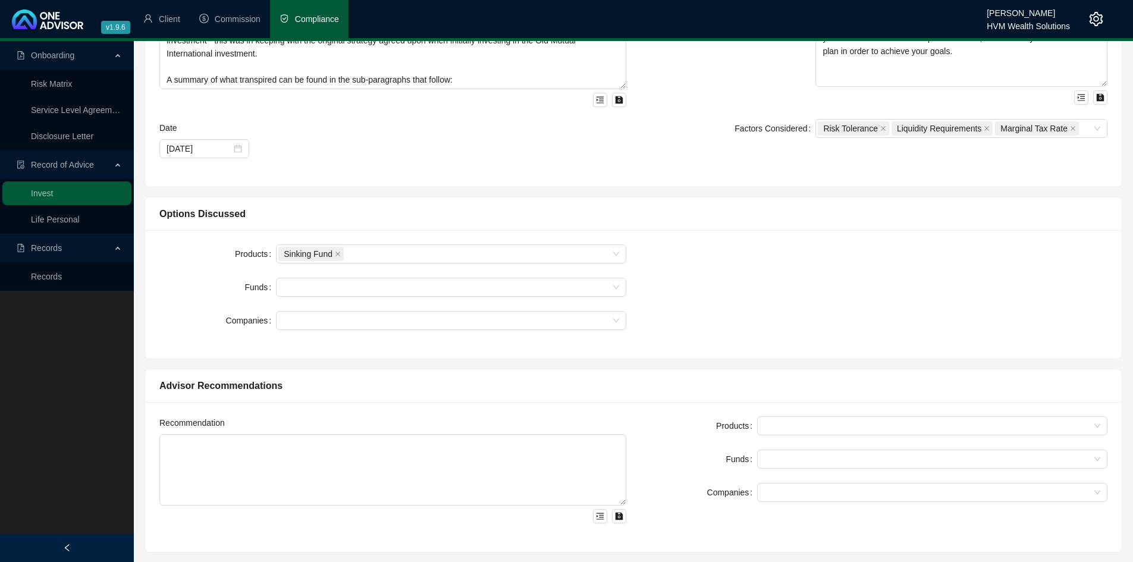
click at [740, 303] on div "Products Sinking Fund Funds Companies" at bounding box center [633, 294] width 962 height 100
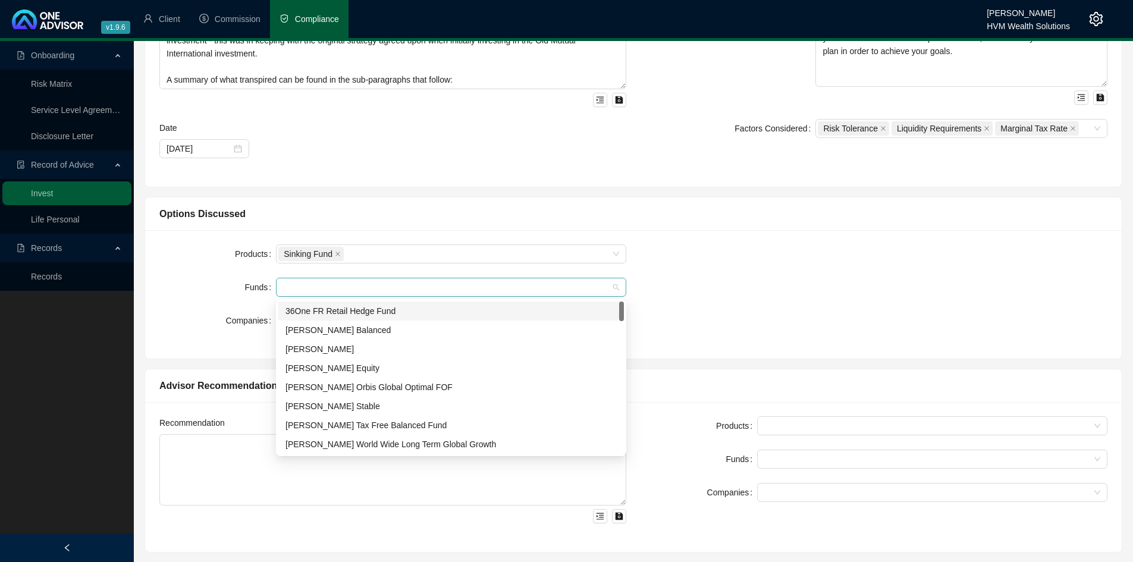
click at [599, 287] on div at bounding box center [444, 287] width 333 height 9
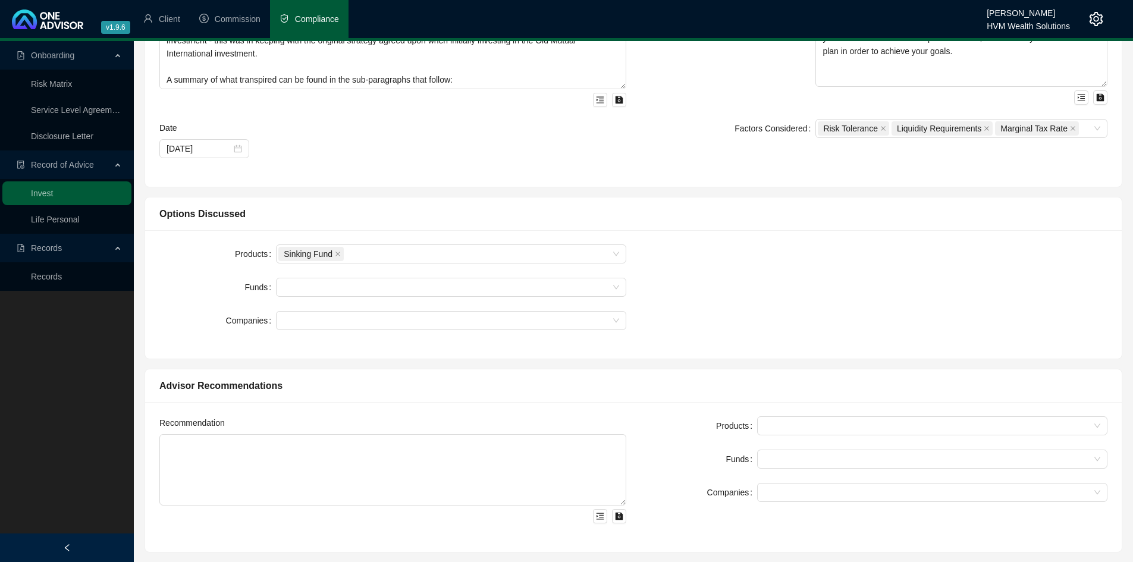
click at [654, 289] on div "Products Sinking Fund Funds Companies" at bounding box center [633, 294] width 962 height 100
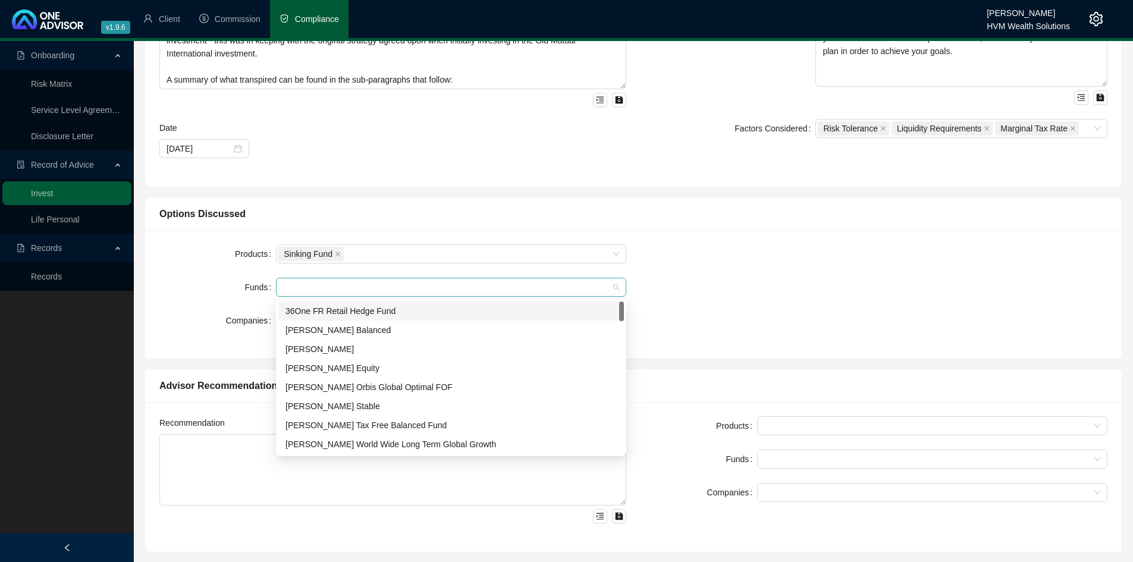
click at [440, 288] on div at bounding box center [444, 287] width 333 height 9
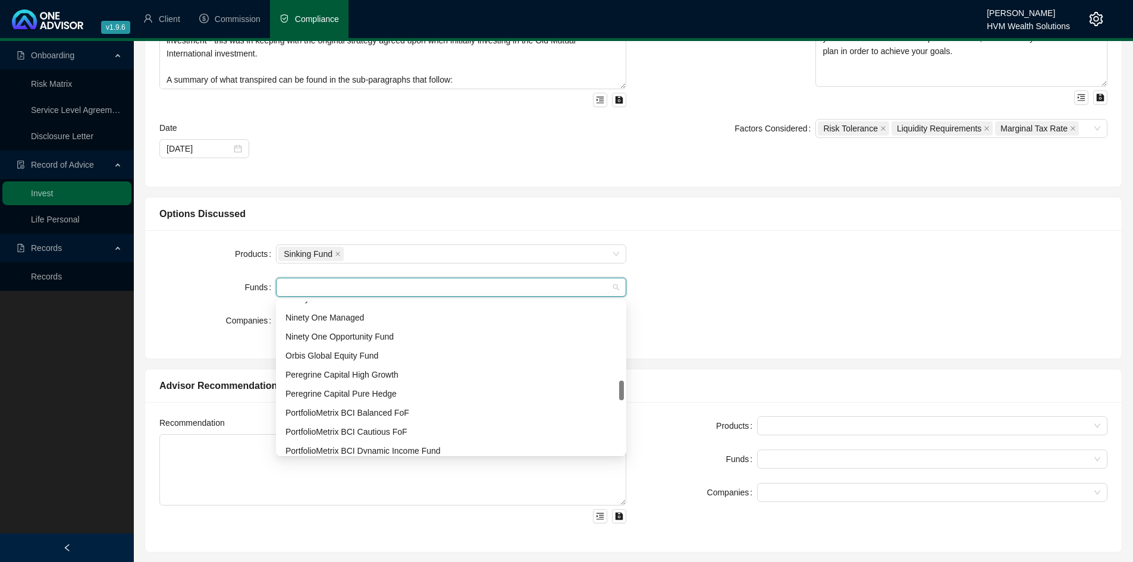
scroll to position [604, 0]
click at [363, 313] on div "Ninety One Managed" at bounding box center [450, 316] width 331 height 13
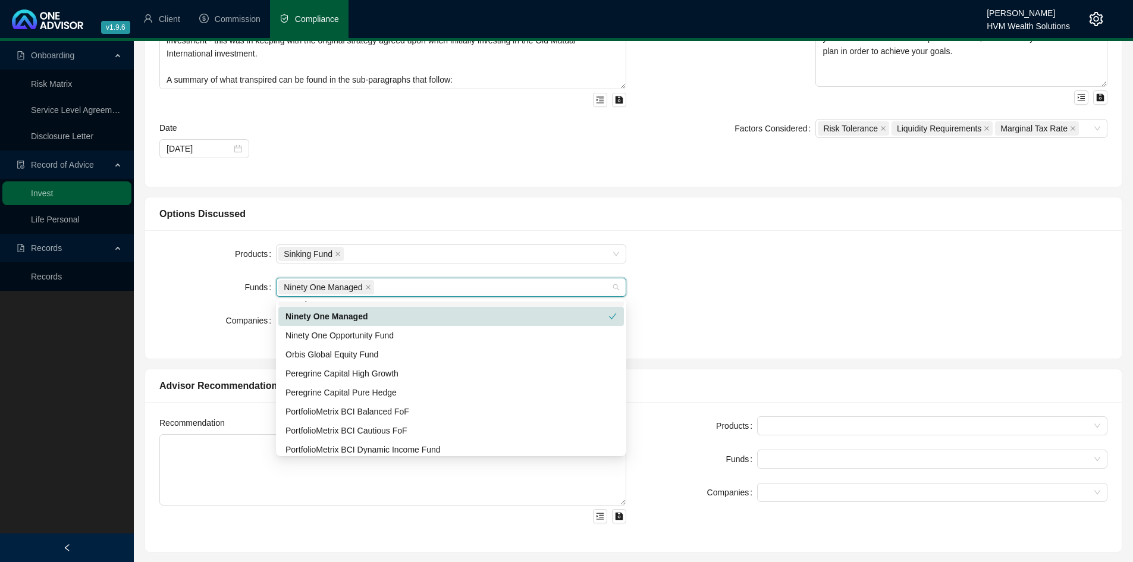
click at [744, 281] on div "Products Sinking Fund Funds Ninety One Managed Companies" at bounding box center [633, 294] width 962 height 100
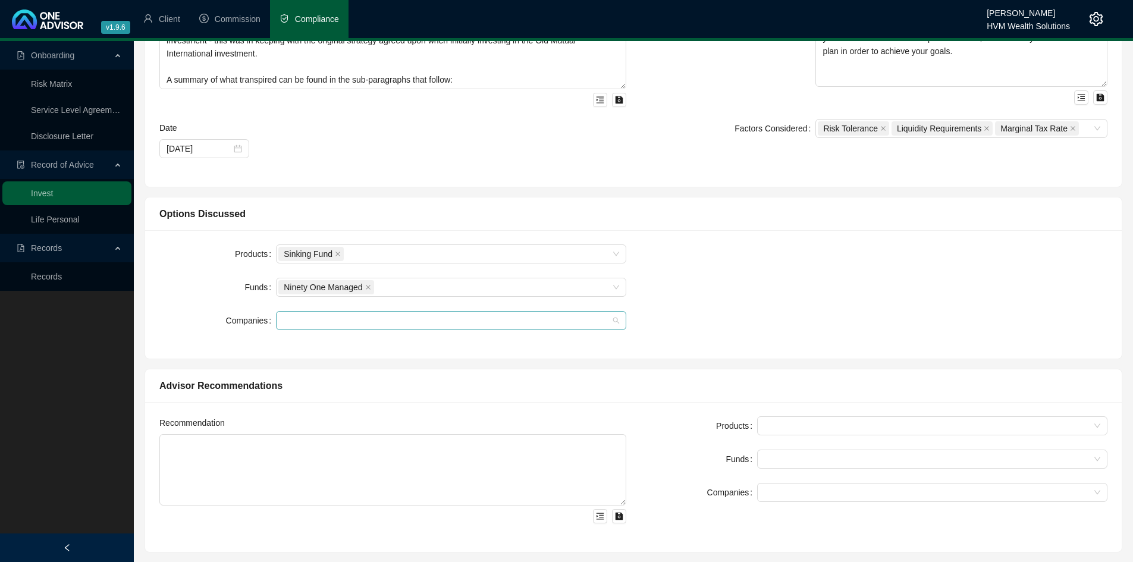
click at [561, 315] on div at bounding box center [451, 320] width 350 height 19
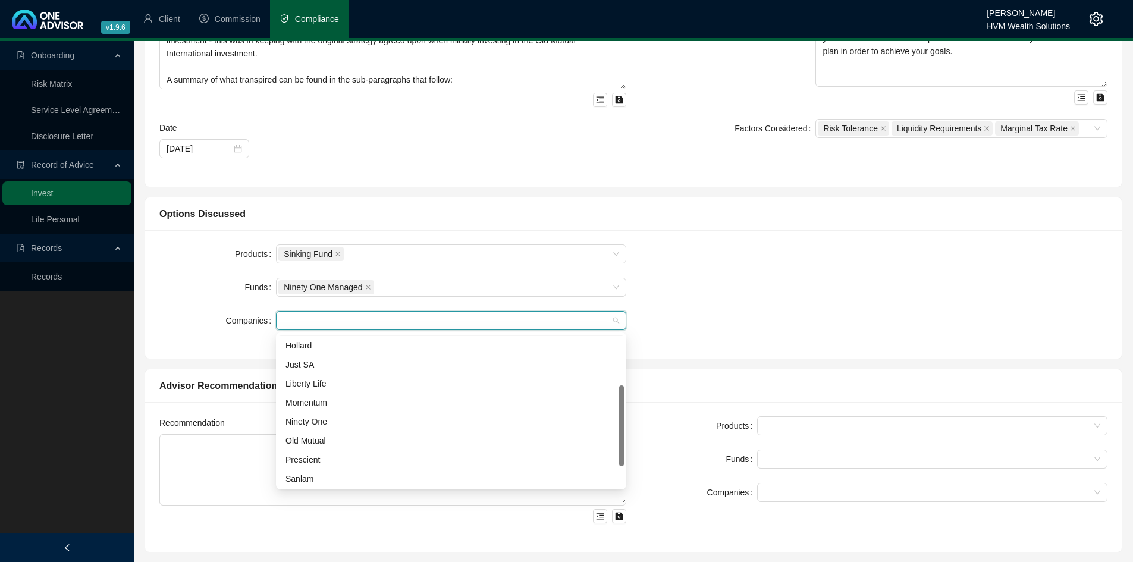
scroll to position [133, 0]
click at [364, 342] on div "Liberty Life" at bounding box center [450, 344] width 331 height 13
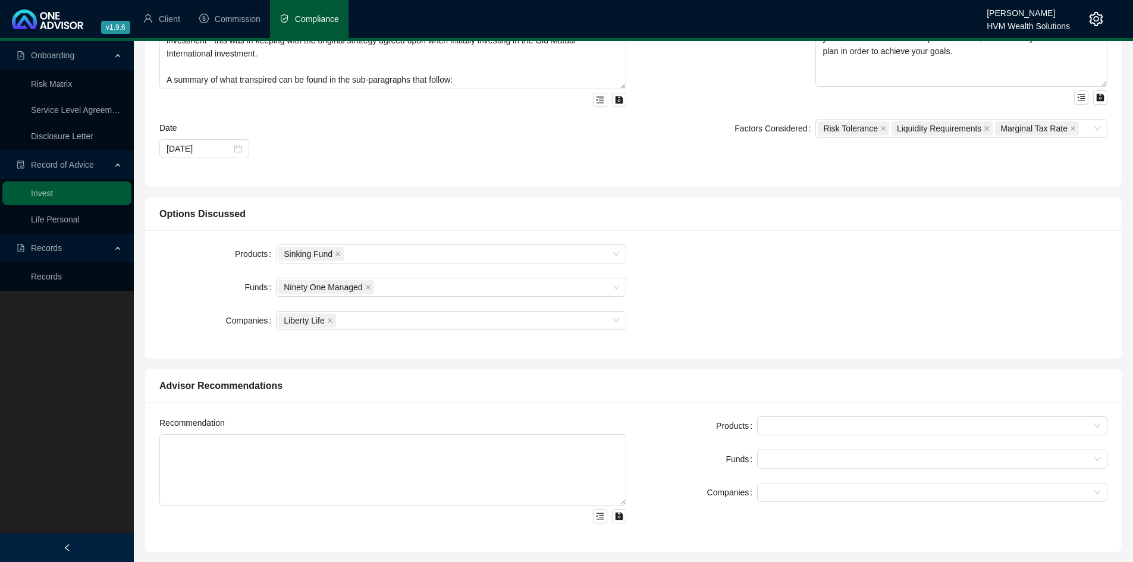
click at [661, 297] on div "Products Sinking Fund Funds Ninety One Managed Companies Liberty Life" at bounding box center [633, 294] width 962 height 100
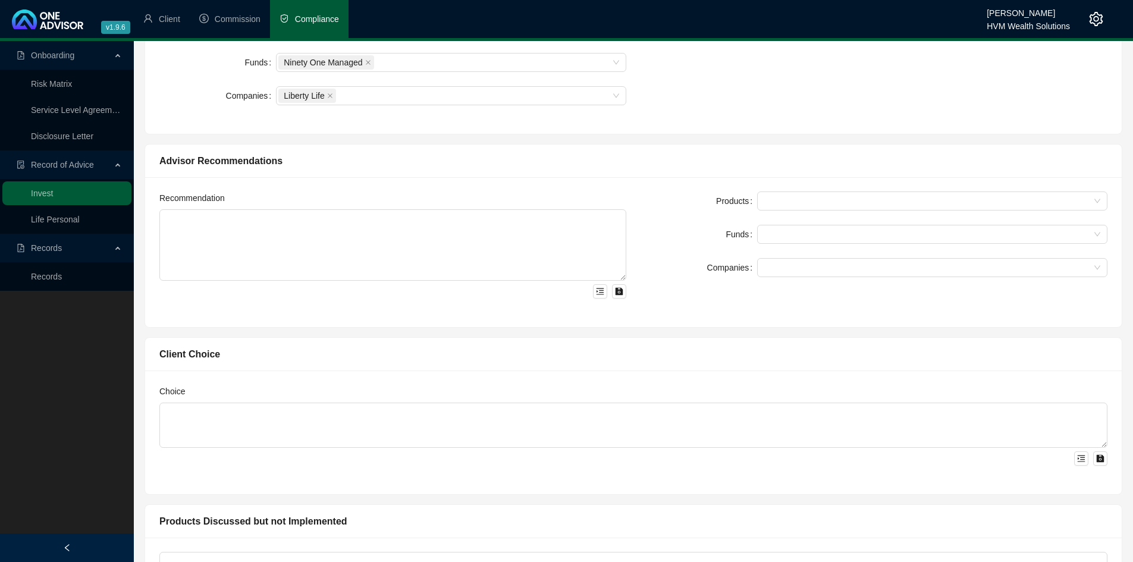
scroll to position [438, 0]
click at [755, 290] on div "Products Funds Companies" at bounding box center [873, 251] width 481 height 121
click at [781, 206] on div at bounding box center [932, 200] width 350 height 19
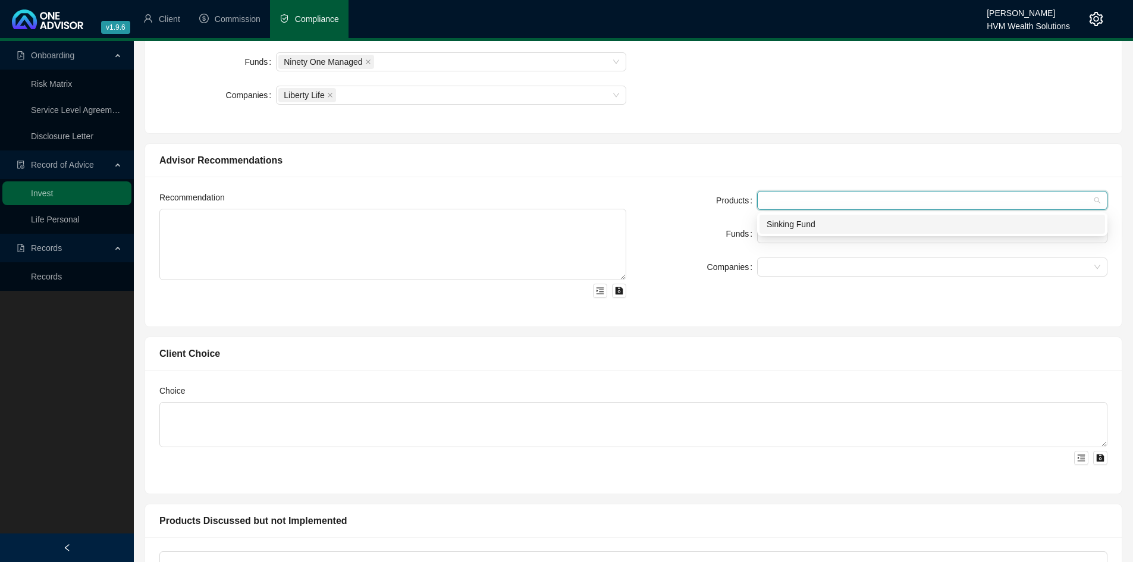
click at [785, 215] on div "Sinking Fund" at bounding box center [932, 224] width 346 height 19
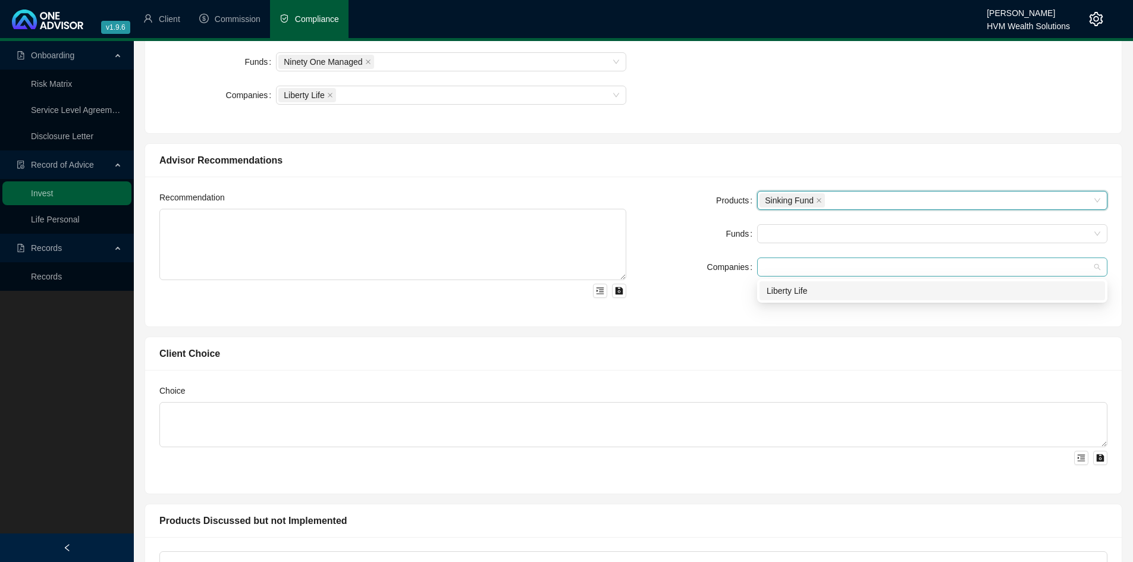
click at [799, 263] on div at bounding box center [925, 267] width 333 height 9
click at [801, 299] on div "Liberty Life" at bounding box center [932, 290] width 346 height 19
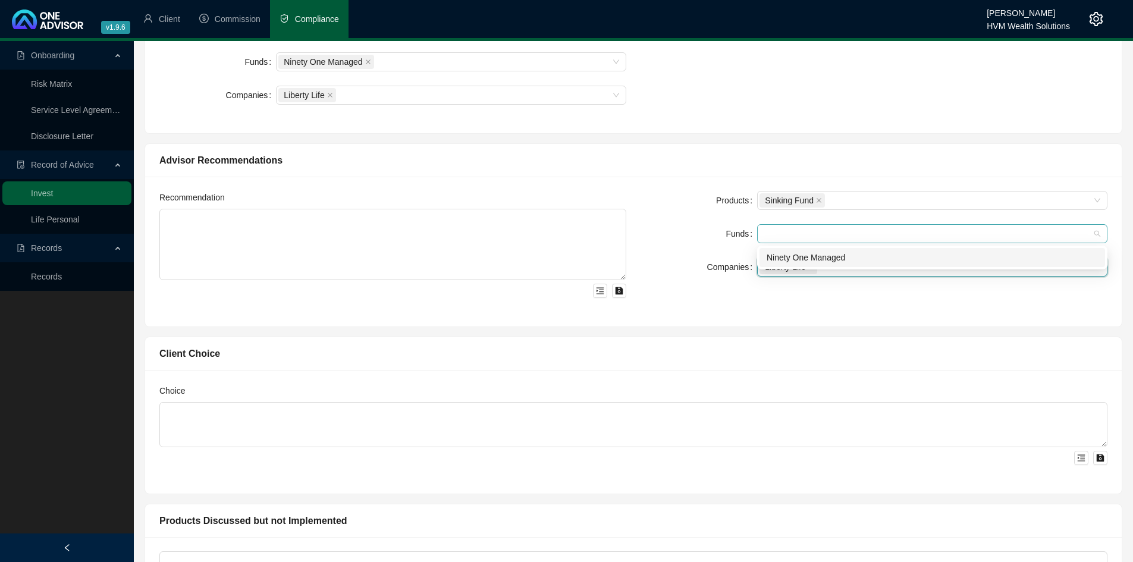
click at [788, 225] on div at bounding box center [932, 233] width 350 height 19
click at [790, 250] on div "Ninety One Managed" at bounding box center [932, 257] width 346 height 19
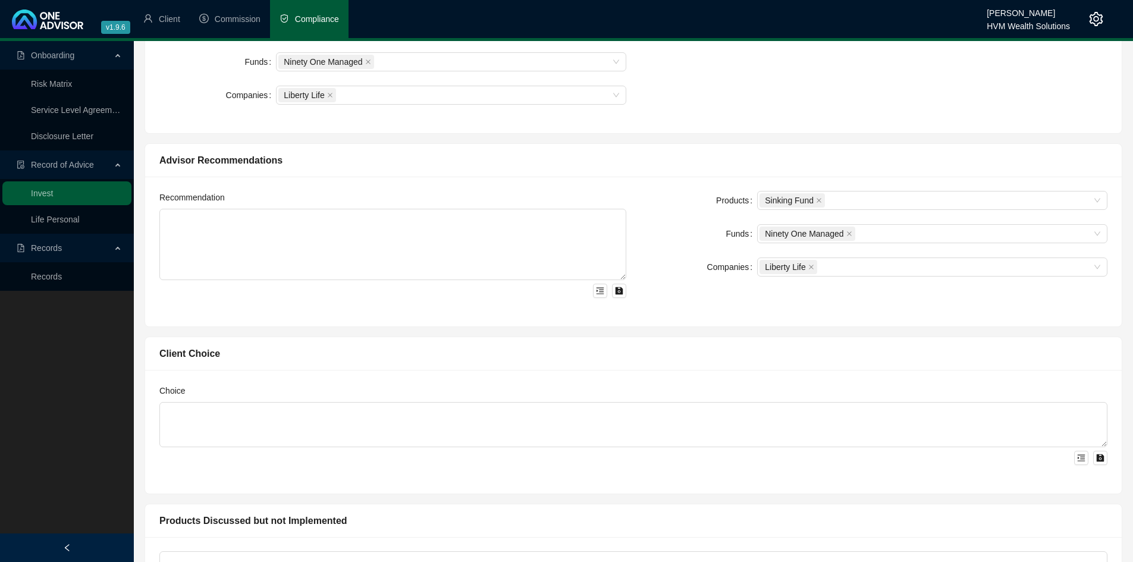
click at [803, 288] on div "Products Sinking Fund Funds Ninety One Managed Companies Liberty Life" at bounding box center [873, 251] width 481 height 121
click at [570, 241] on textarea at bounding box center [392, 244] width 467 height 71
paste textarea "My advice was based on the requirement to identify the most suitable investment…"
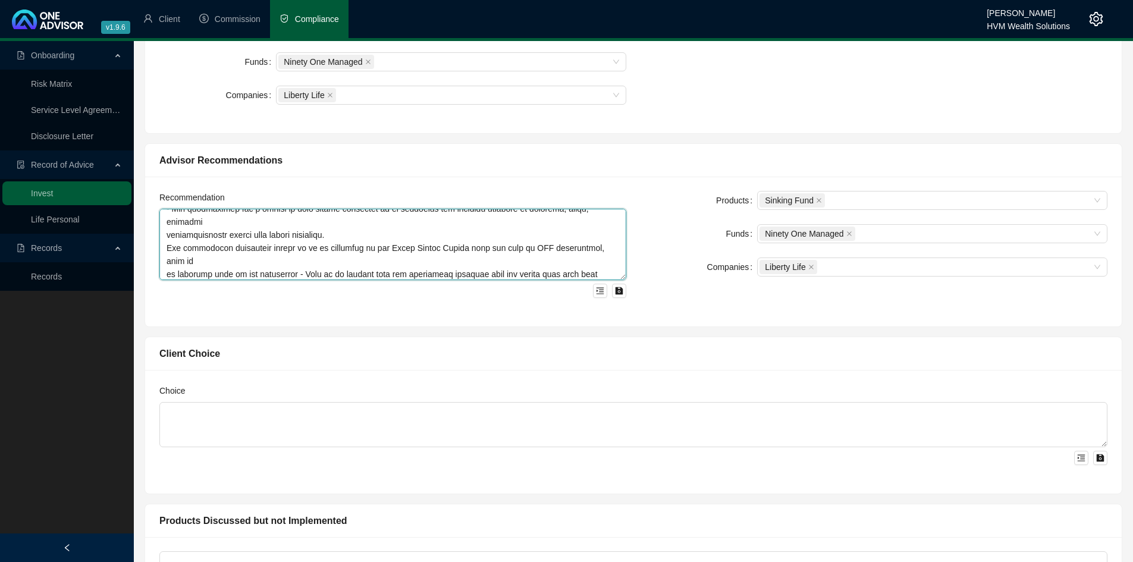
scroll to position [0, 0]
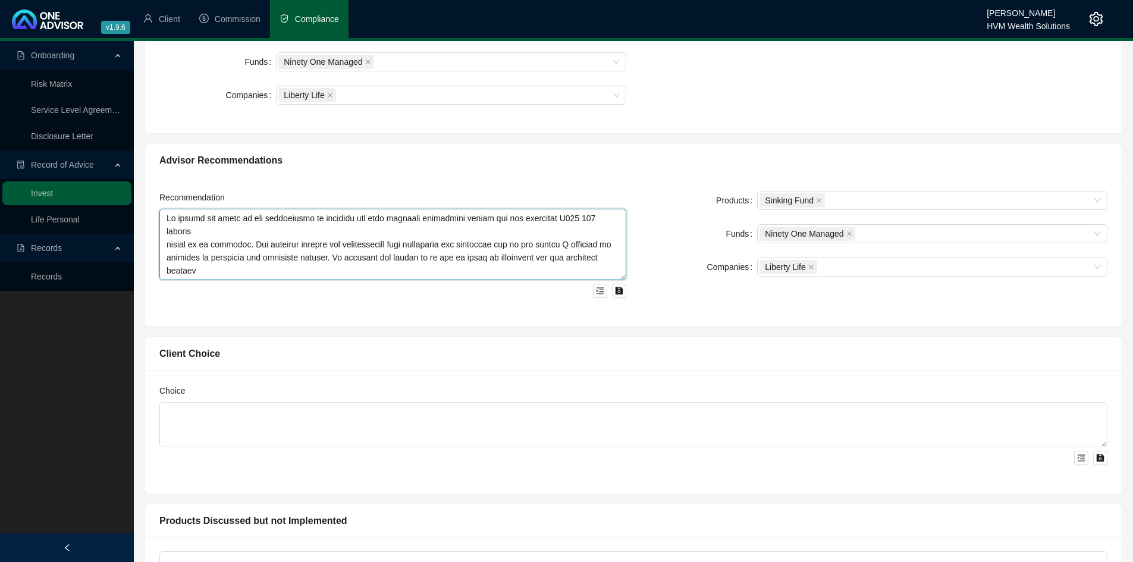
click at [533, 230] on textarea at bounding box center [392, 244] width 467 height 71
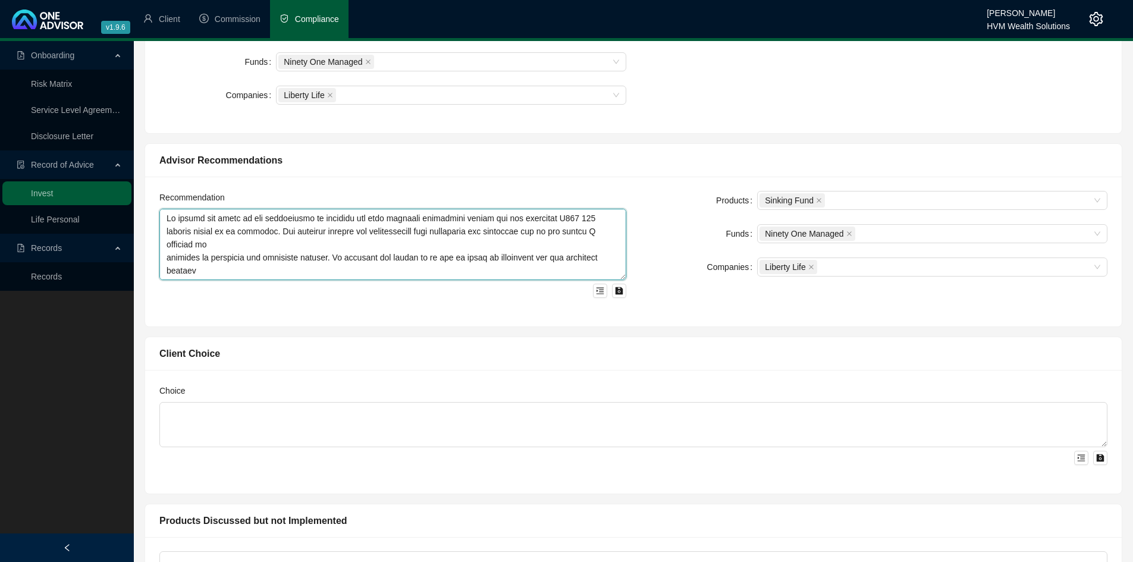
click at [524, 239] on textarea at bounding box center [392, 244] width 467 height 71
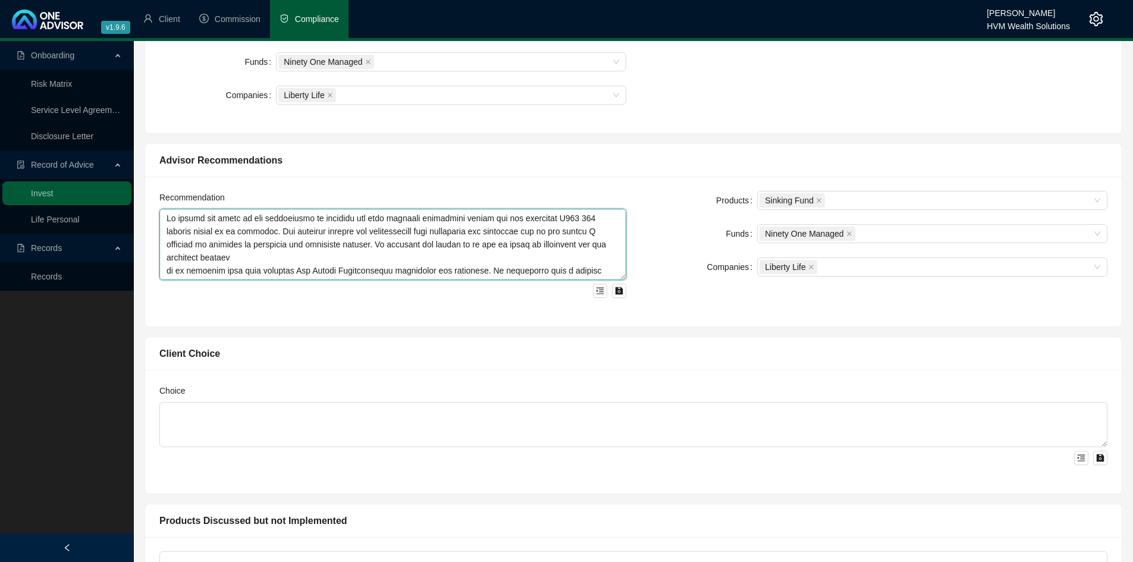
click at [519, 252] on textarea at bounding box center [392, 244] width 467 height 71
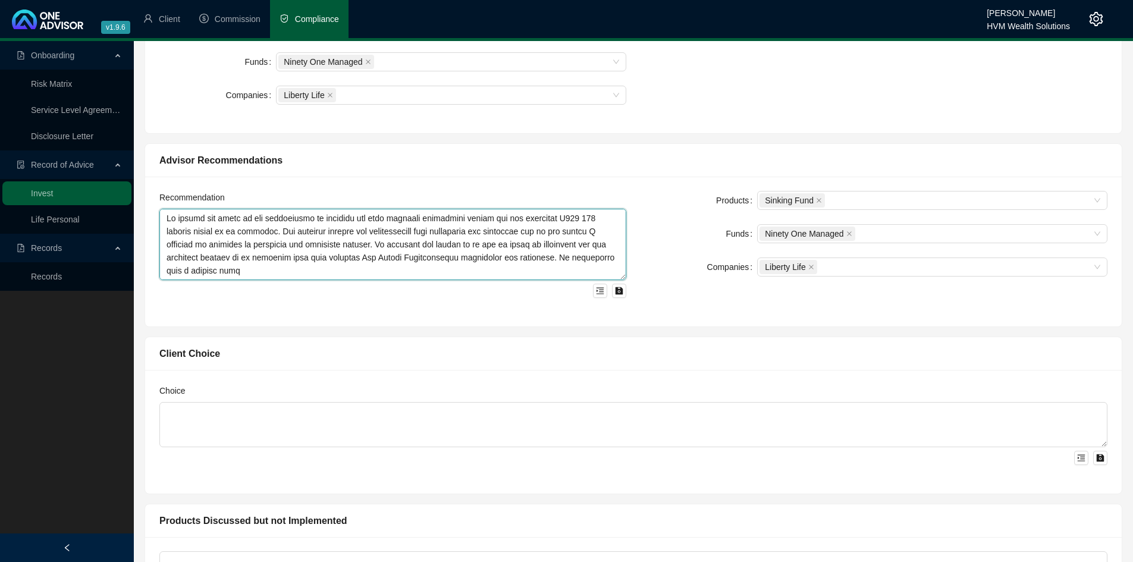
click at [566, 221] on textarea at bounding box center [392, 244] width 467 height 71
click at [577, 218] on textarea at bounding box center [392, 244] width 467 height 71
click at [556, 266] on textarea at bounding box center [392, 244] width 467 height 71
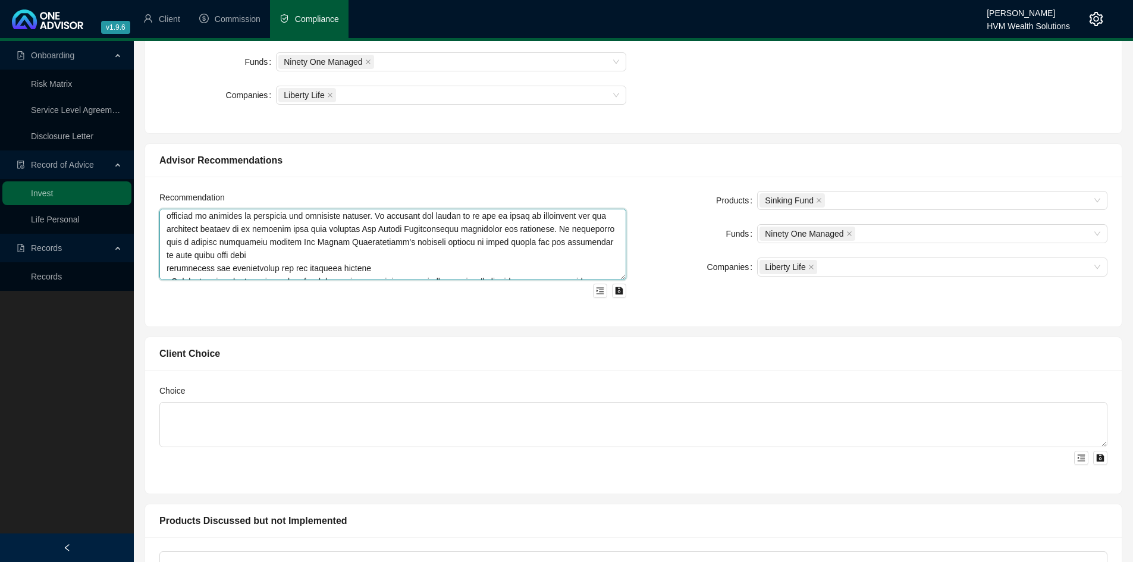
scroll to position [15, 0]
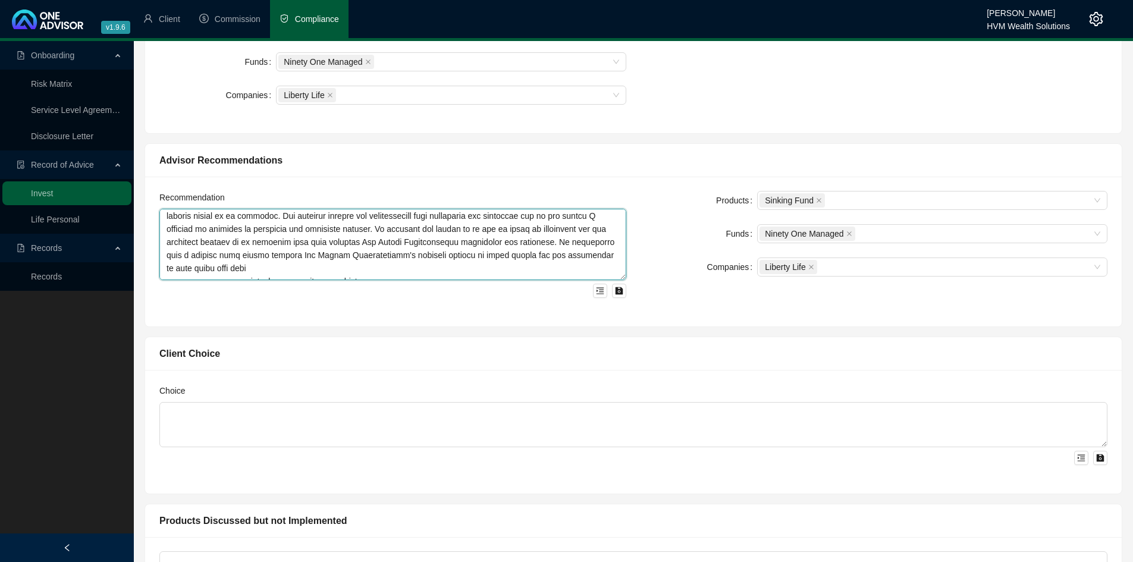
click at [451, 267] on textarea at bounding box center [392, 244] width 467 height 71
click at [452, 271] on textarea at bounding box center [392, 244] width 467 height 71
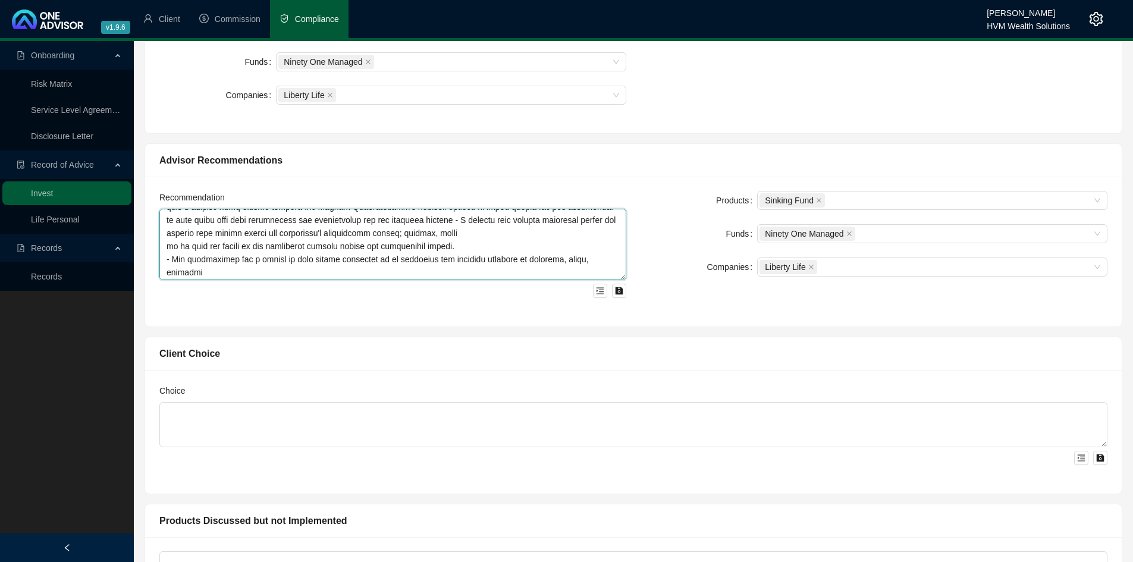
scroll to position [66, 0]
click at [461, 231] on textarea at bounding box center [392, 244] width 467 height 71
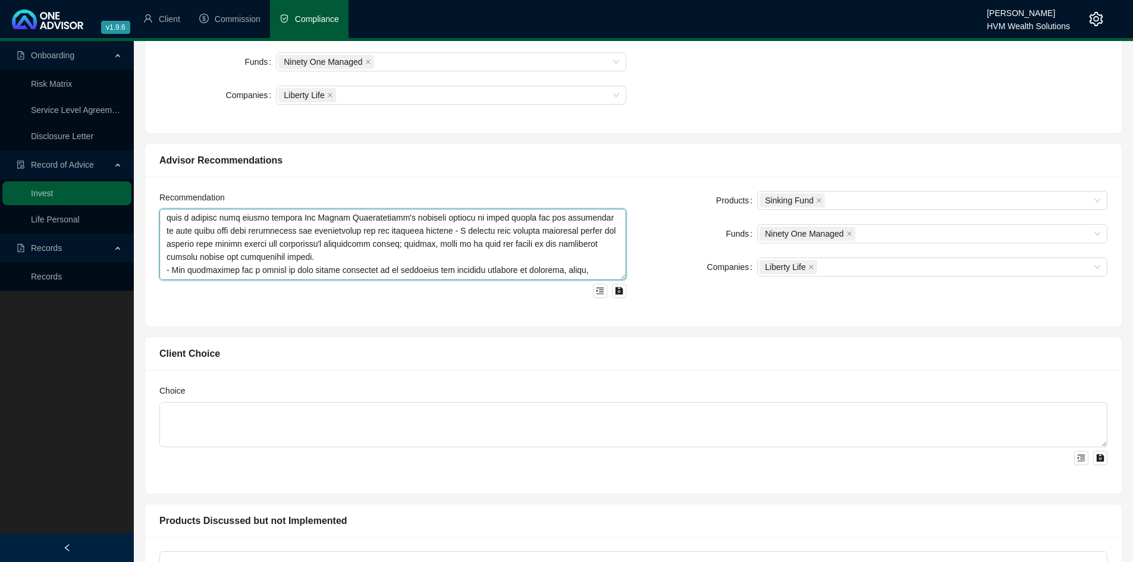
click at [472, 260] on textarea at bounding box center [392, 244] width 467 height 71
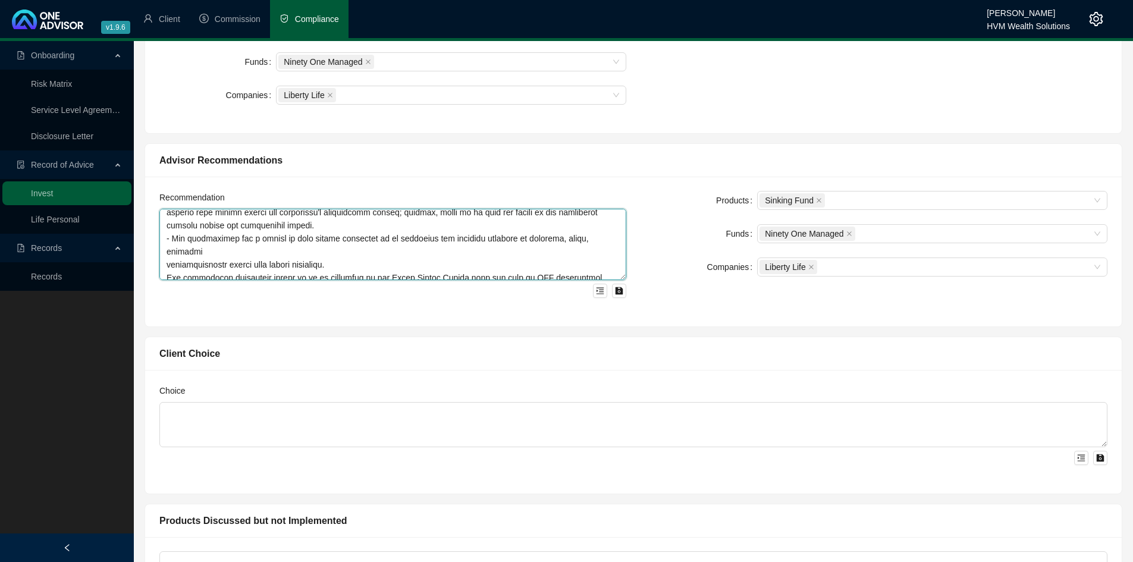
scroll to position [87, 0]
click at [442, 244] on textarea at bounding box center [392, 244] width 467 height 71
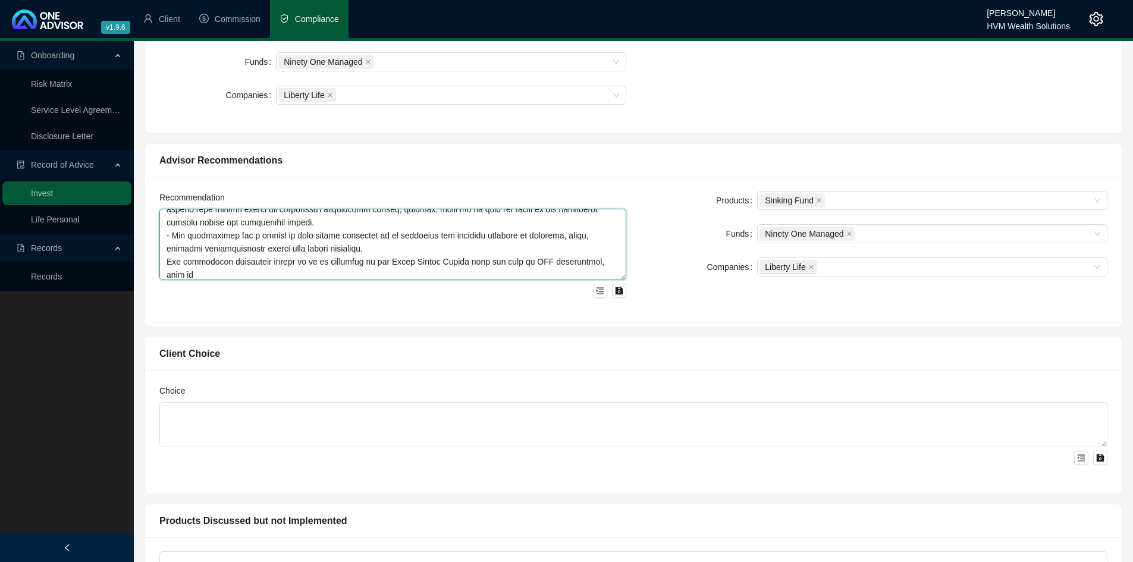
click at [486, 272] on textarea at bounding box center [392, 244] width 467 height 71
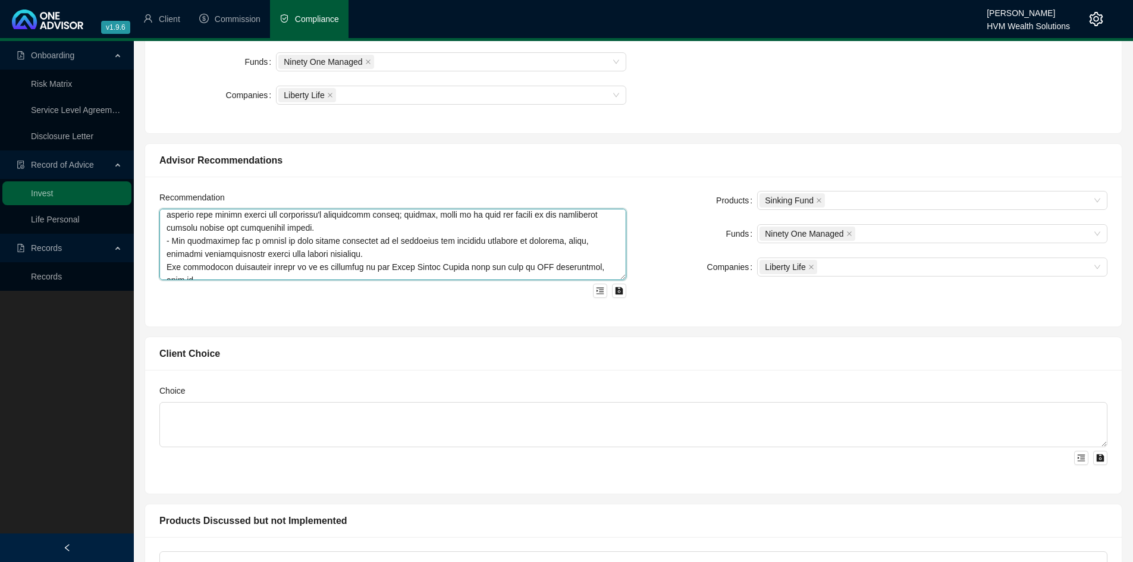
click at [431, 255] on textarea at bounding box center [392, 244] width 467 height 71
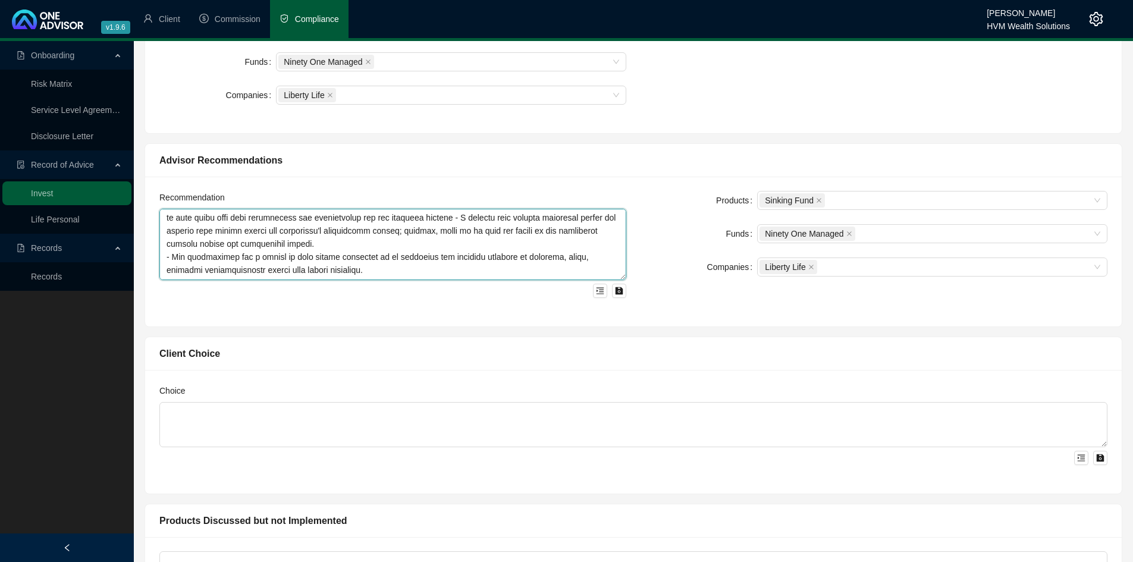
scroll to position [66, 0]
click at [423, 216] on textarea at bounding box center [392, 244] width 467 height 71
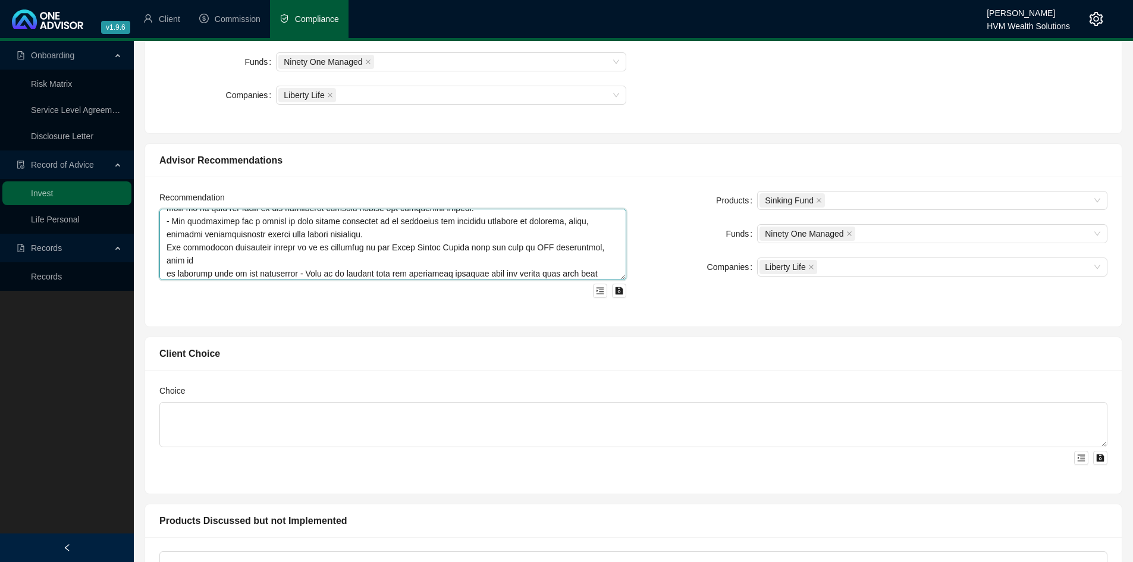
scroll to position [98, 0]
click at [393, 240] on textarea at bounding box center [392, 244] width 467 height 71
click at [507, 240] on textarea at bounding box center [392, 244] width 467 height 71
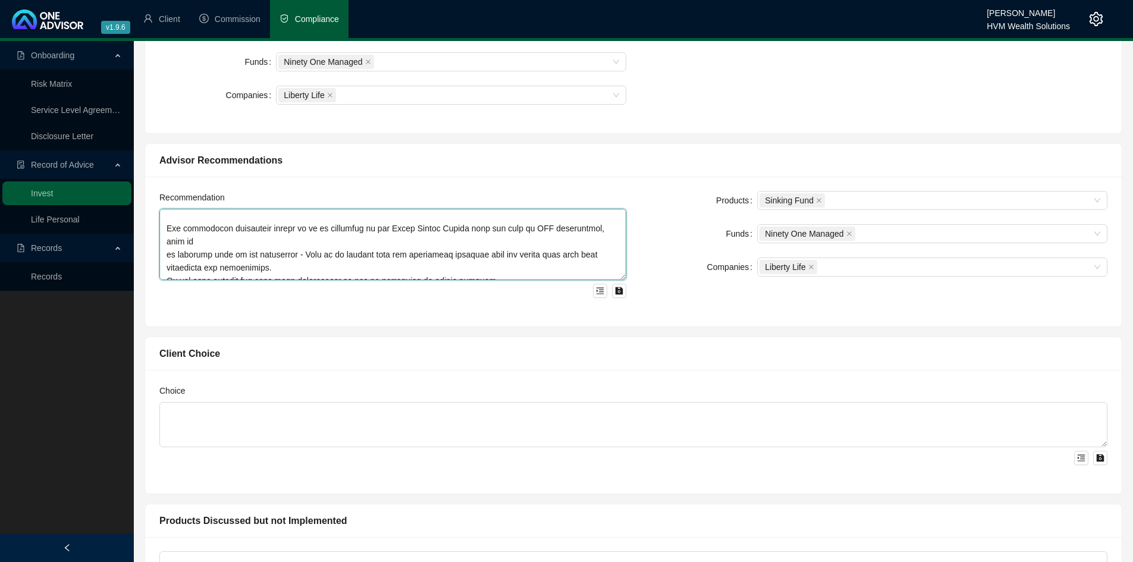
scroll to position [134, 0]
click at [423, 246] on textarea at bounding box center [392, 244] width 467 height 71
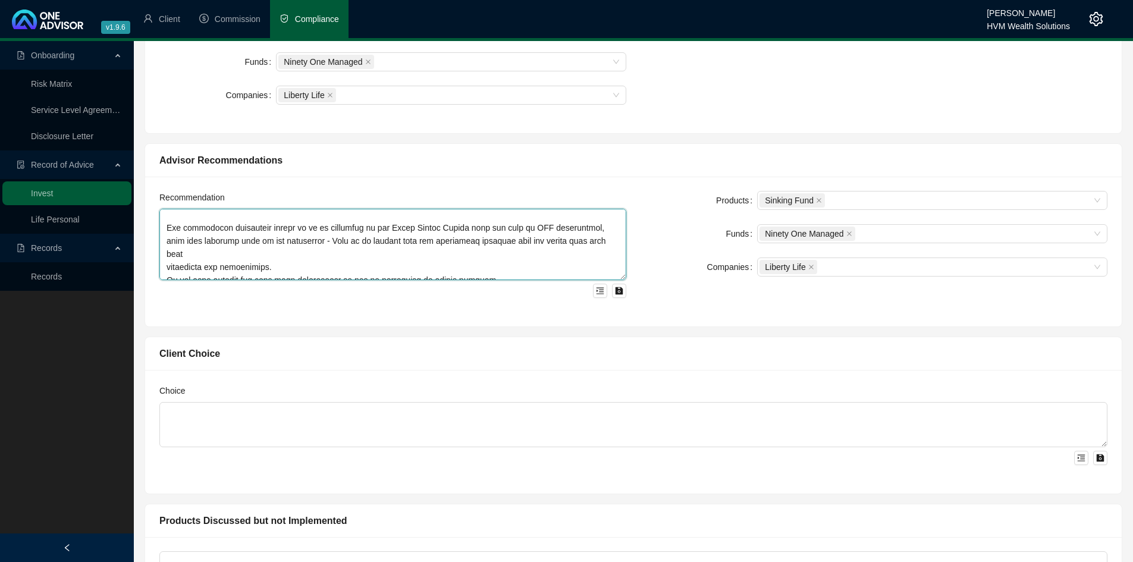
scroll to position [121, 0]
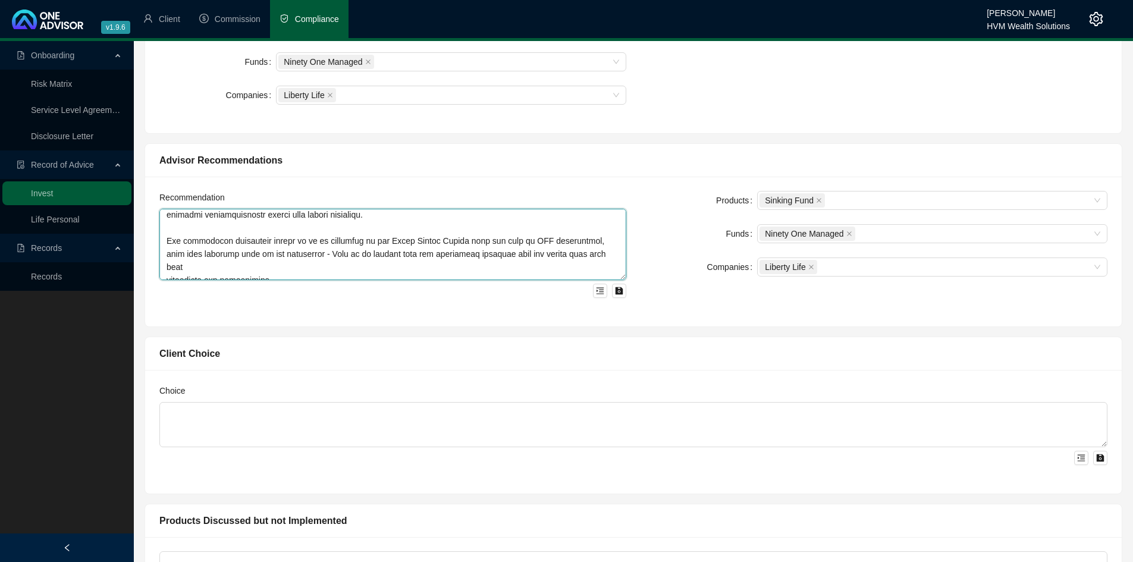
click at [366, 270] on textarea at bounding box center [392, 244] width 467 height 71
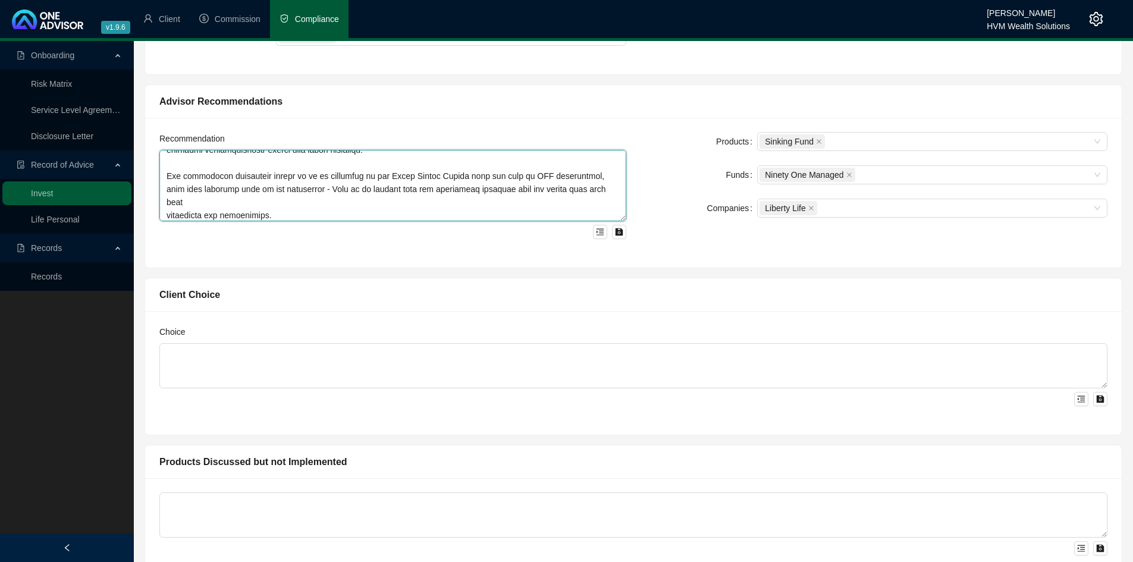
scroll to position [140, 0]
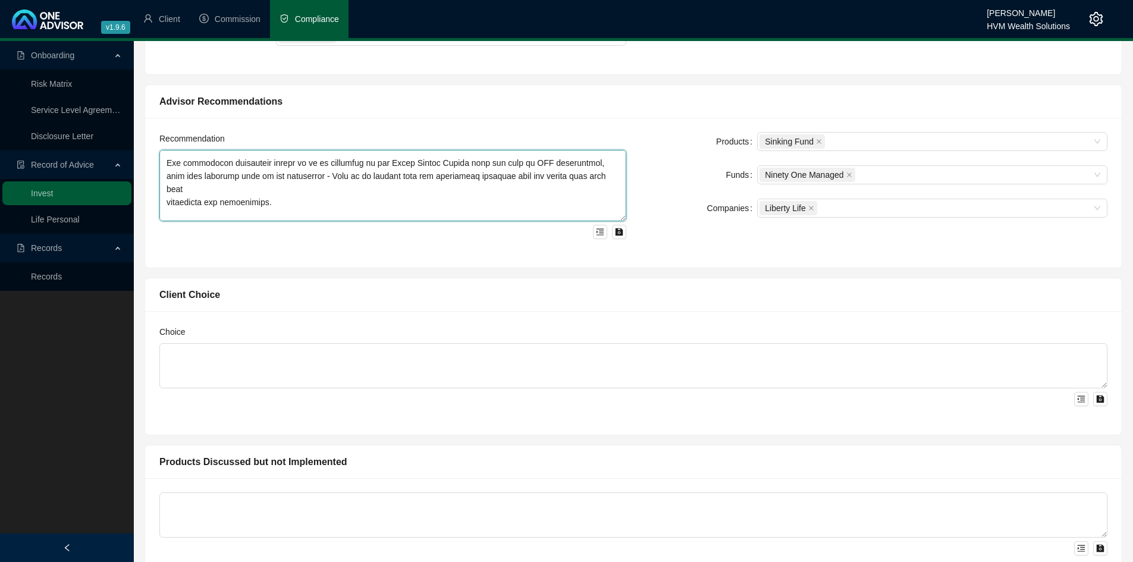
click at [173, 178] on textarea at bounding box center [392, 185] width 467 height 71
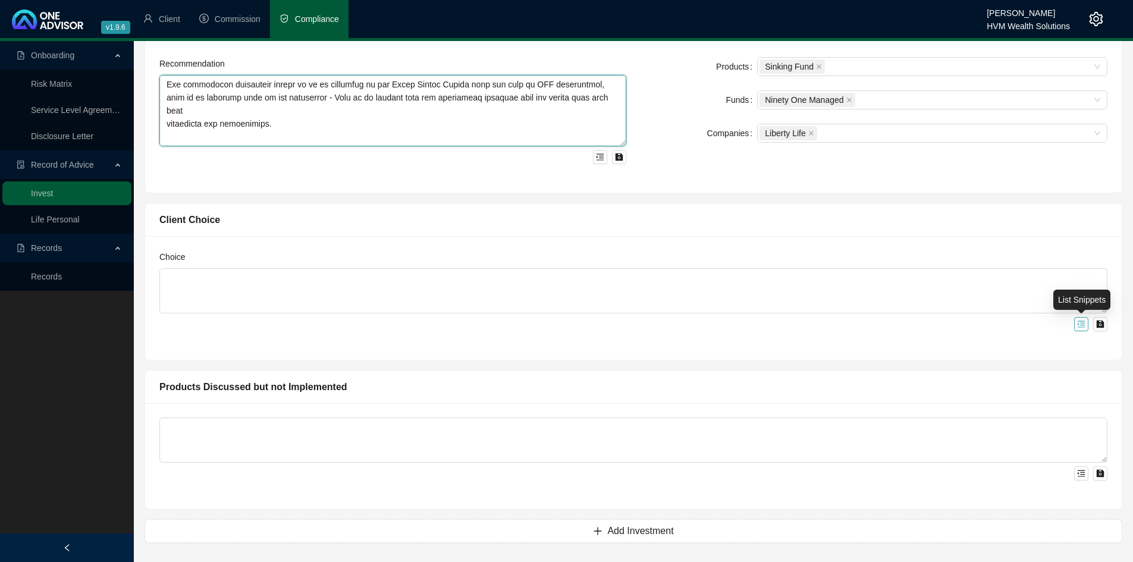
type textarea "My advice was based on the requirement to identify the most suitable investment…"
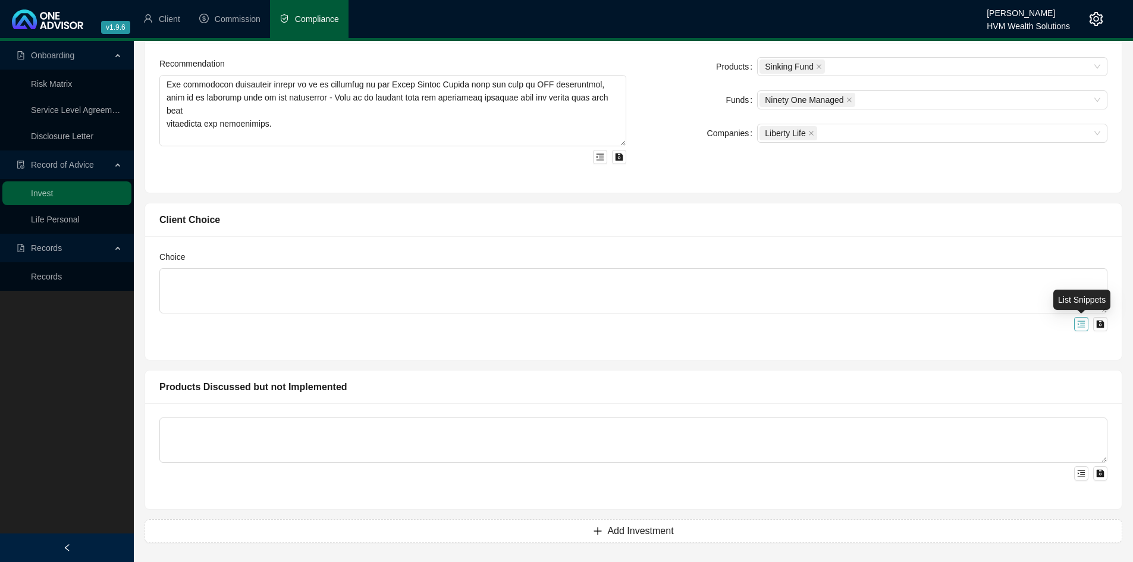
click at [1083, 324] on icon "menu-unfold" at bounding box center [1081, 324] width 8 height 8
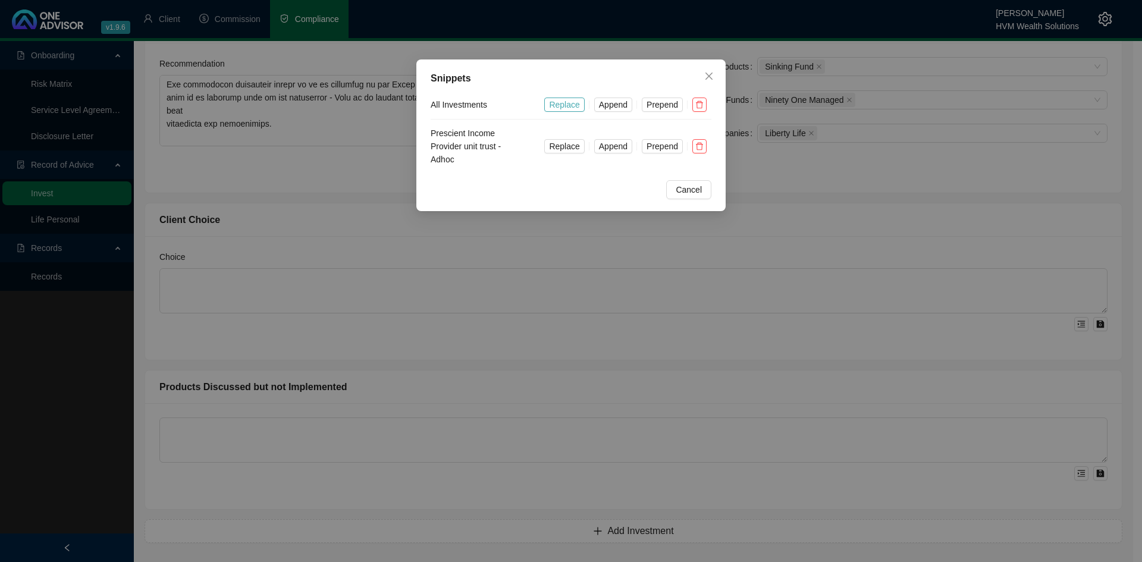
click at [566, 110] on span "Replace" at bounding box center [564, 104] width 30 height 13
type textarea "Refer to confirmation letter."
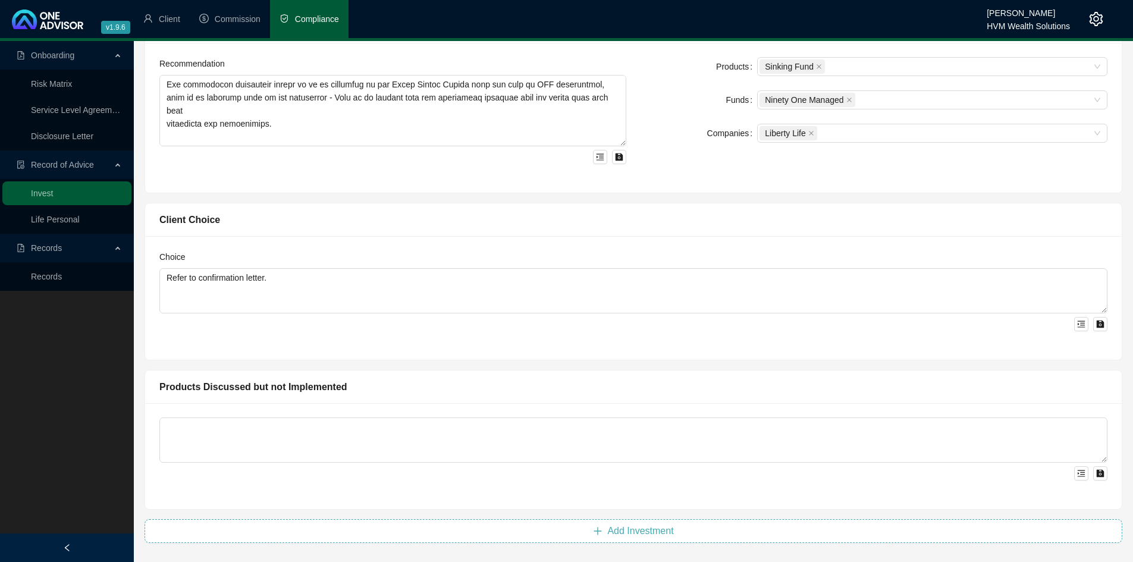
drag, startPoint x: 637, startPoint y: 415, endPoint x: 631, endPoint y: 529, distance: 114.3
click at [631, 529] on div "Client Needs Client [PERSON_NAME] Change Client Consult Reason This Record of A…" at bounding box center [633, 52] width 988 height 1020
click at [631, 529] on span "Add Investment" at bounding box center [640, 531] width 66 height 14
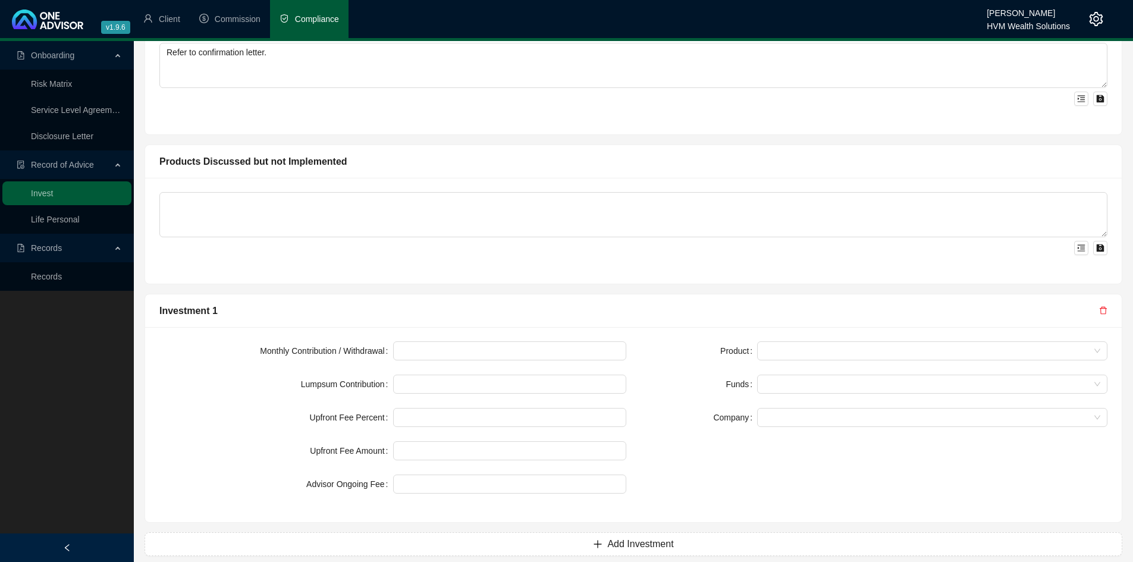
scroll to position [810, 0]
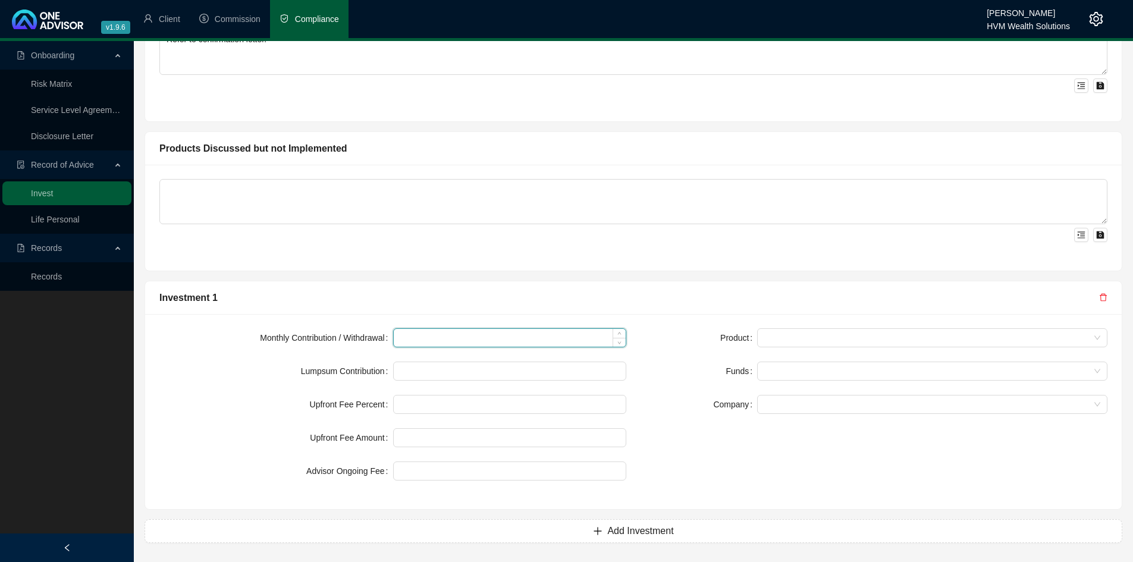
click at [570, 335] on input at bounding box center [510, 338] width 233 height 18
click at [561, 337] on input at bounding box center [510, 338] width 233 height 18
click at [497, 379] on input at bounding box center [510, 371] width 233 height 18
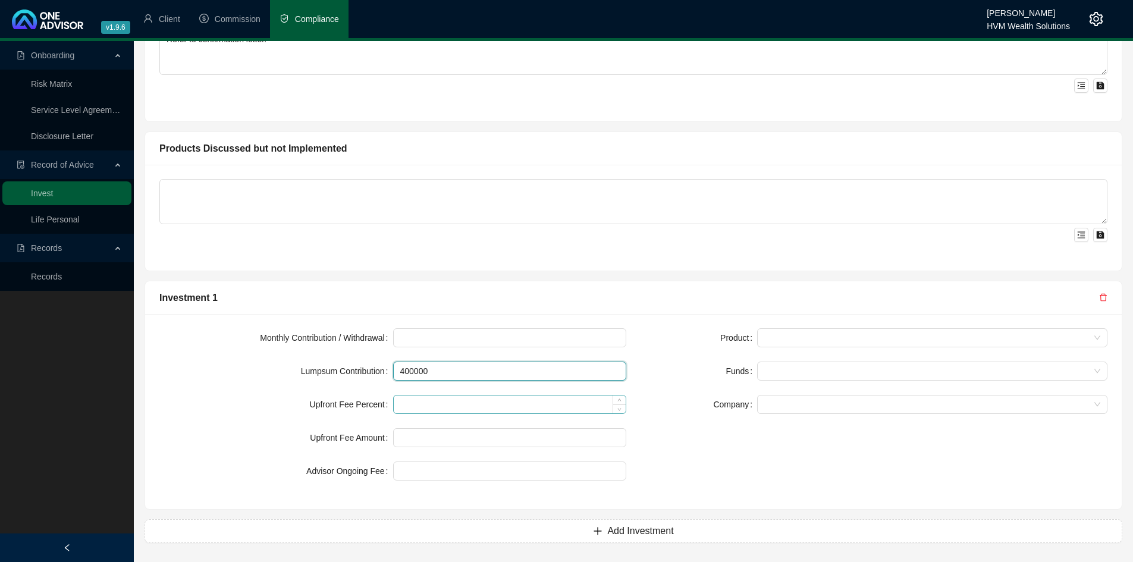
type input "400000"
click at [457, 410] on input at bounding box center [510, 404] width 233 height 18
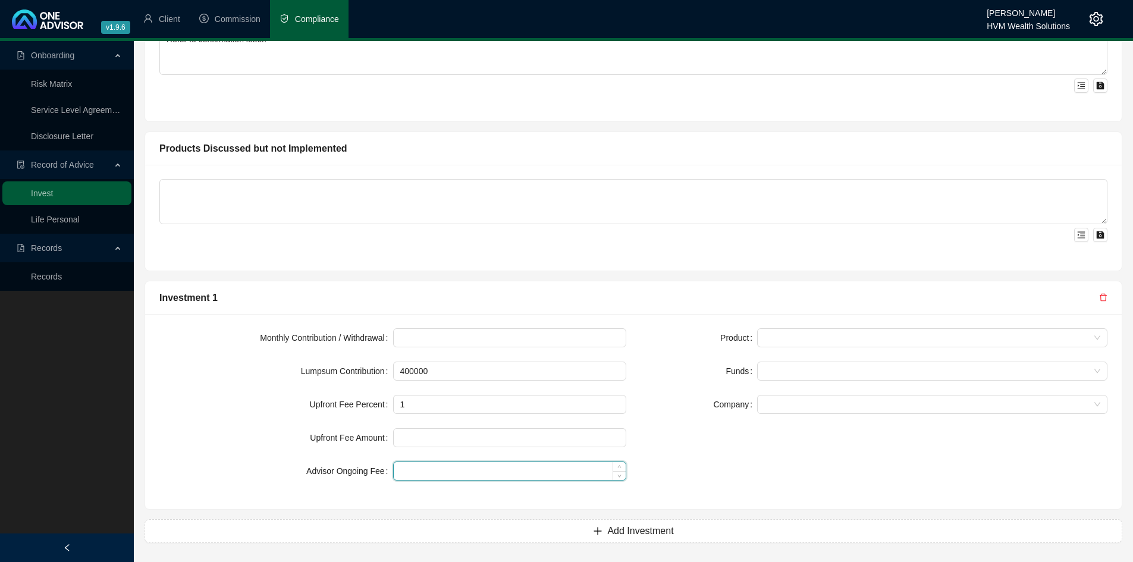
type input "1.00"
click at [453, 479] on input at bounding box center [510, 471] width 233 height 18
type input "0.50"
drag, startPoint x: 794, startPoint y: 436, endPoint x: 771, endPoint y: 335, distance: 103.1
click at [771, 335] on div "Product Funds Company" at bounding box center [873, 411] width 481 height 167
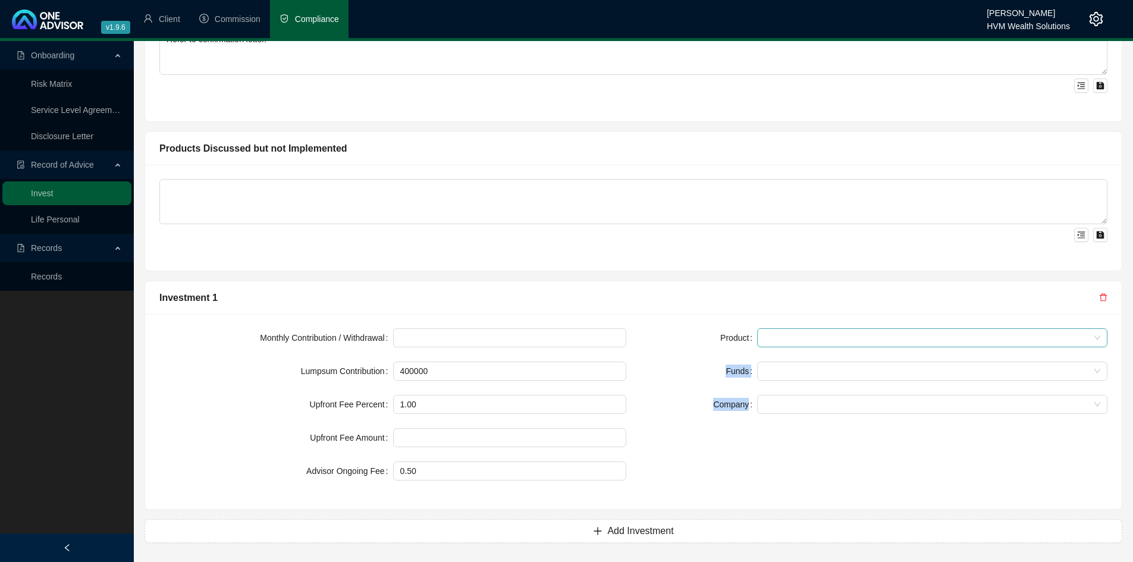
click at [771, 335] on span at bounding box center [932, 338] width 336 height 18
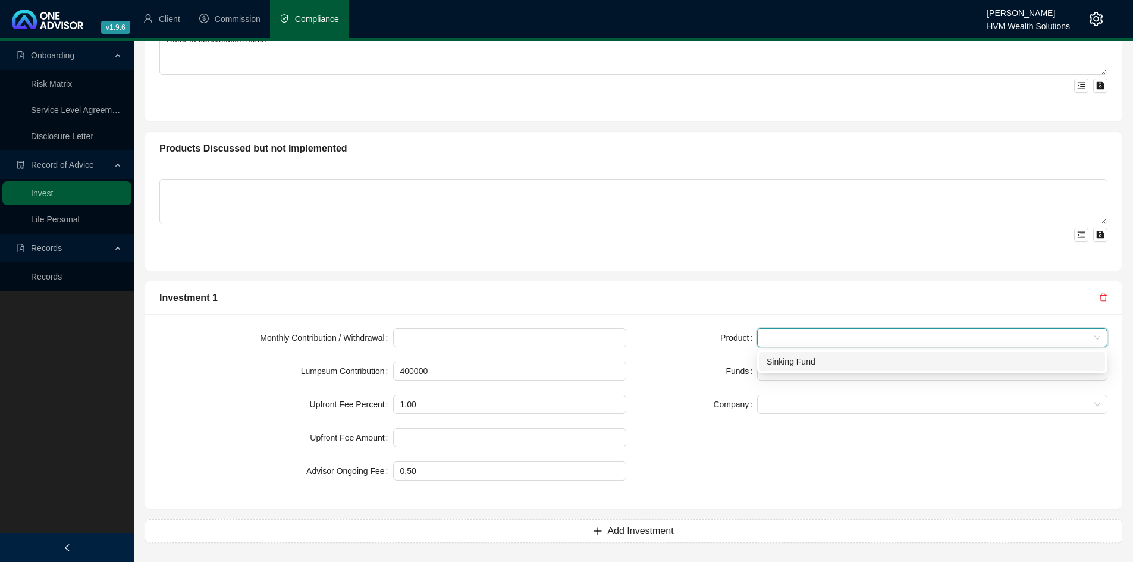
click at [782, 360] on div "Sinking Fund" at bounding box center [932, 361] width 331 height 13
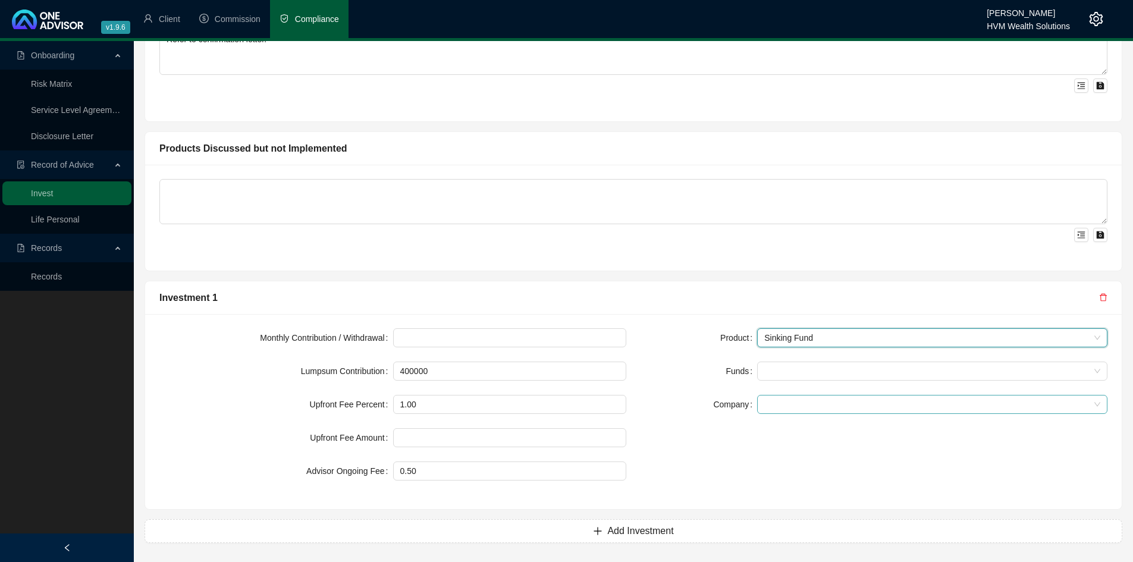
click at [783, 406] on span at bounding box center [932, 404] width 336 height 18
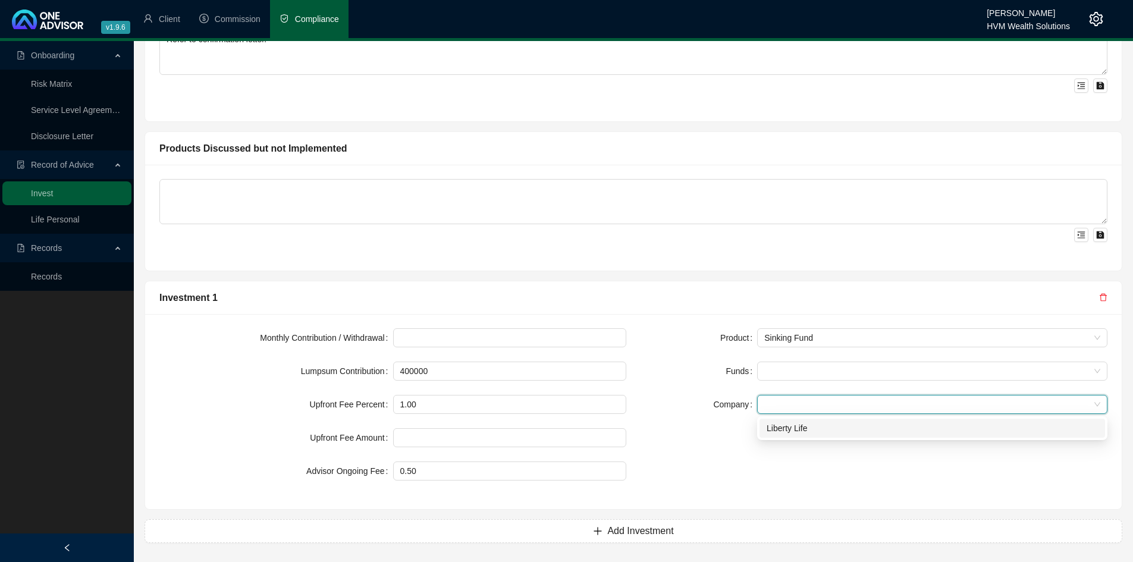
click at [786, 426] on div "Liberty Life" at bounding box center [932, 428] width 331 height 13
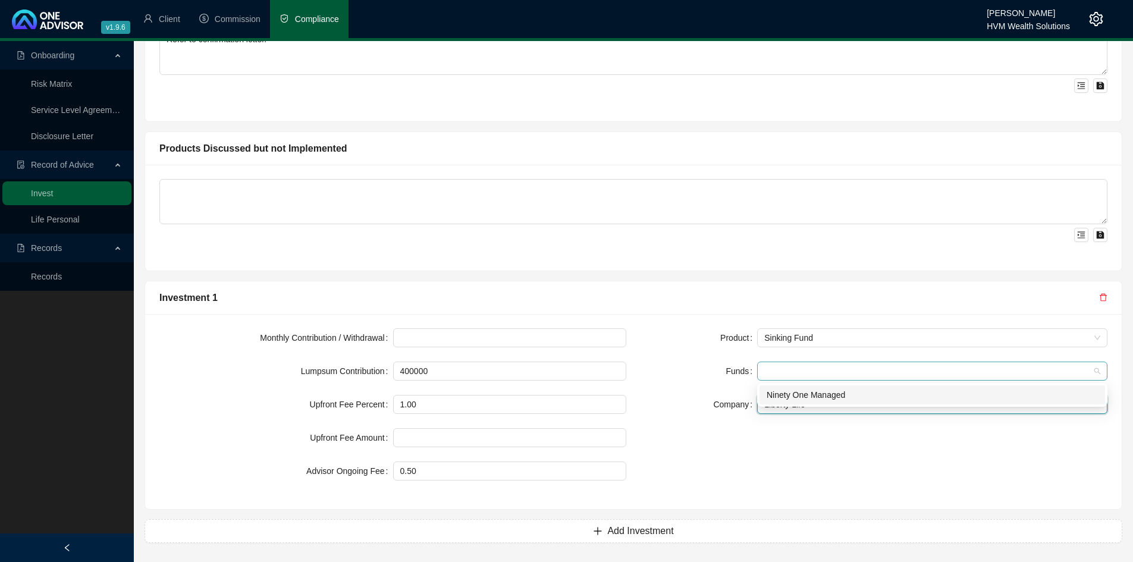
click at [782, 372] on div at bounding box center [925, 371] width 333 height 9
click at [785, 396] on div "Ninety One Managed" at bounding box center [932, 394] width 331 height 13
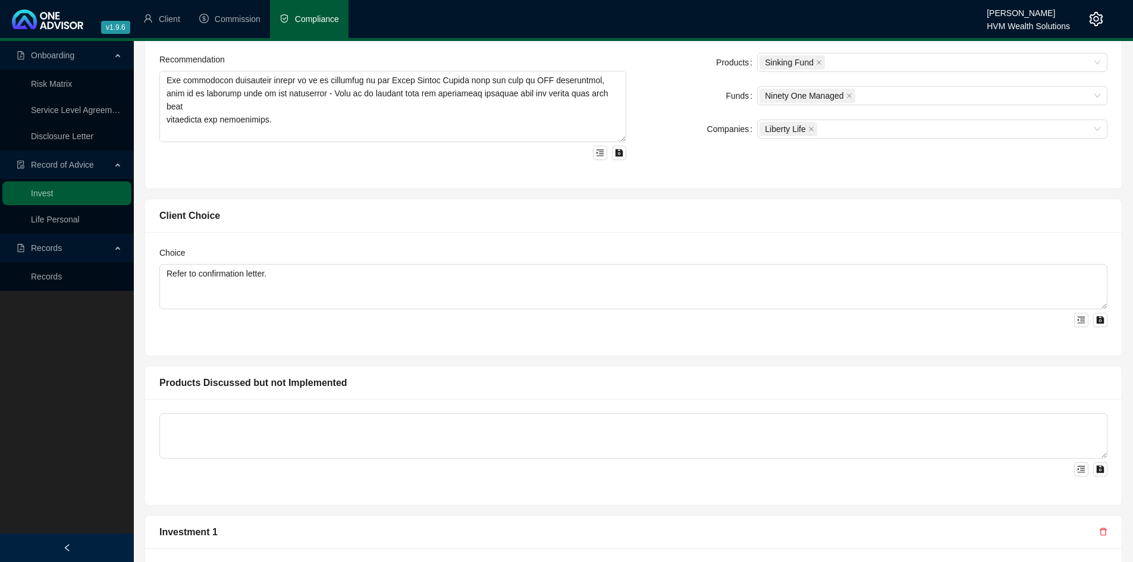
scroll to position [576, 0]
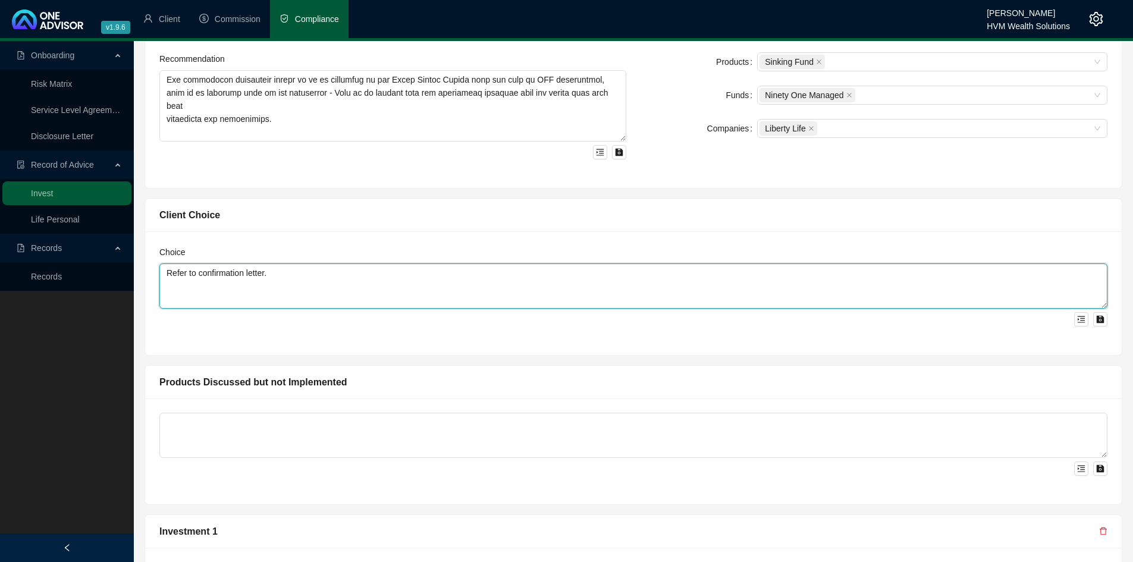
click at [231, 280] on textarea "Refer to confirmation letter." at bounding box center [633, 285] width 948 height 45
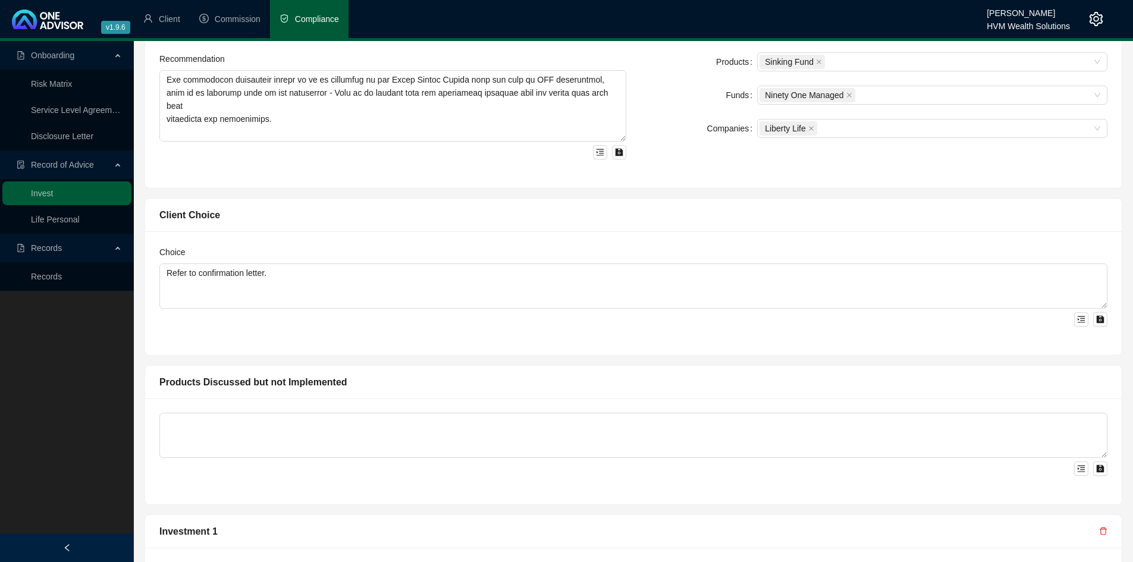
scroll to position [810, 0]
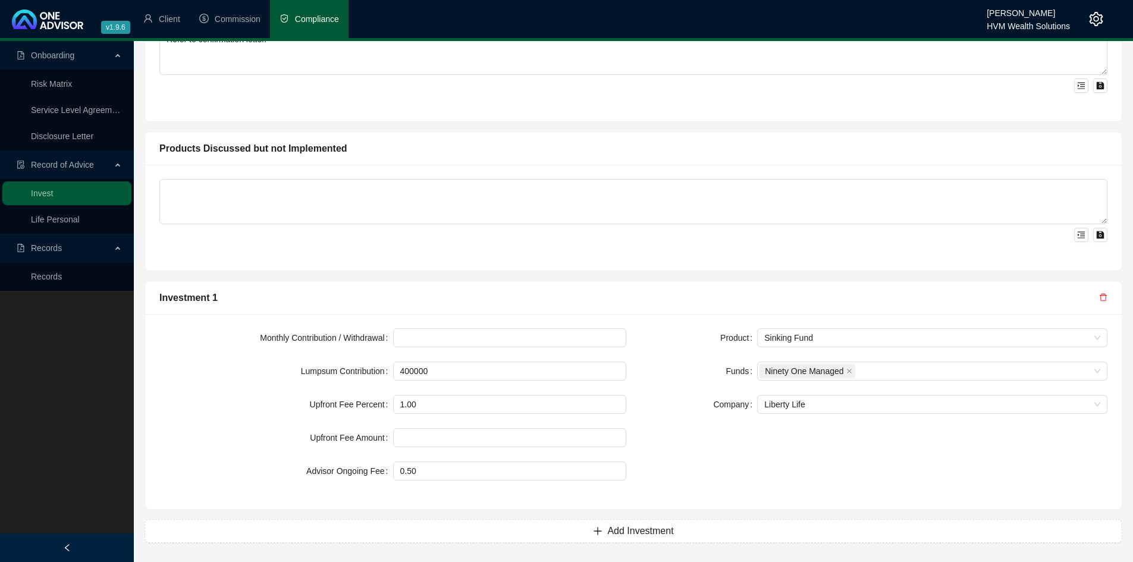
click at [770, 476] on div "Product Sinking Fund Funds Ninety One Managed Company Liberty Life" at bounding box center [873, 411] width 481 height 167
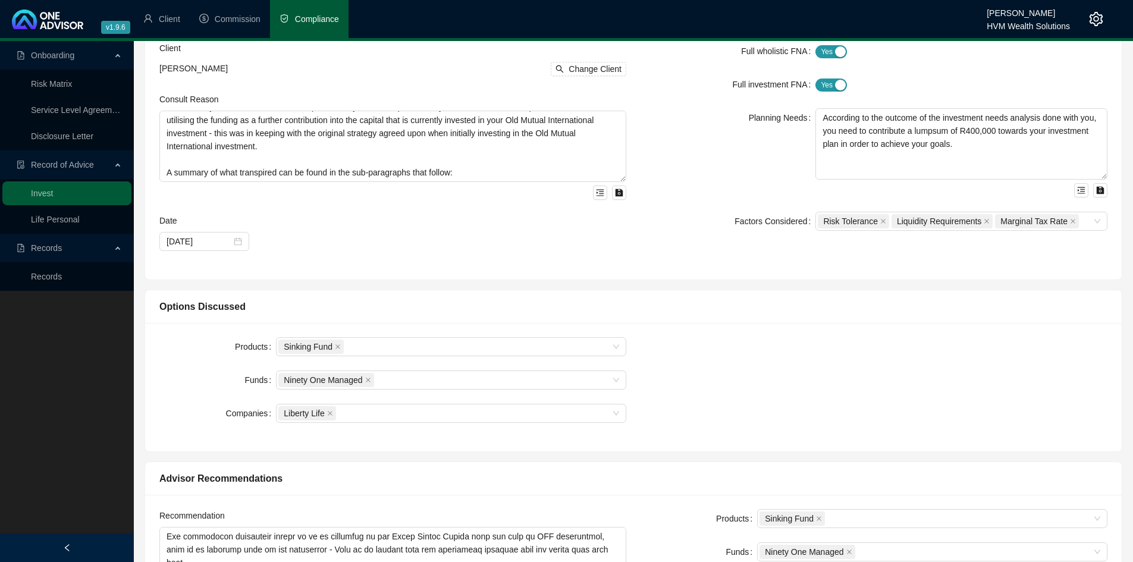
scroll to position [0, 0]
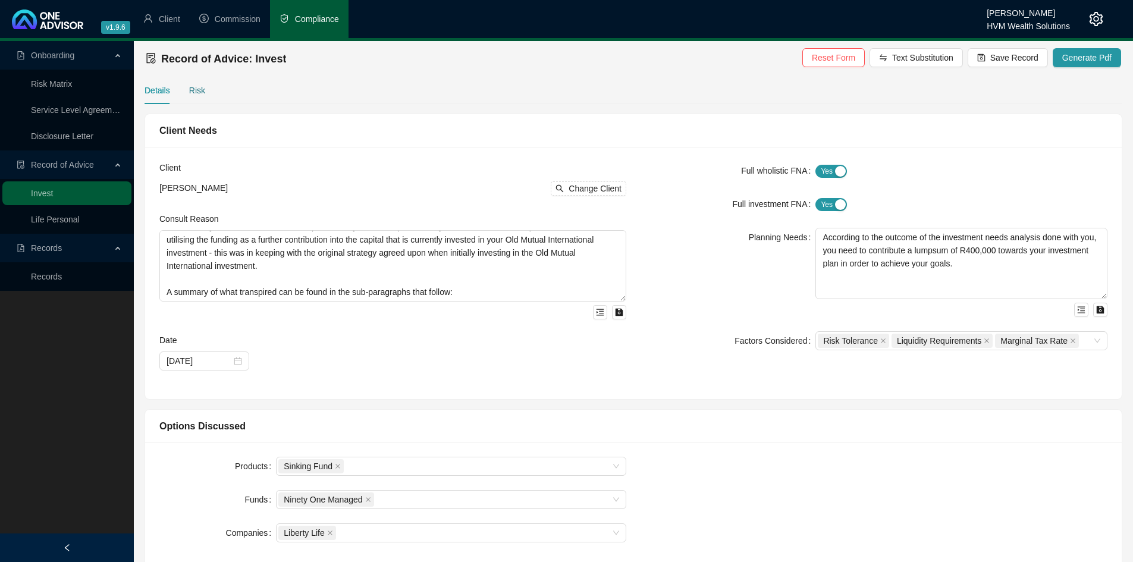
click at [203, 87] on div "Risk" at bounding box center [197, 90] width 16 height 13
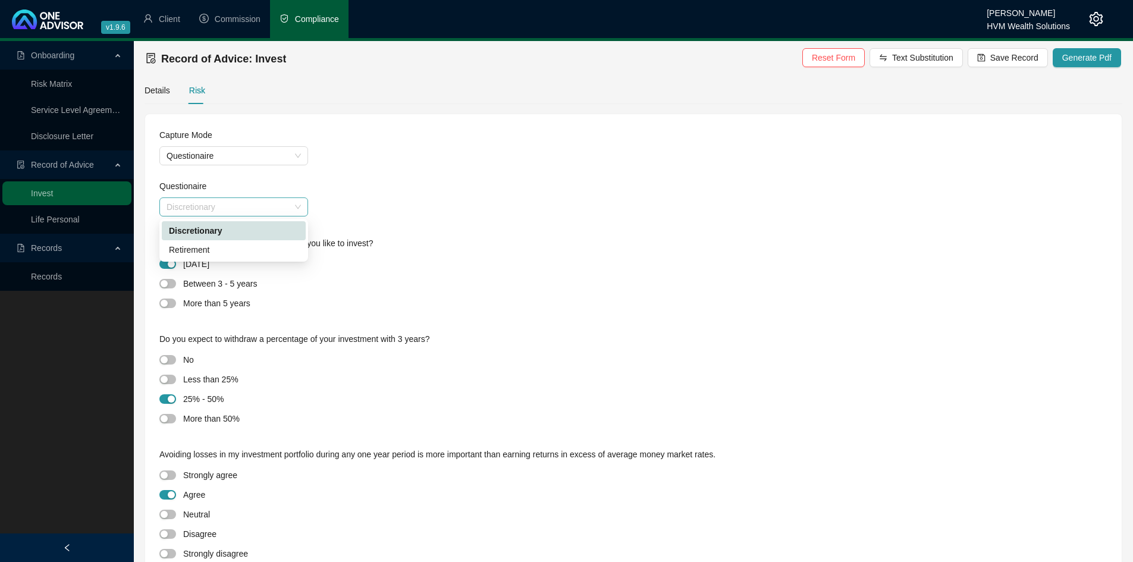
click at [241, 206] on span "Discretionary" at bounding box center [234, 207] width 134 height 18
click at [172, 305] on span "button" at bounding box center [167, 304] width 17 height 10
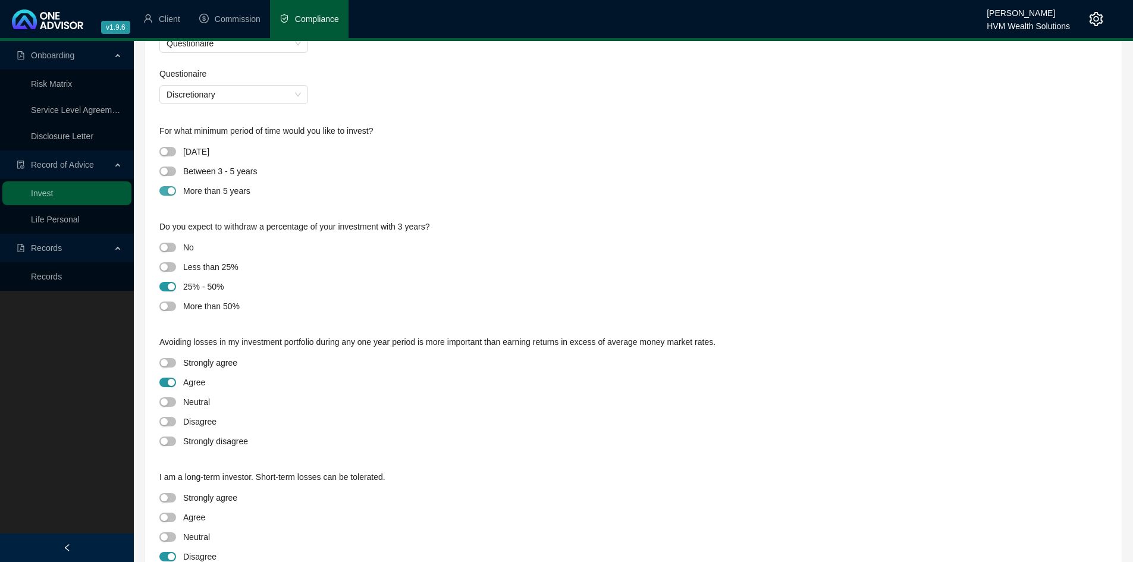
scroll to position [115, 0]
click at [168, 248] on button "button" at bounding box center [167, 245] width 17 height 10
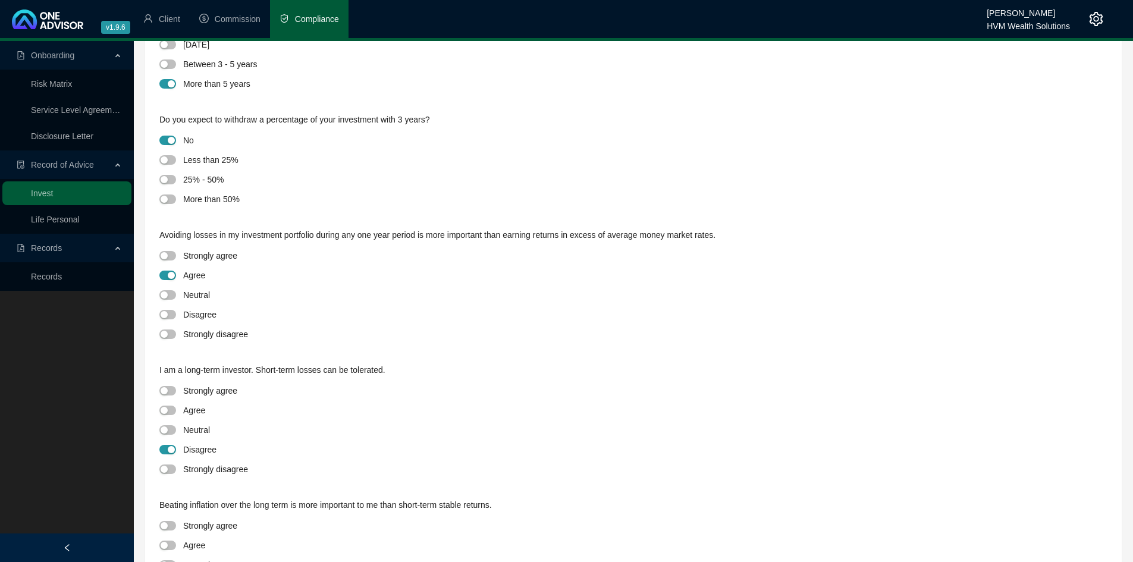
scroll to position [220, 0]
click at [164, 313] on div "button" at bounding box center [164, 313] width 7 height 7
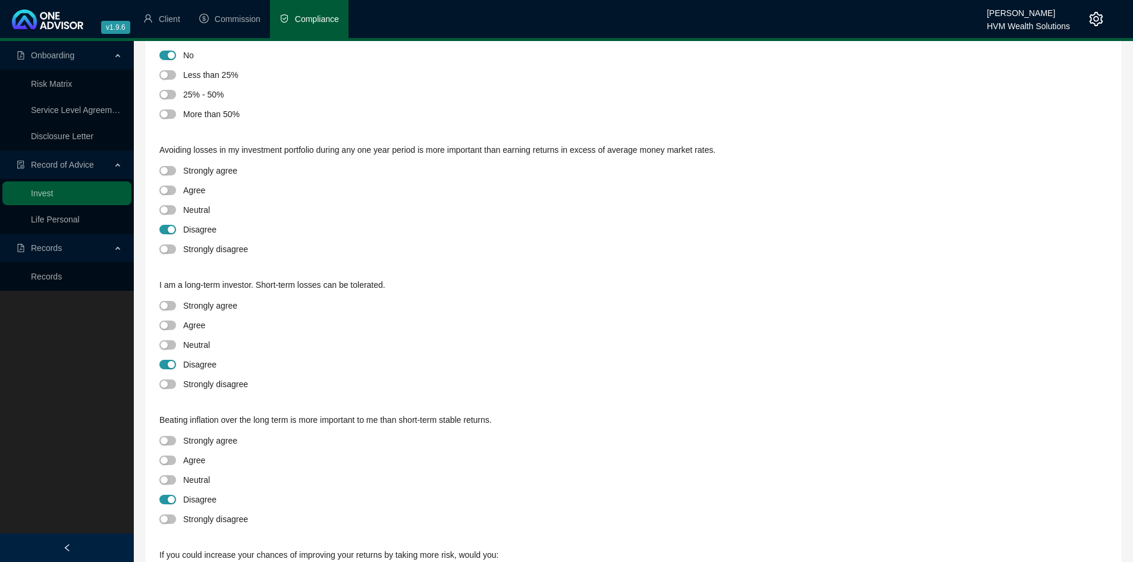
scroll to position [304, 0]
click at [159, 384] on span "button" at bounding box center [167, 384] width 17 height 10
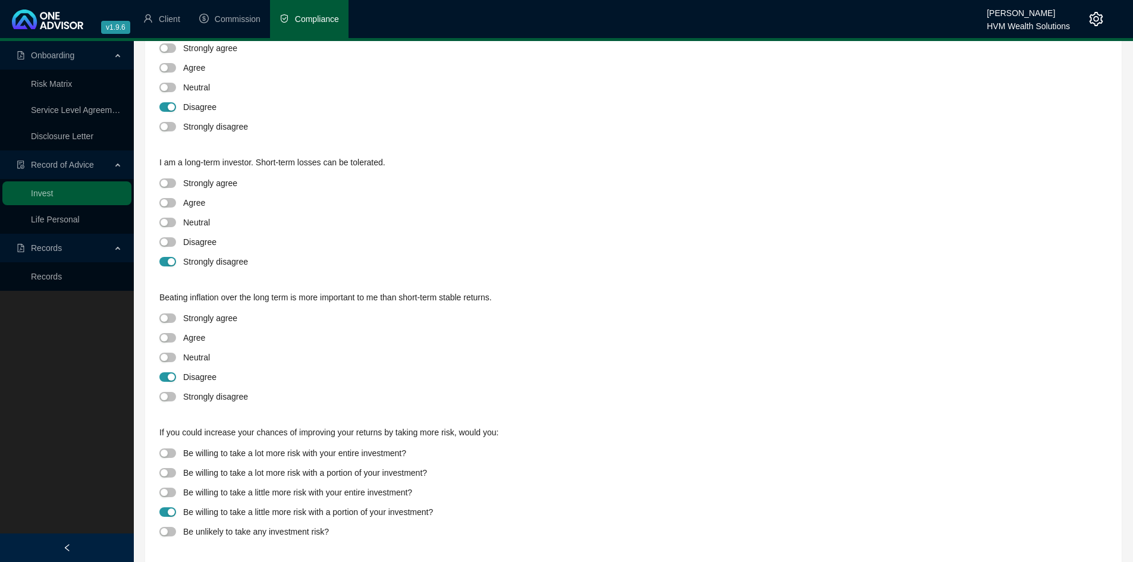
scroll to position [428, 0]
click at [168, 339] on button "button" at bounding box center [167, 337] width 17 height 10
click at [172, 470] on span "button" at bounding box center [167, 472] width 17 height 10
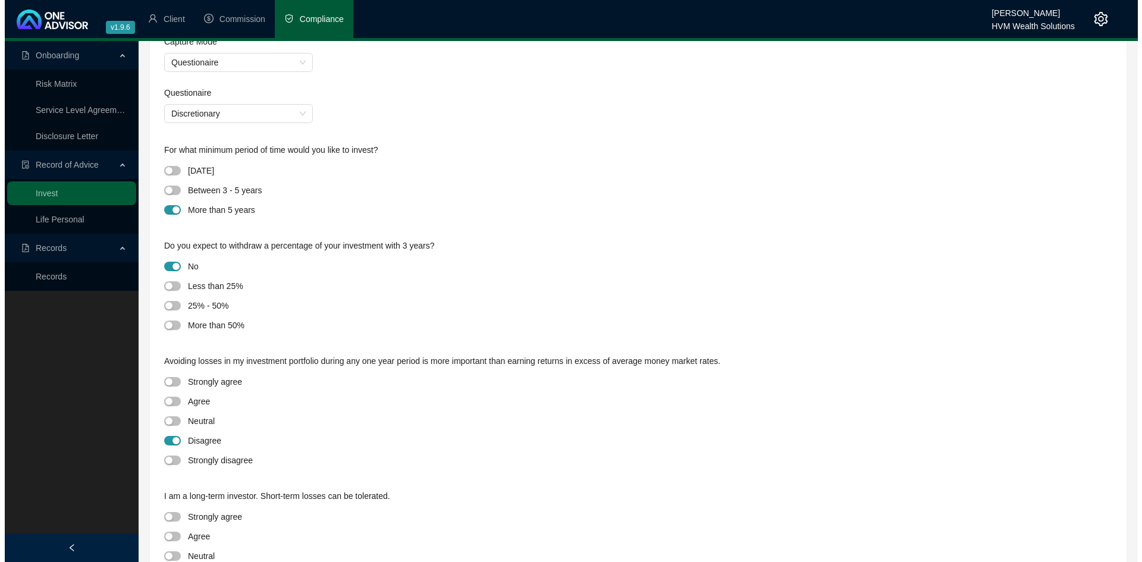
scroll to position [0, 0]
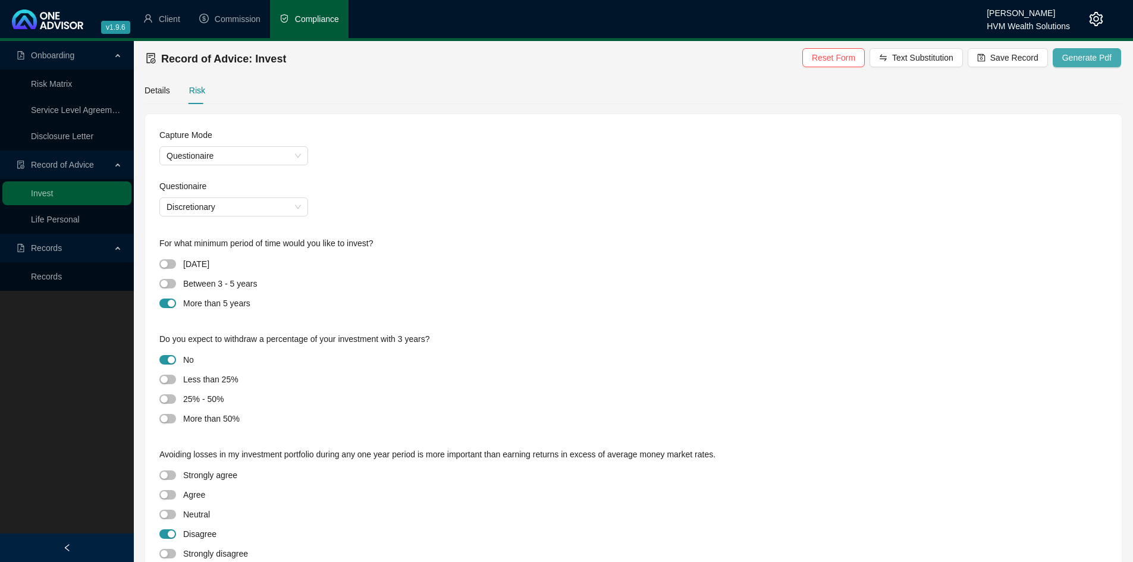
click at [1094, 58] on span "Generate Pdf" at bounding box center [1086, 57] width 49 height 13
